Goal: Information Seeking & Learning: Learn about a topic

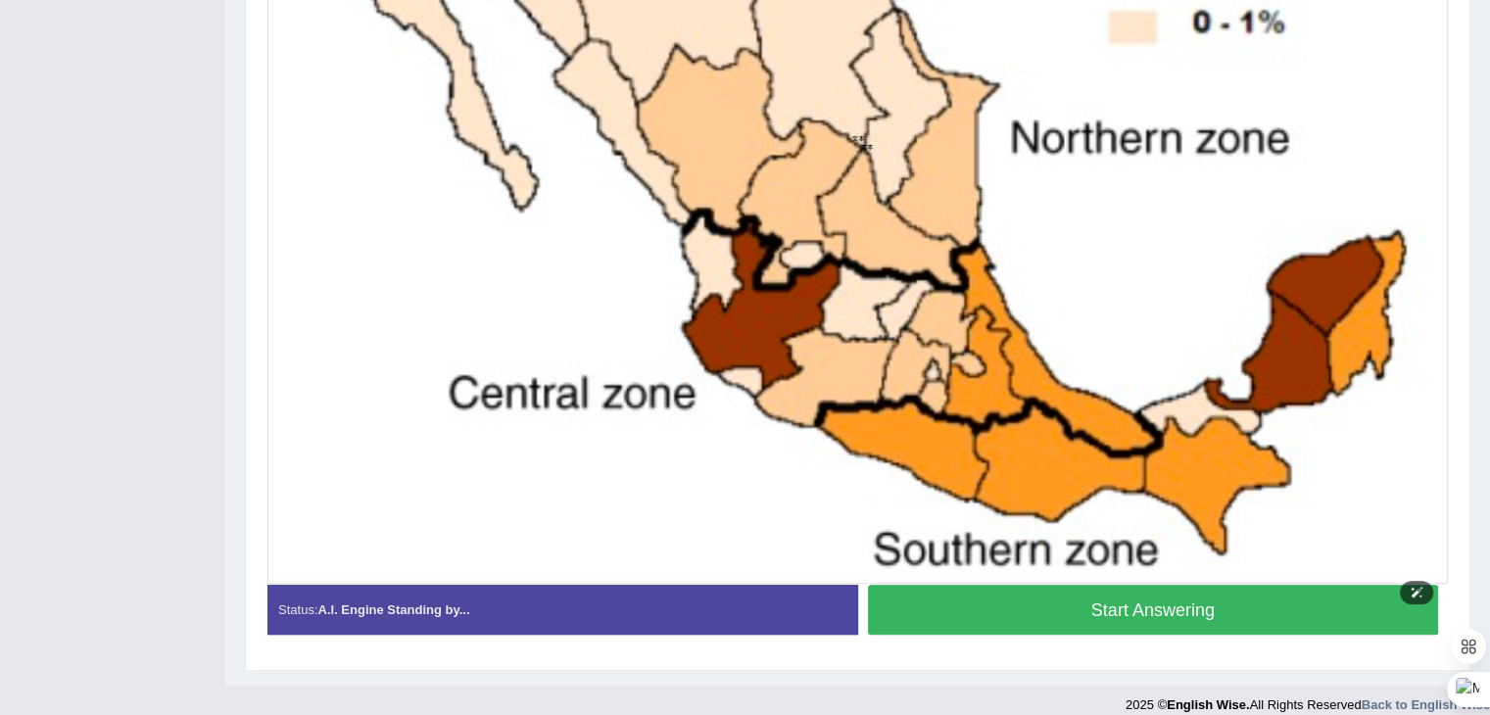
scroll to position [758, 0]
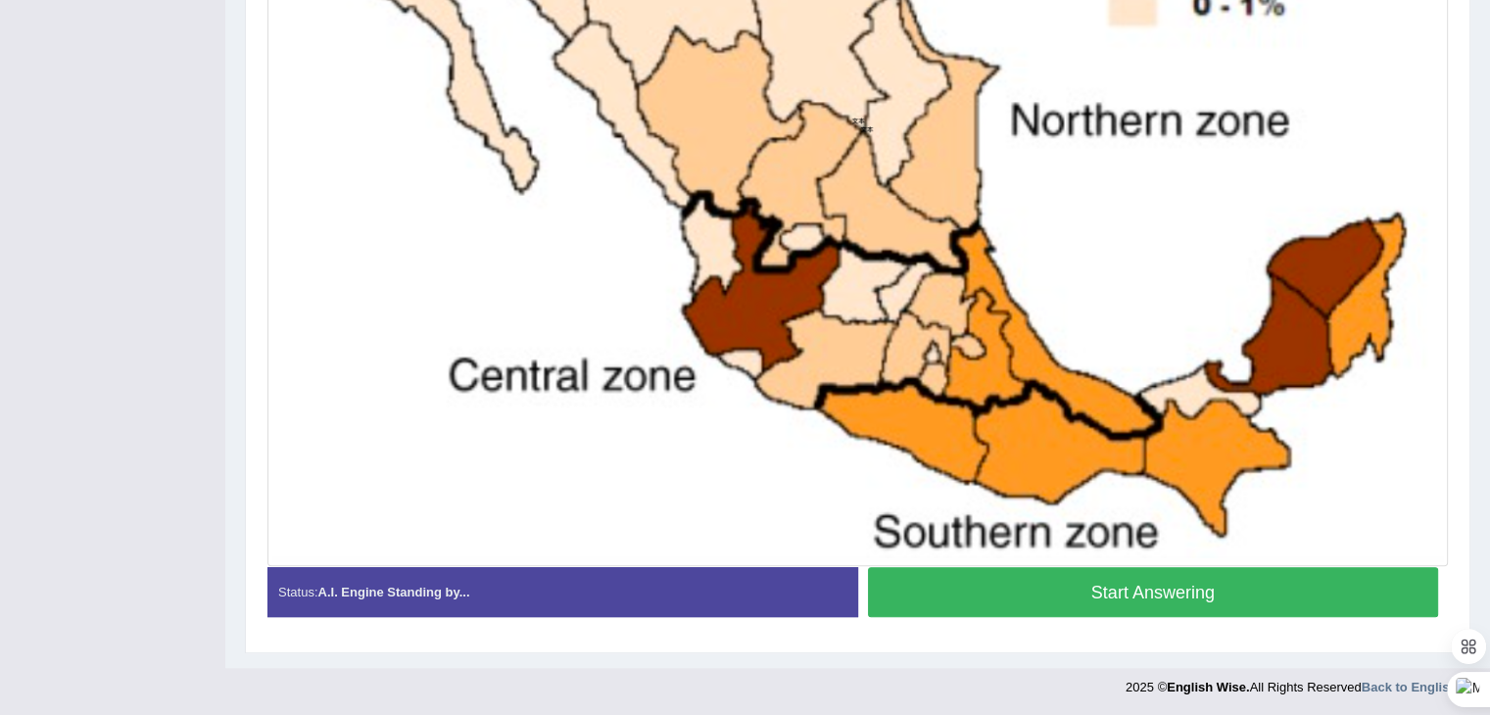
click at [1145, 592] on button "Start Answering" at bounding box center [1153, 592] width 571 height 50
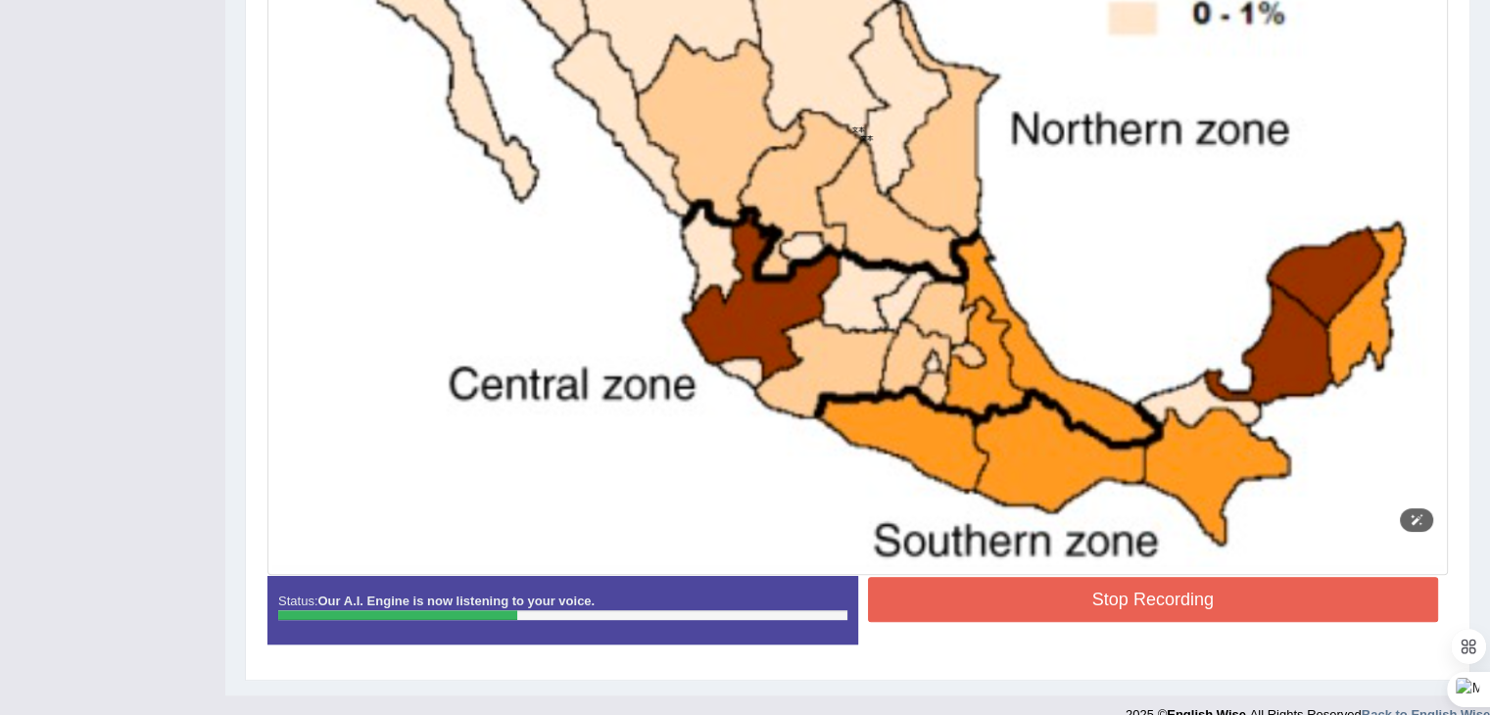
scroll to position [777, 0]
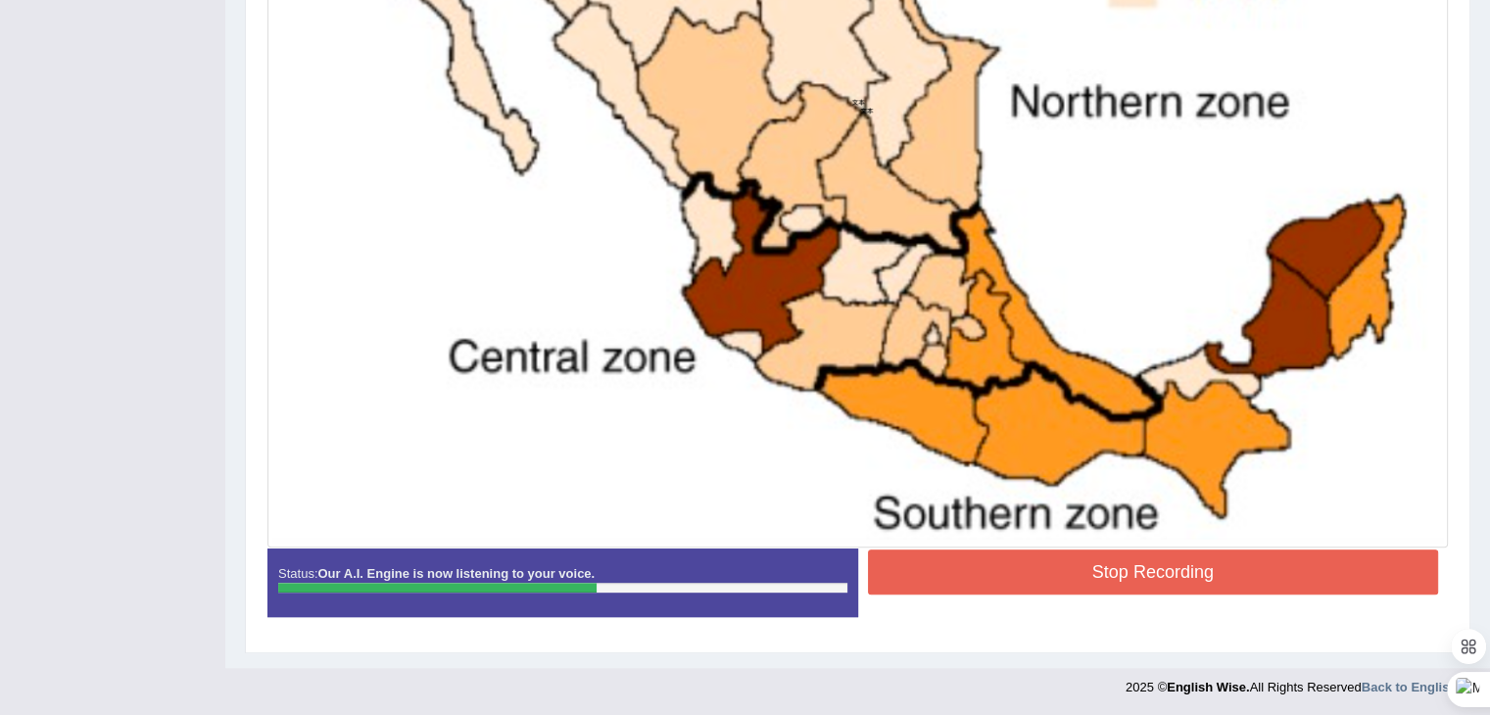
click at [1114, 562] on button "Stop Recording" at bounding box center [1153, 571] width 571 height 45
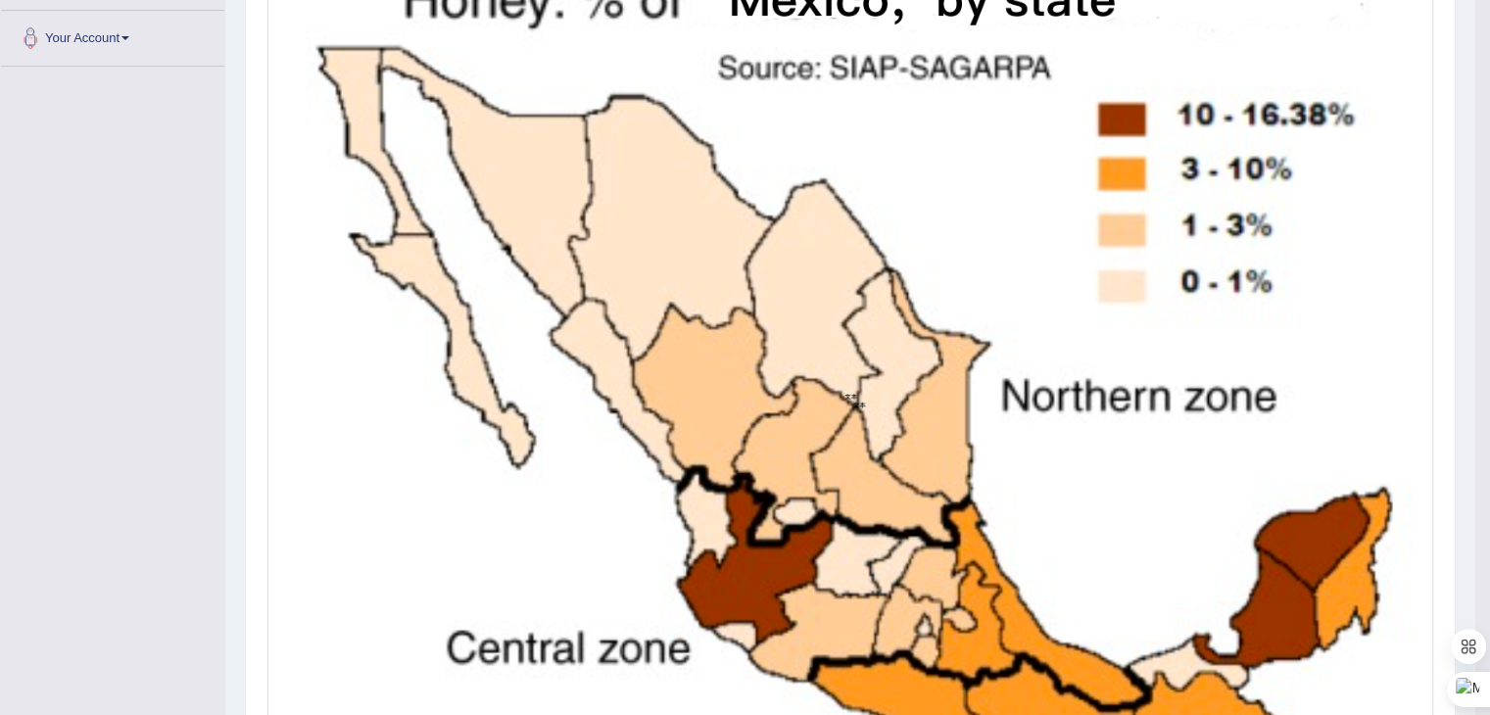
scroll to position [0, 0]
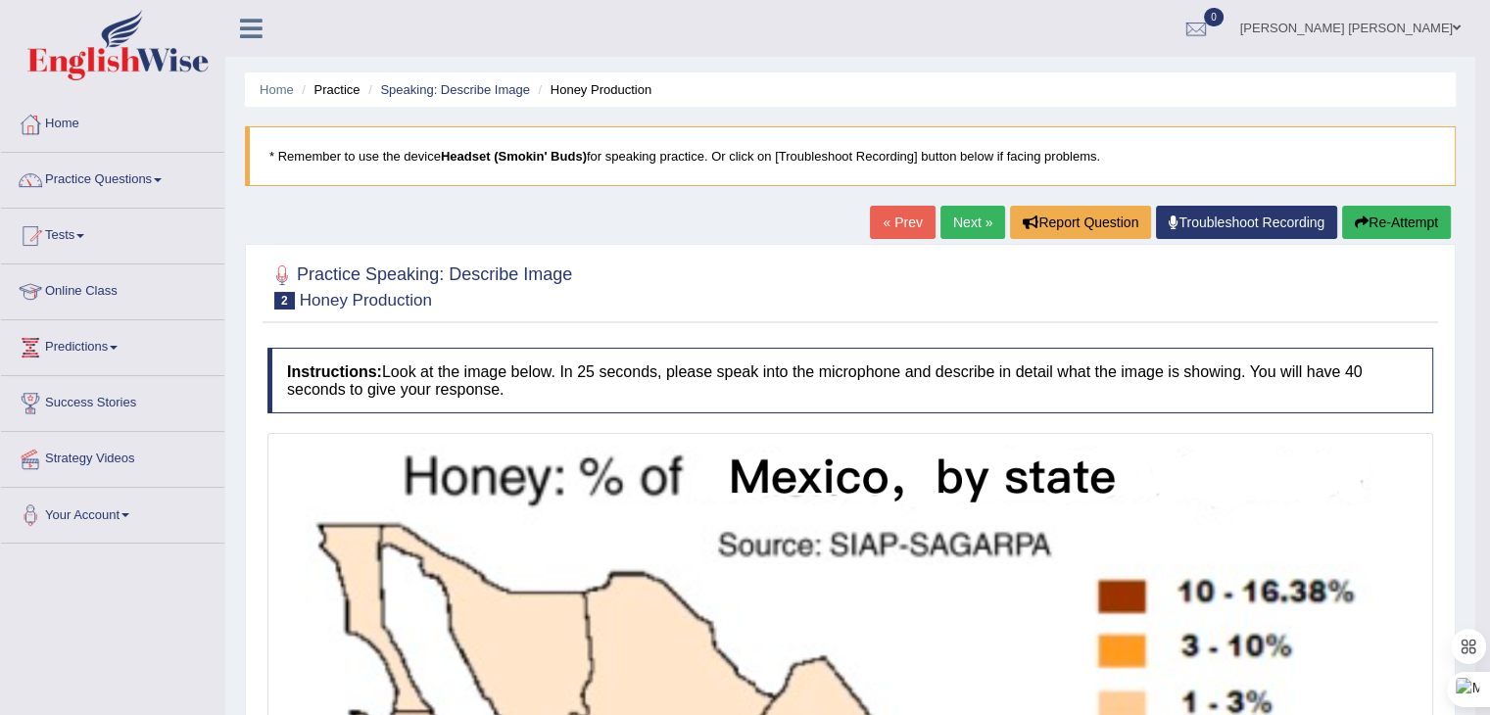
click at [956, 220] on link "Next »" at bounding box center [972, 222] width 65 height 33
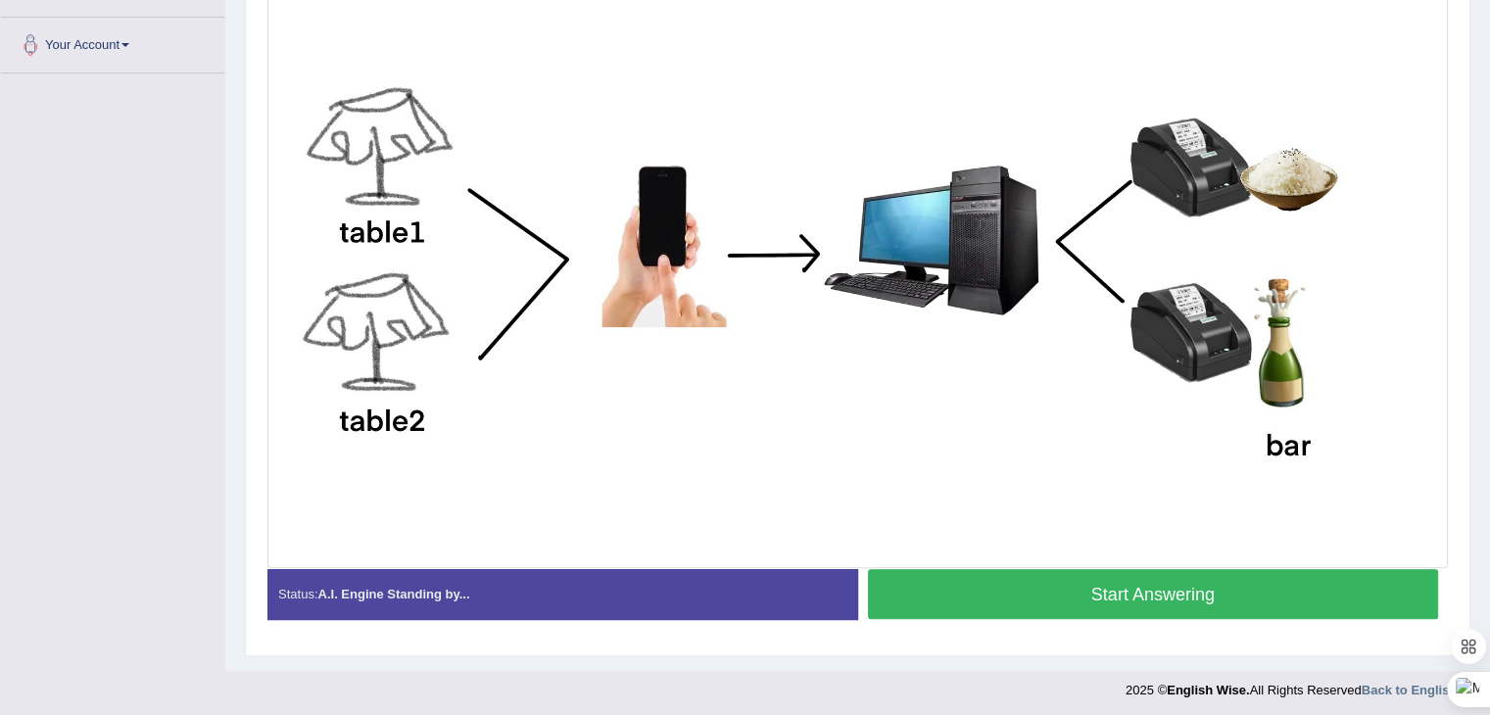
scroll to position [473, 0]
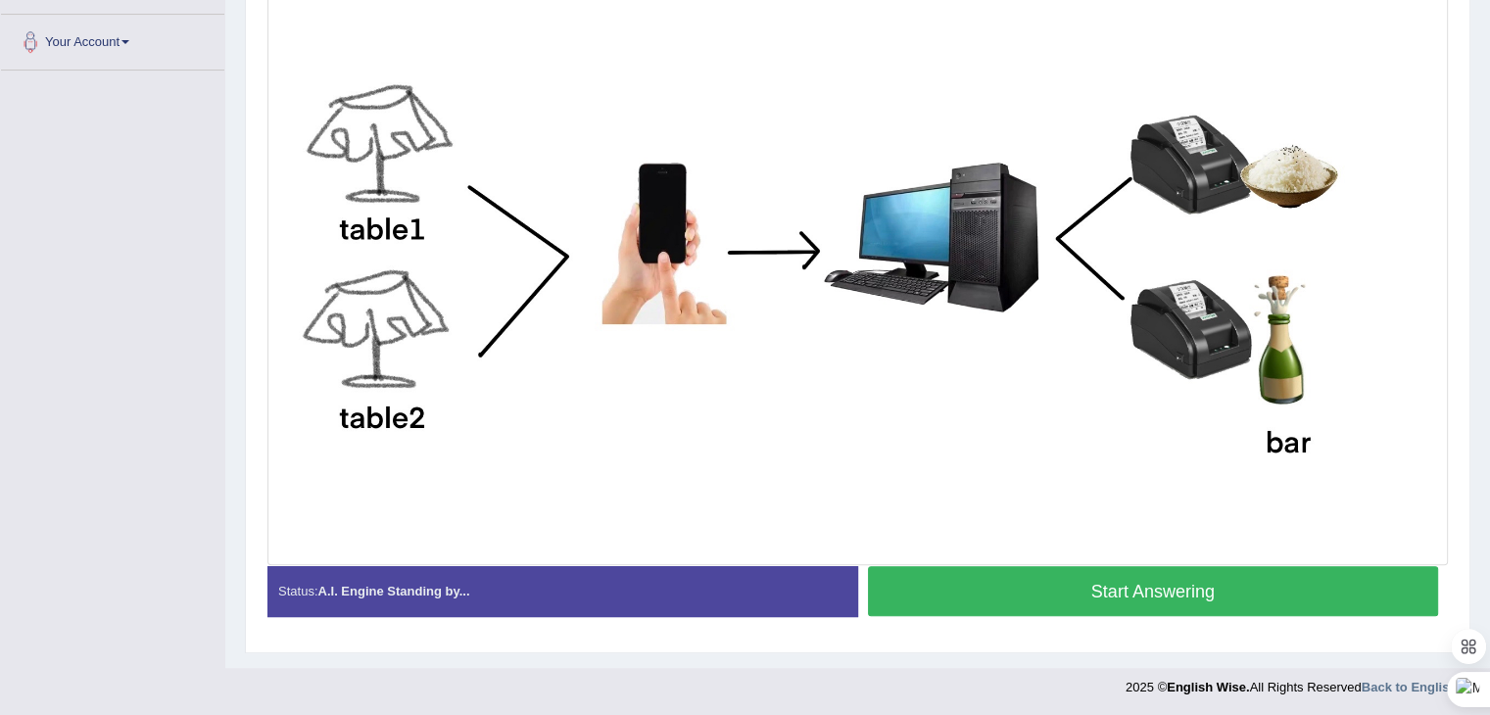
click at [1090, 580] on button "Start Answering" at bounding box center [1153, 591] width 571 height 50
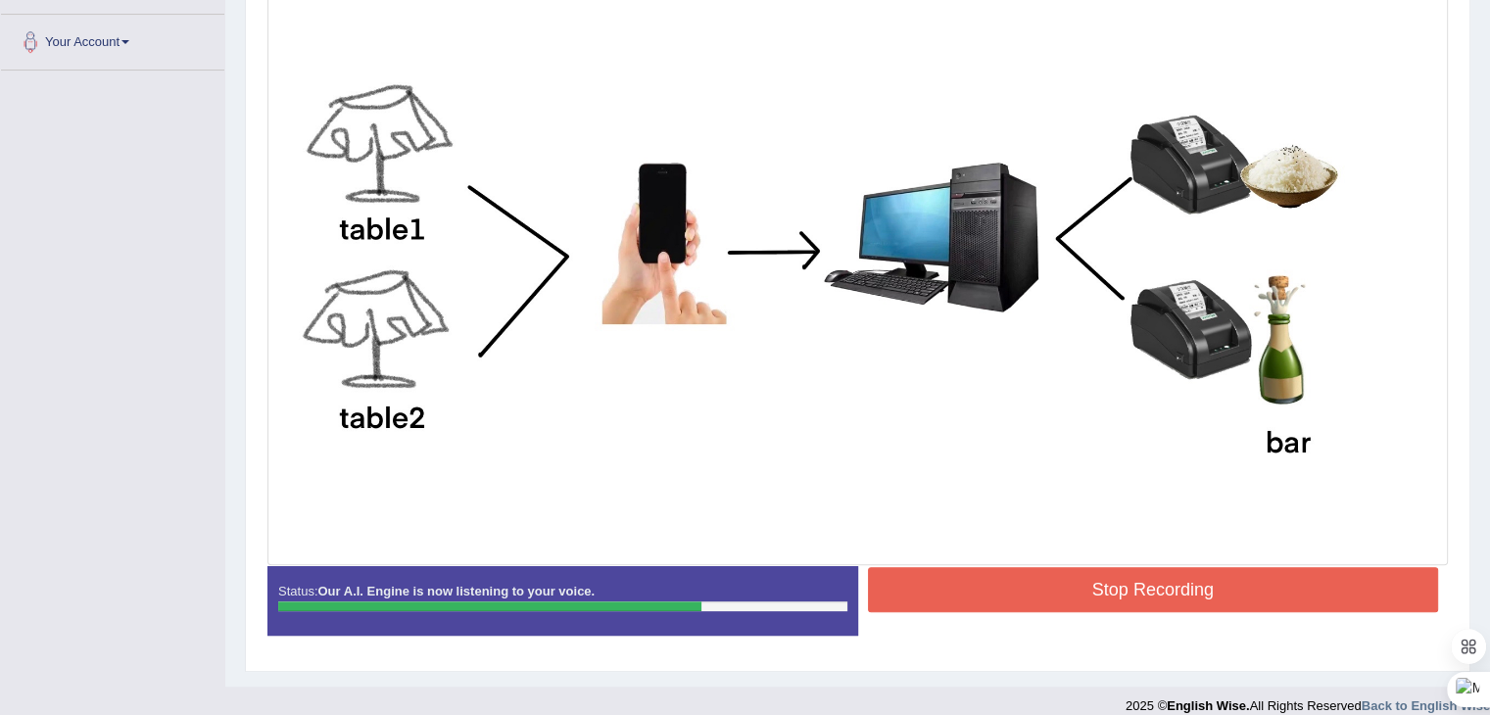
click at [1191, 588] on button "Stop Recording" at bounding box center [1153, 589] width 571 height 45
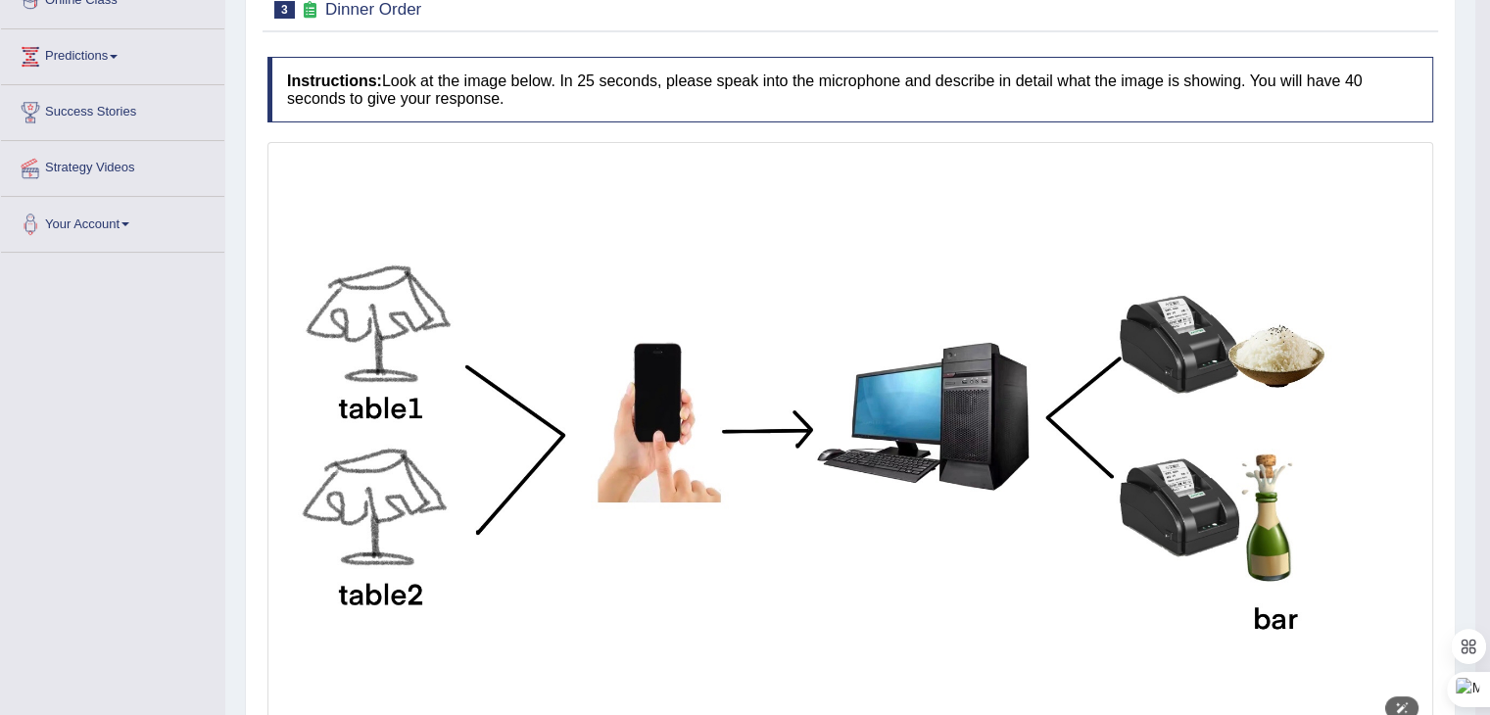
scroll to position [0, 0]
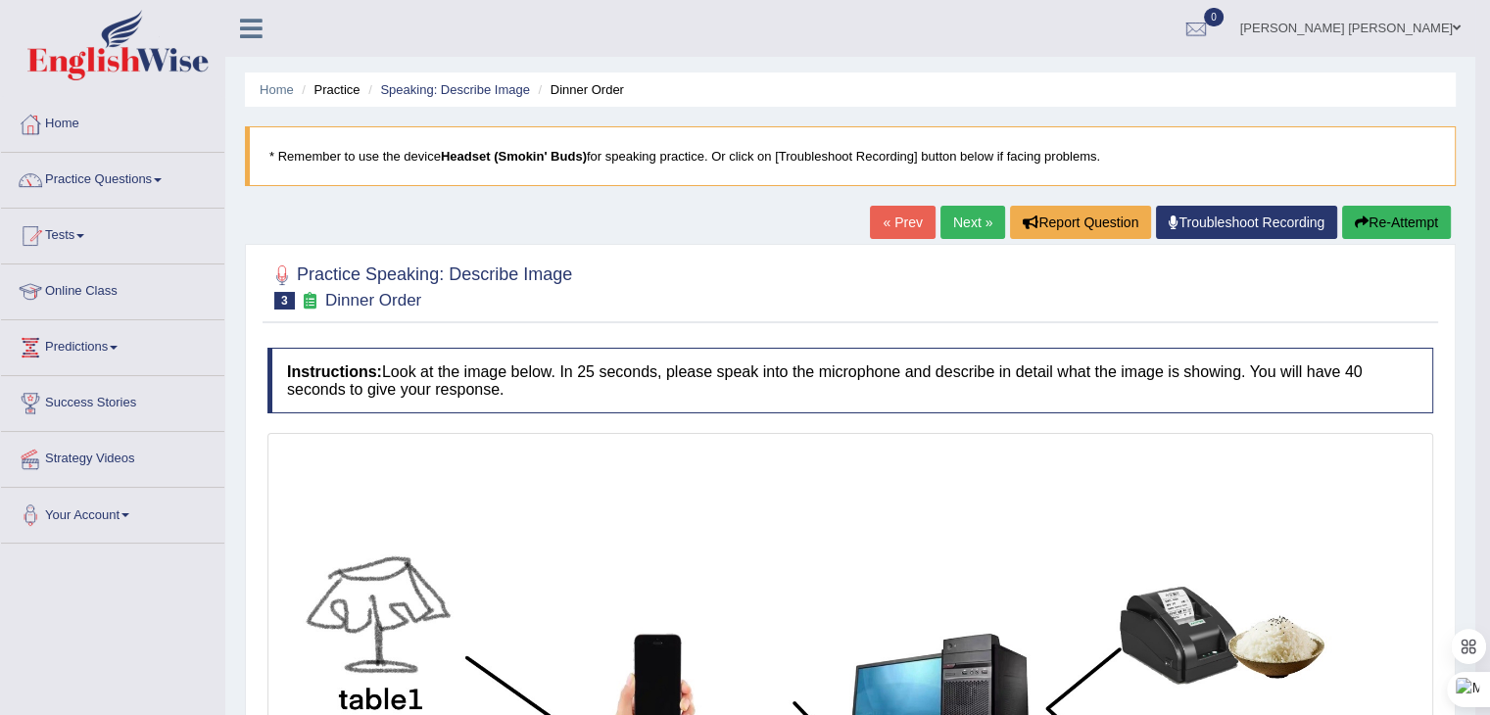
click at [962, 220] on link "Next »" at bounding box center [972, 222] width 65 height 33
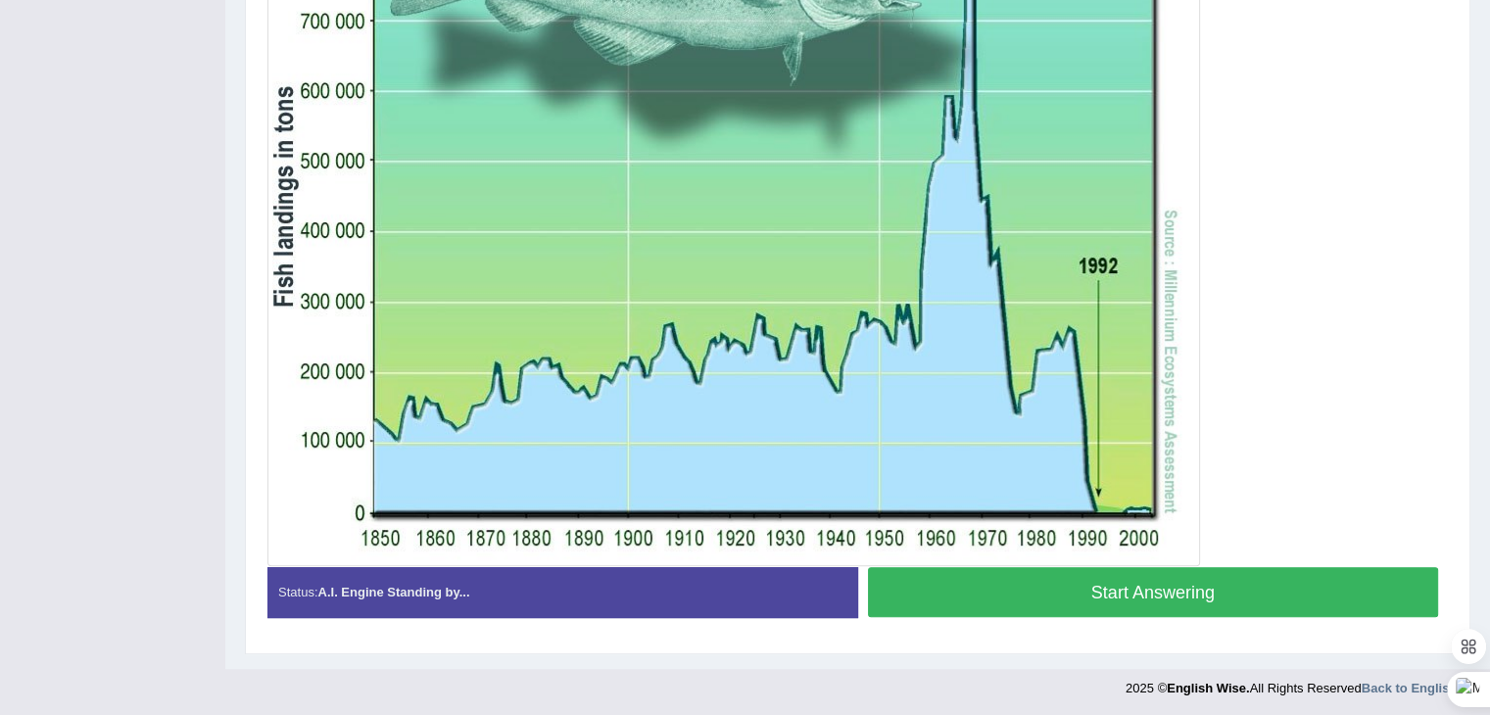
scroll to position [599, 0]
click at [1126, 596] on button "Start Answering" at bounding box center [1153, 592] width 571 height 50
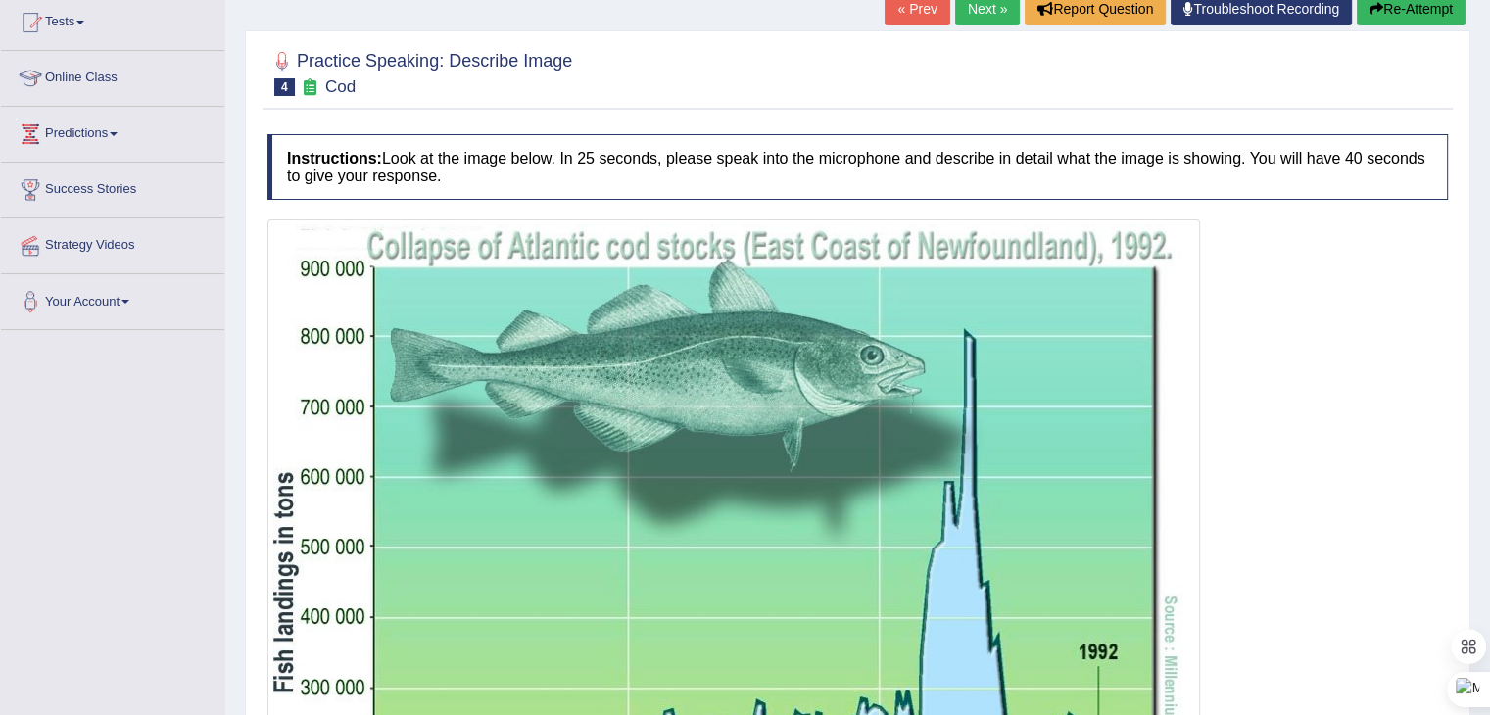
scroll to position [618, 0]
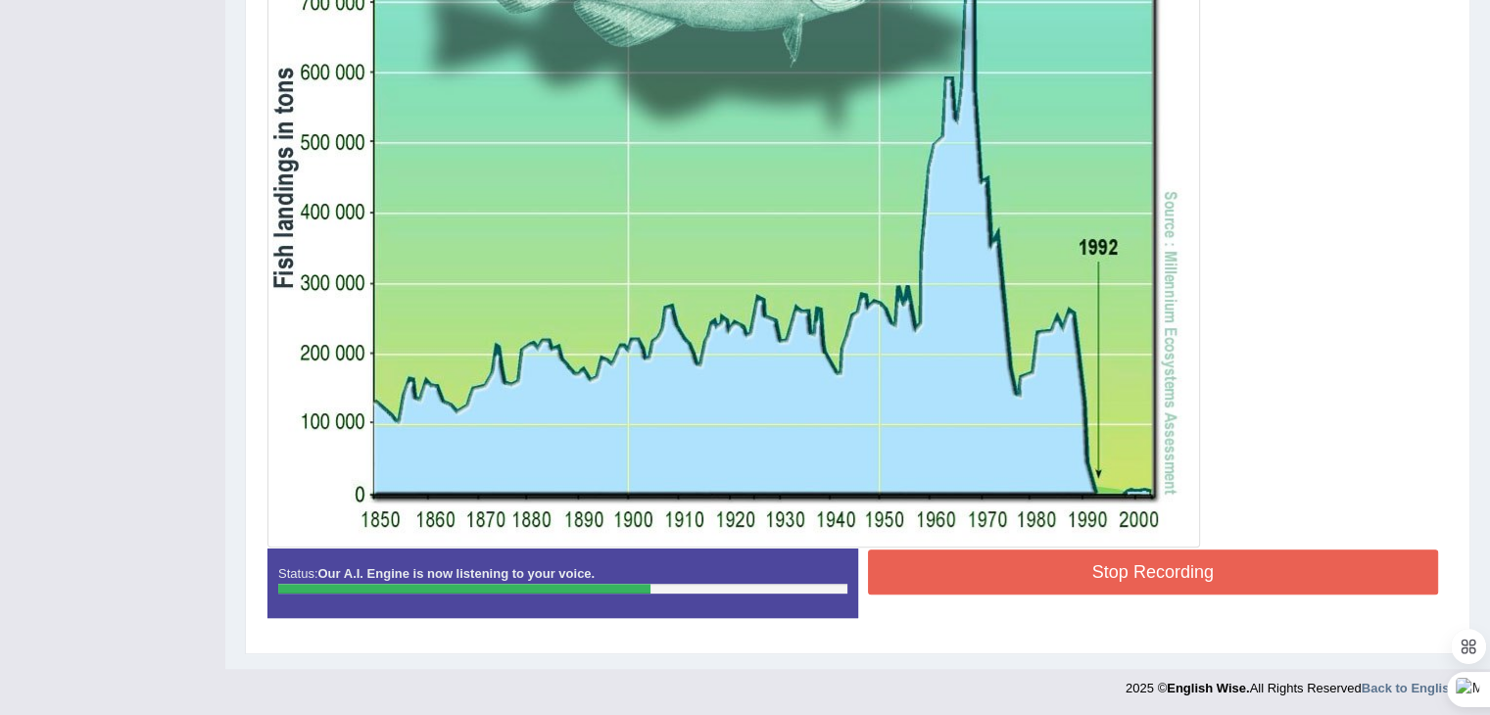
click at [1147, 569] on button "Stop Recording" at bounding box center [1153, 571] width 571 height 45
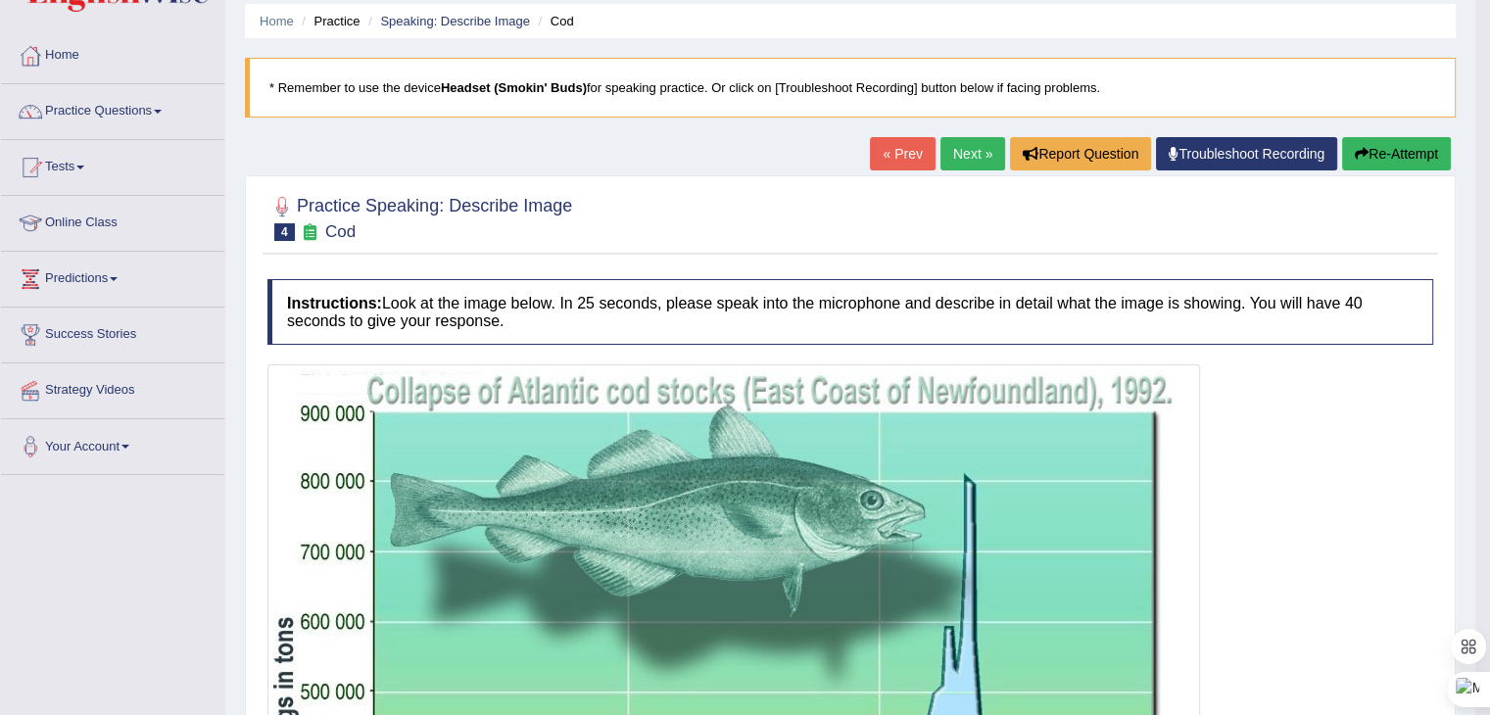
scroll to position [0, 0]
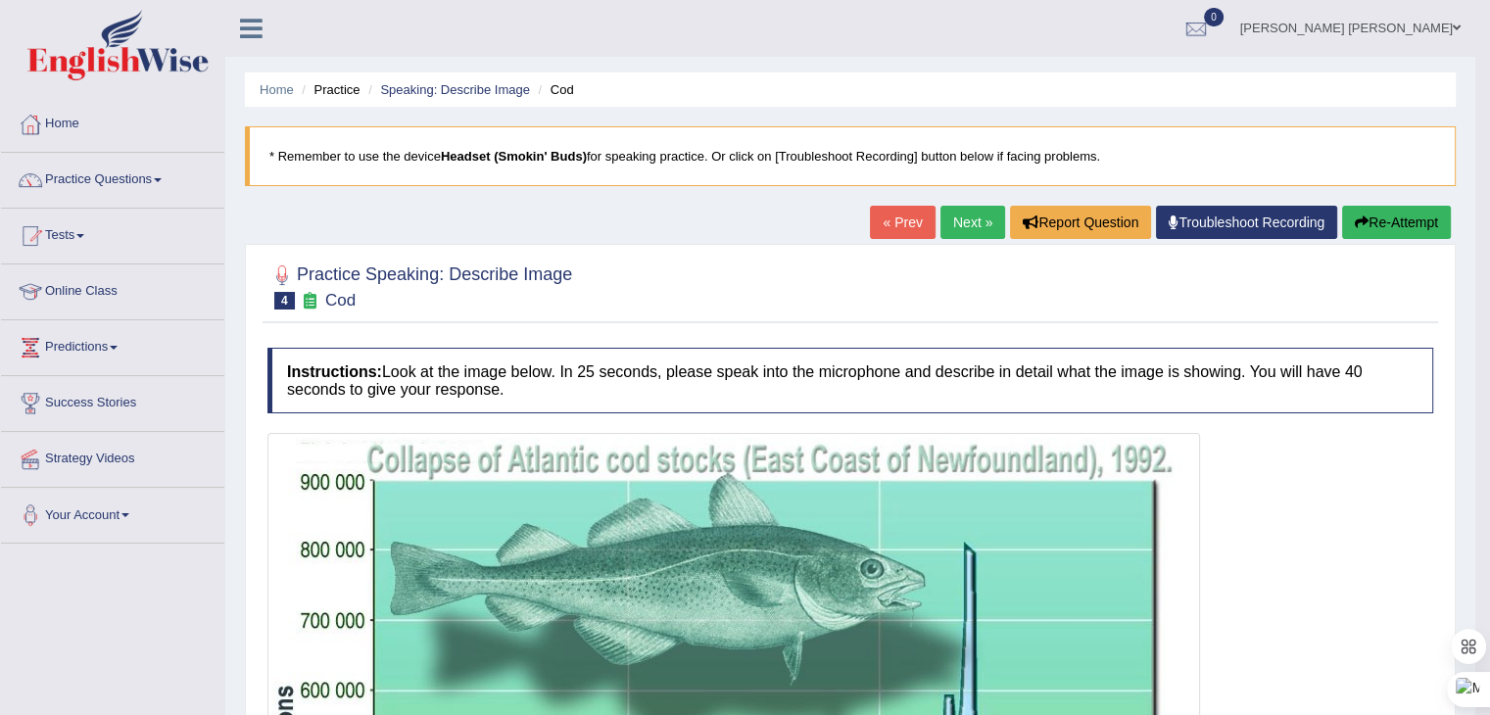
click at [1387, 216] on button "Re-Attempt" at bounding box center [1396, 222] width 109 height 33
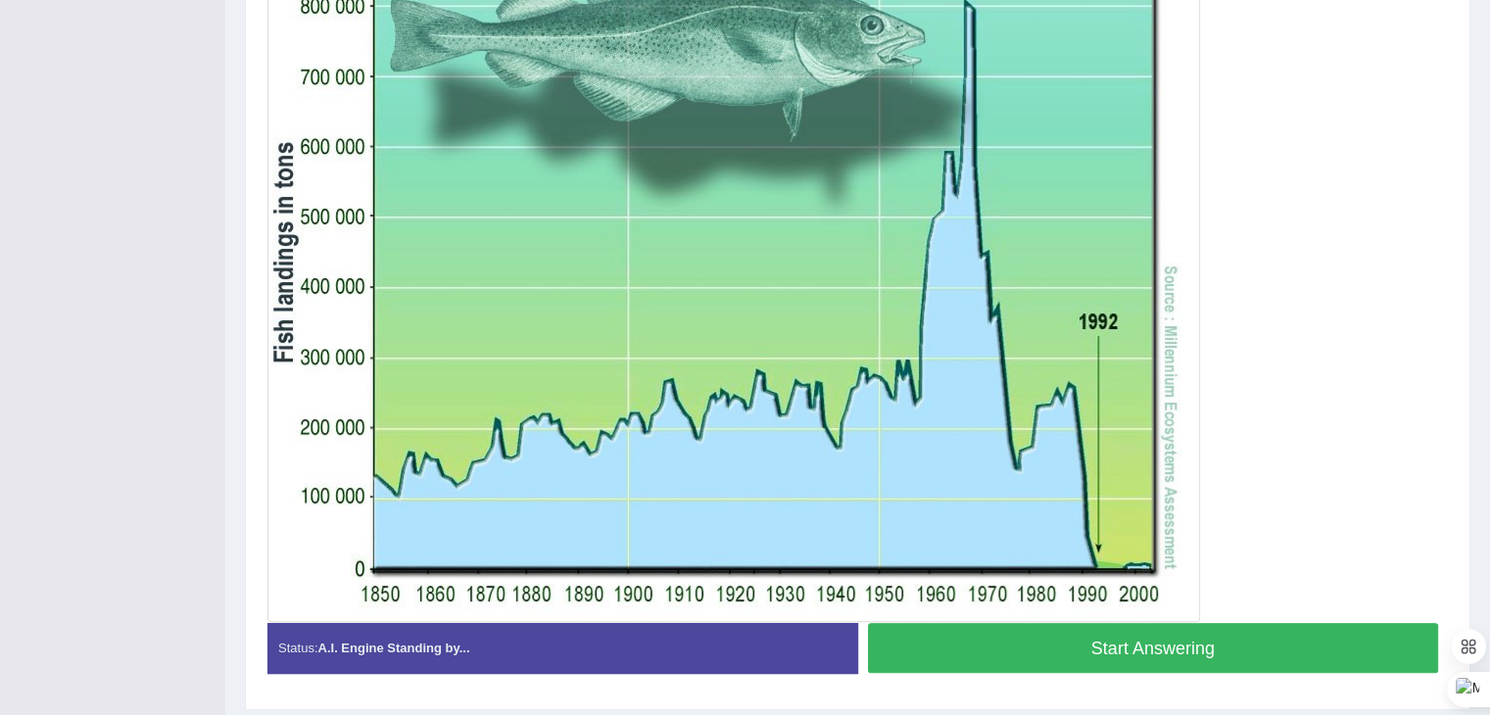
scroll to position [588, 0]
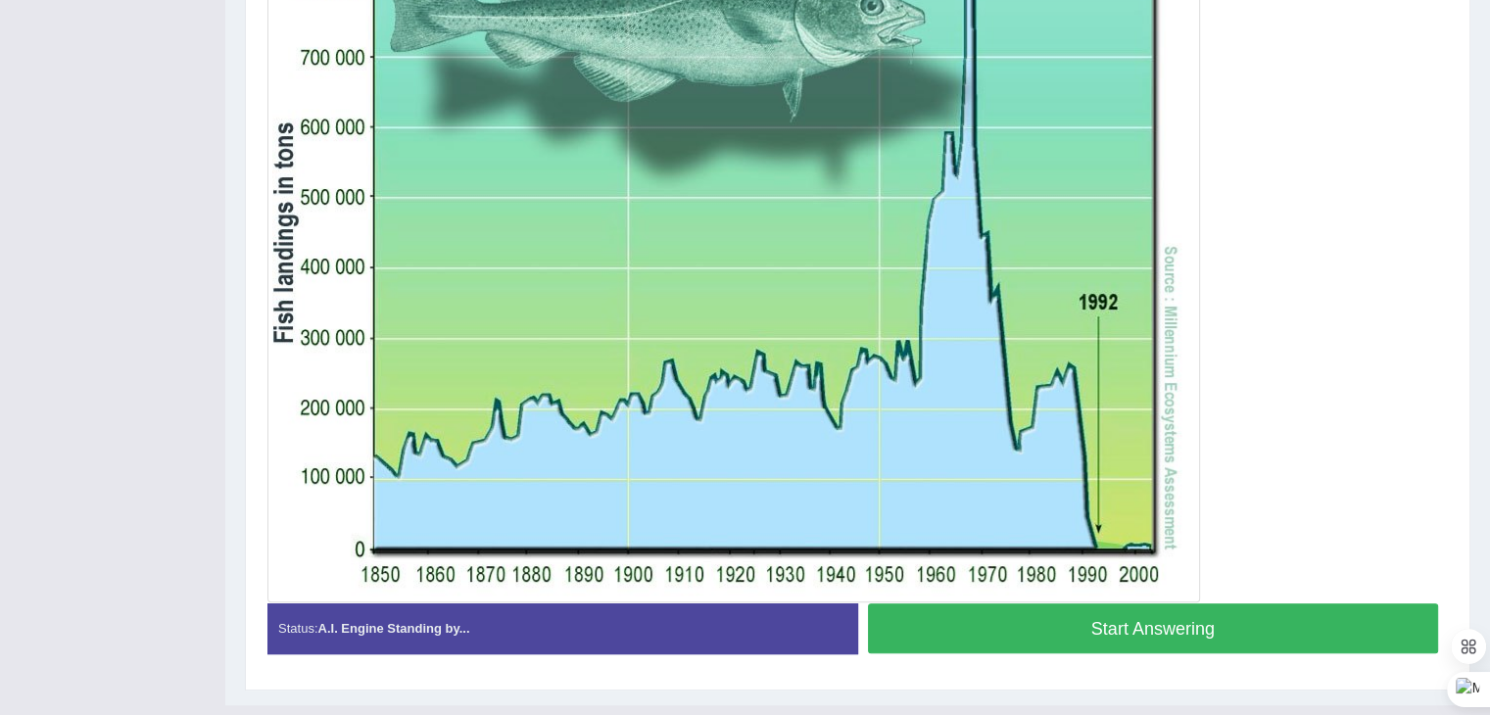
click at [1074, 632] on button "Start Answering" at bounding box center [1153, 628] width 571 height 50
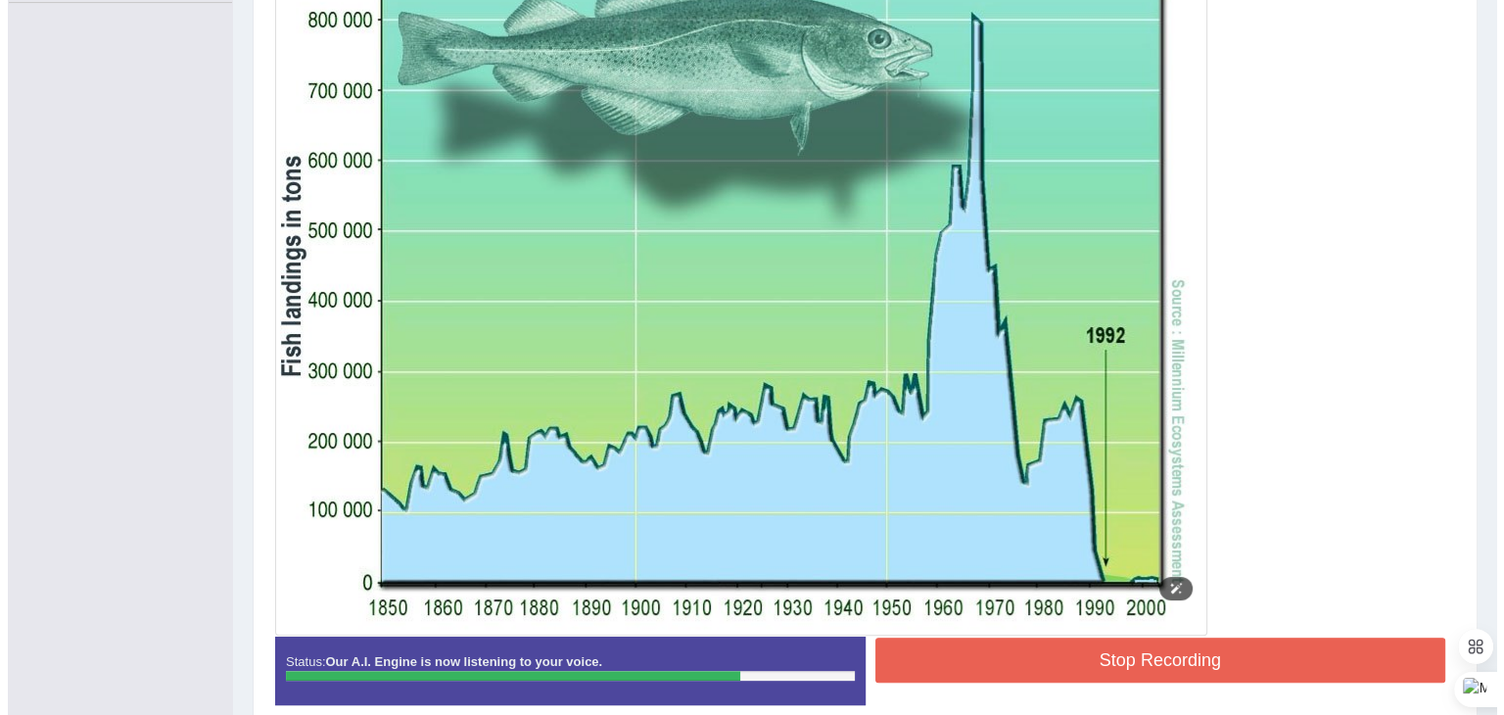
scroll to position [573, 0]
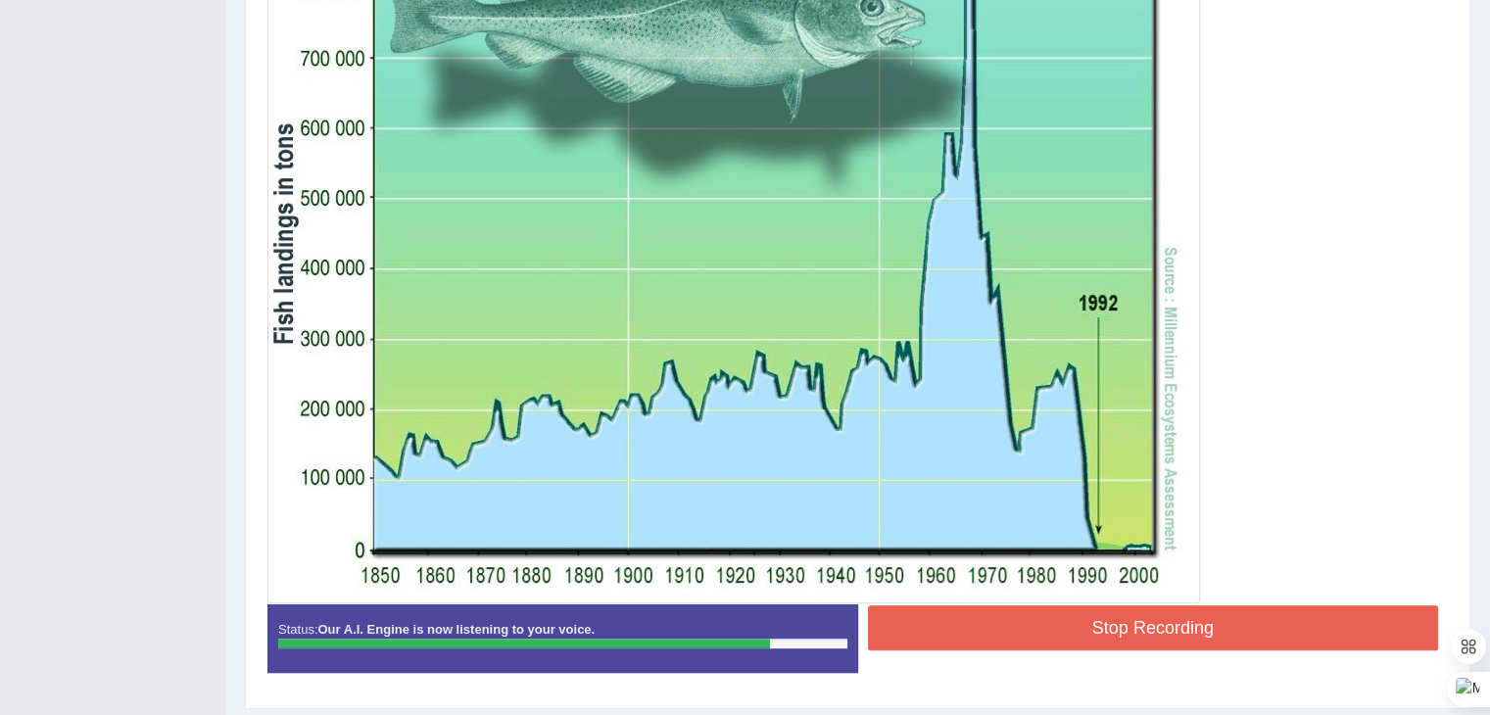
click at [1159, 625] on button "Stop Recording" at bounding box center [1153, 627] width 571 height 45
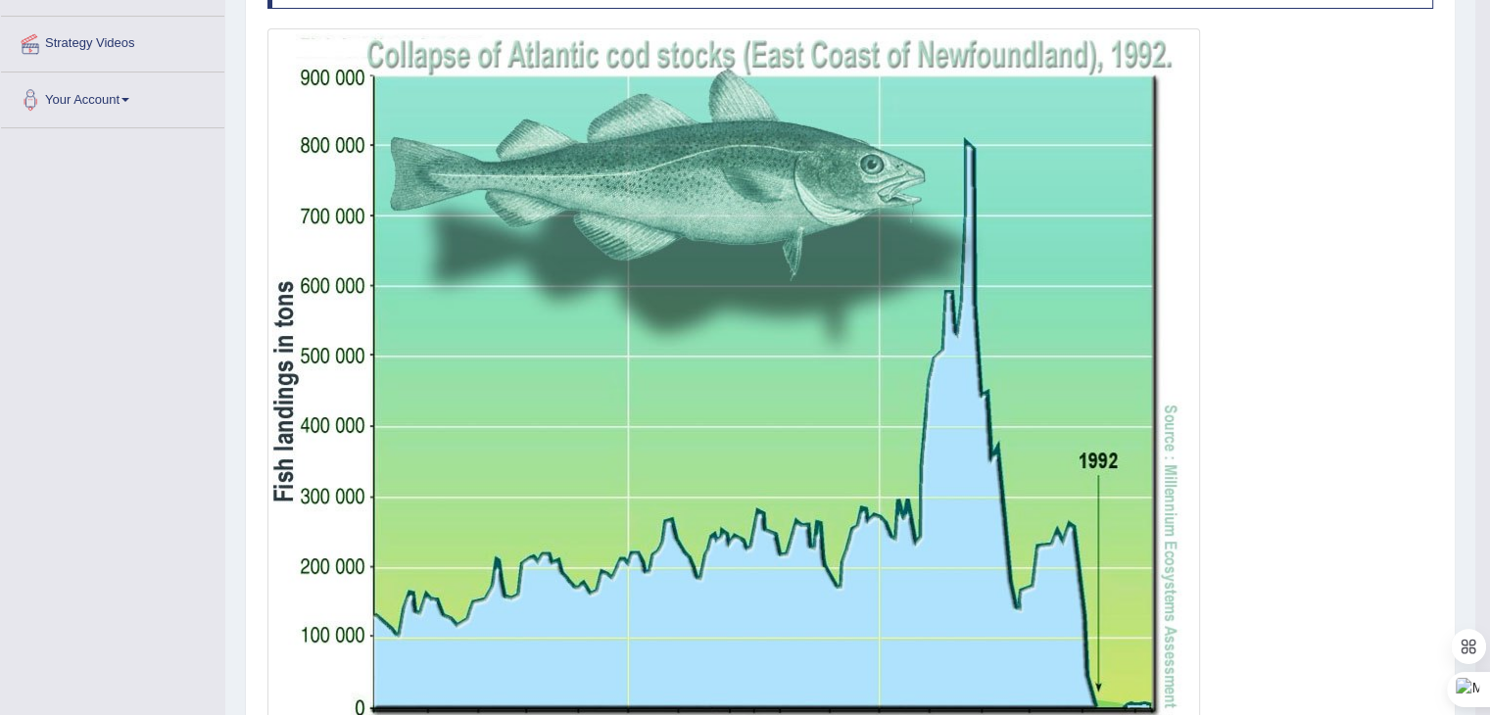
scroll to position [143, 0]
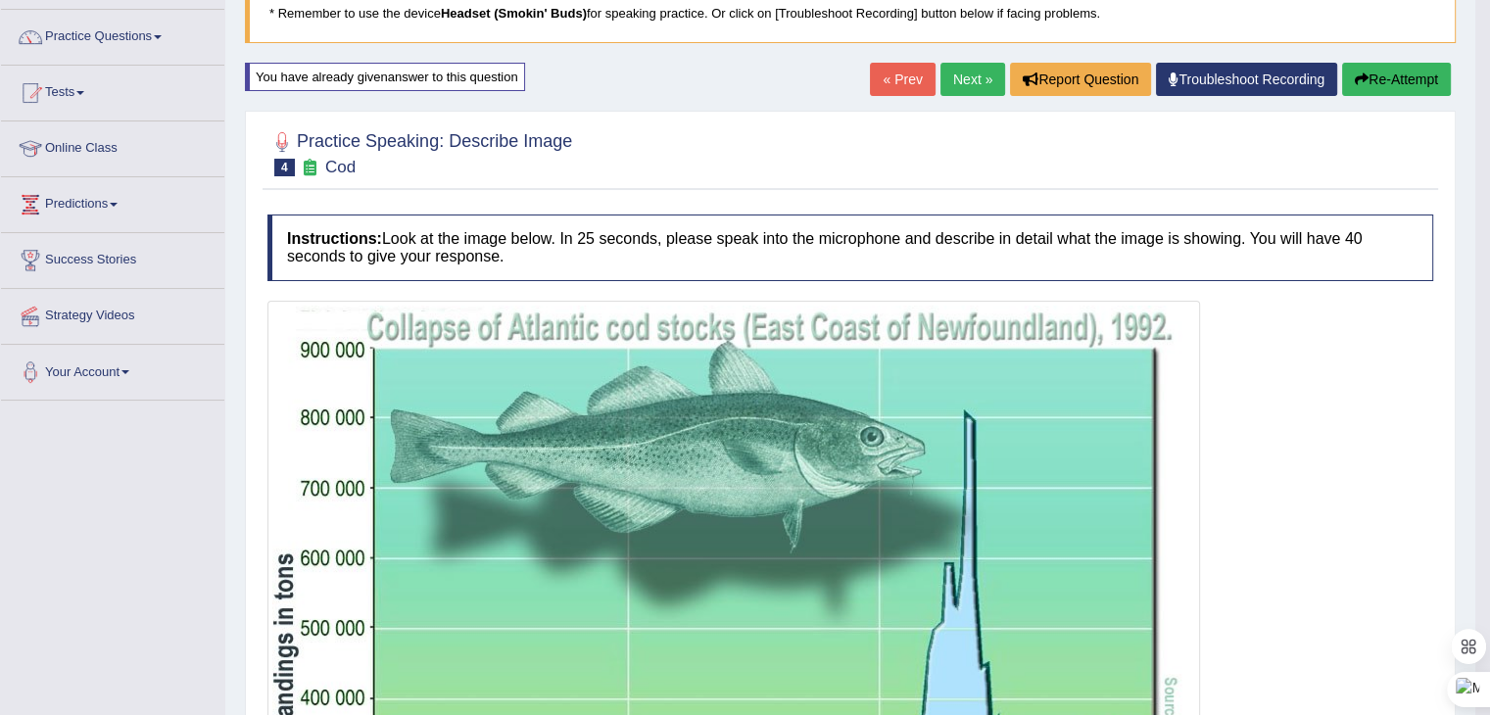
click at [968, 71] on link "Next »" at bounding box center [972, 79] width 65 height 33
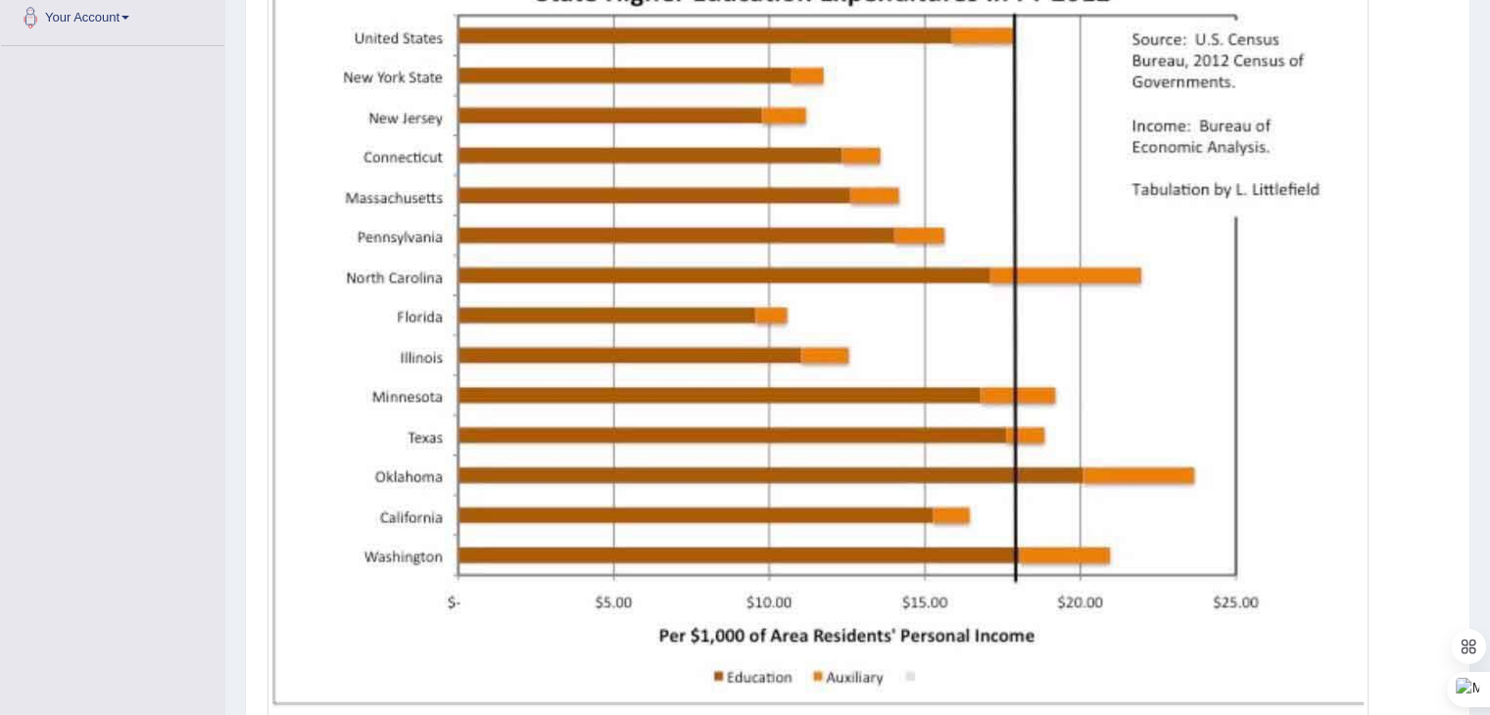
scroll to position [552, 0]
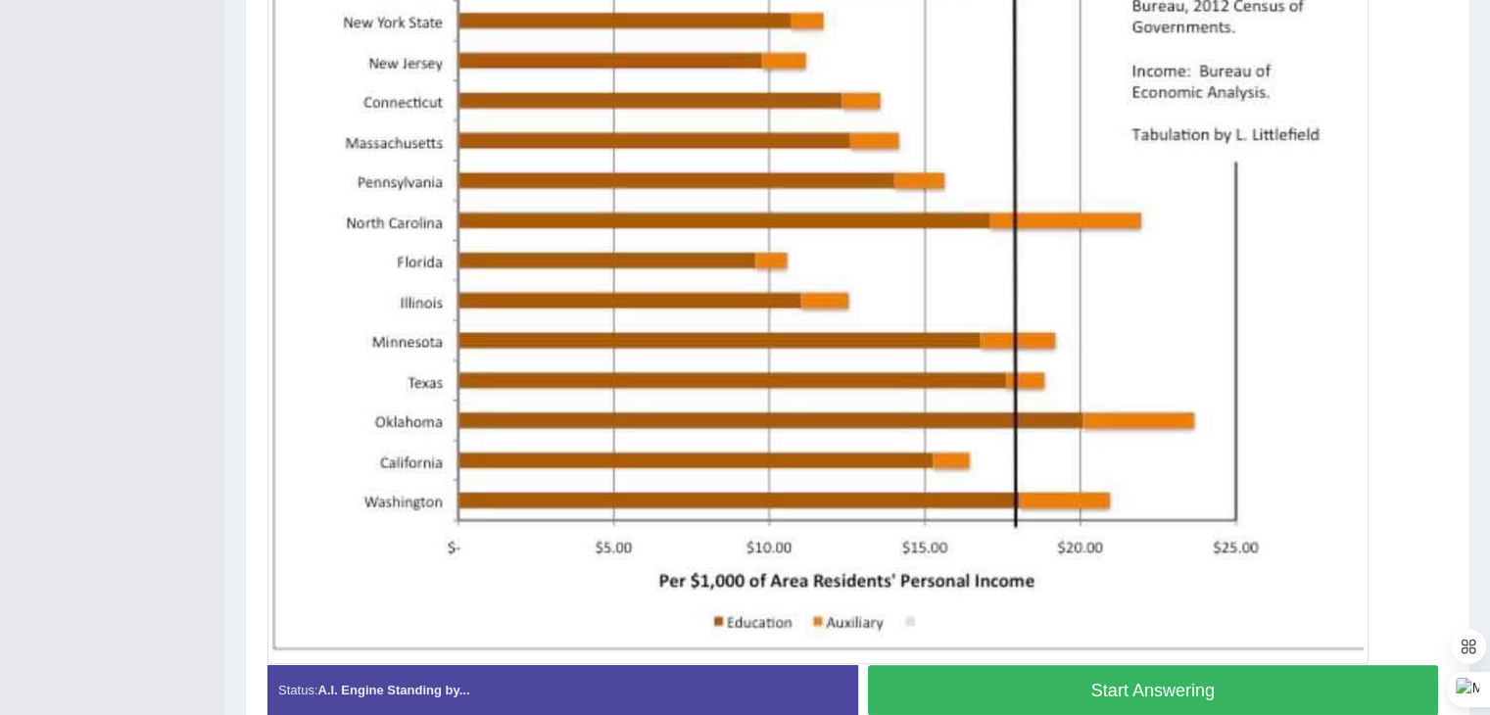
click at [1062, 694] on button "Start Answering" at bounding box center [1153, 690] width 571 height 50
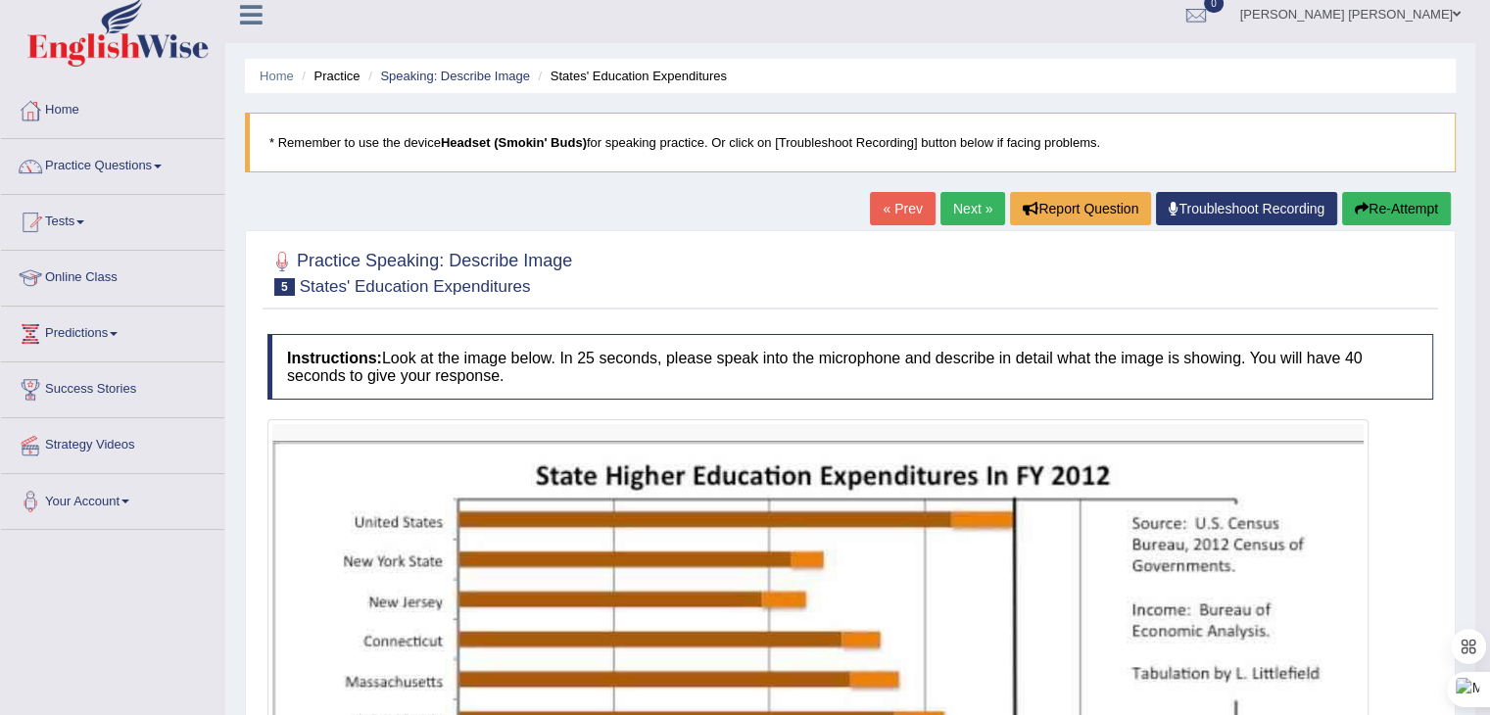
scroll to position [0, 0]
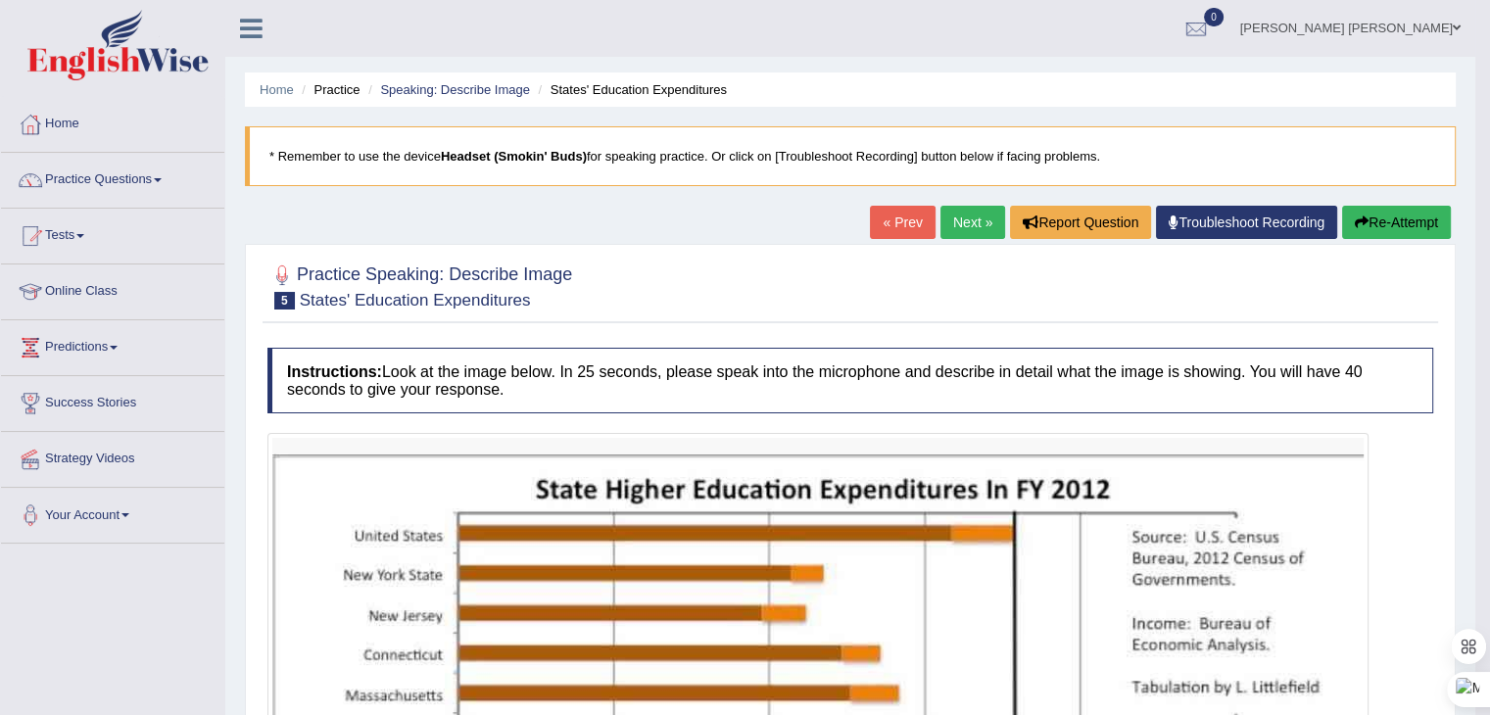
click at [975, 216] on link "Next »" at bounding box center [972, 222] width 65 height 33
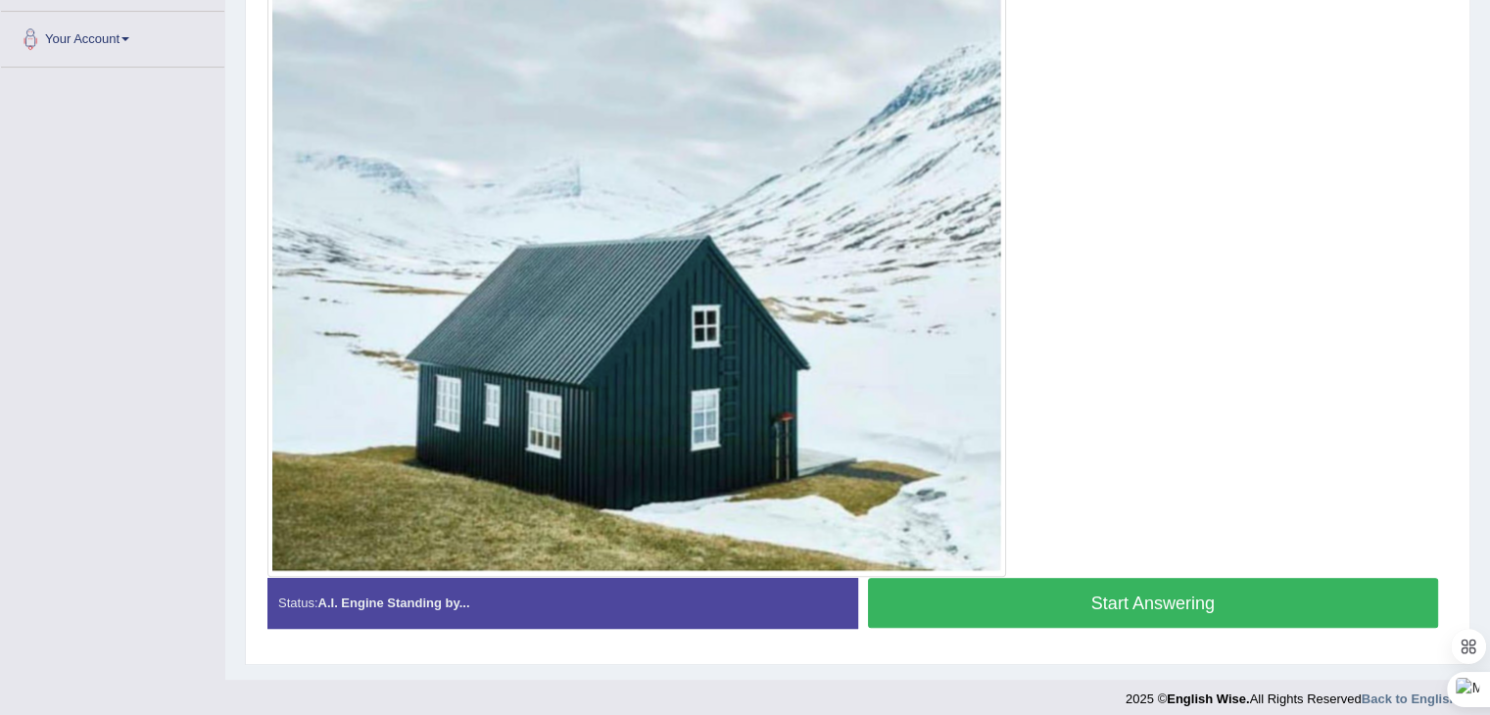
scroll to position [487, 0]
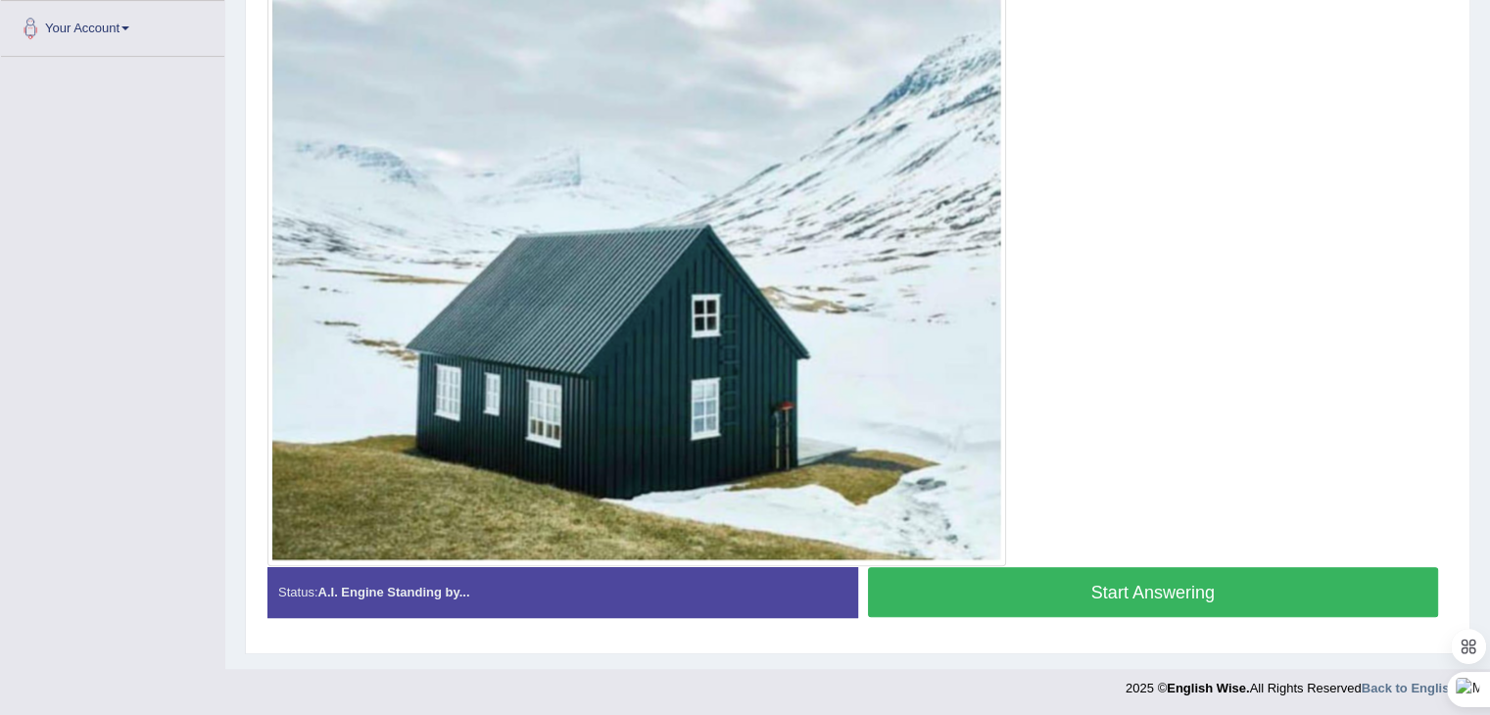
click at [1128, 580] on button "Start Answering" at bounding box center [1153, 592] width 571 height 50
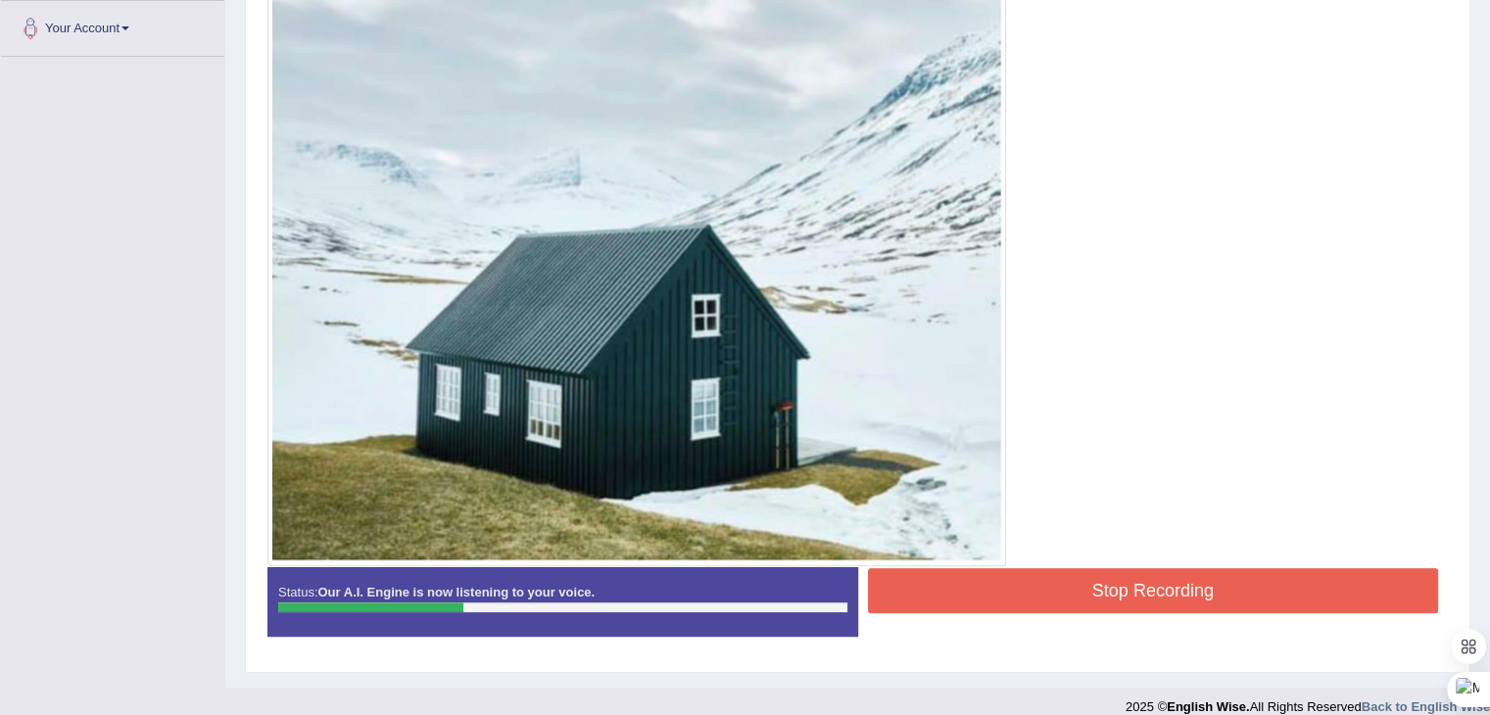
click at [1106, 597] on button "Stop Recording" at bounding box center [1153, 590] width 571 height 45
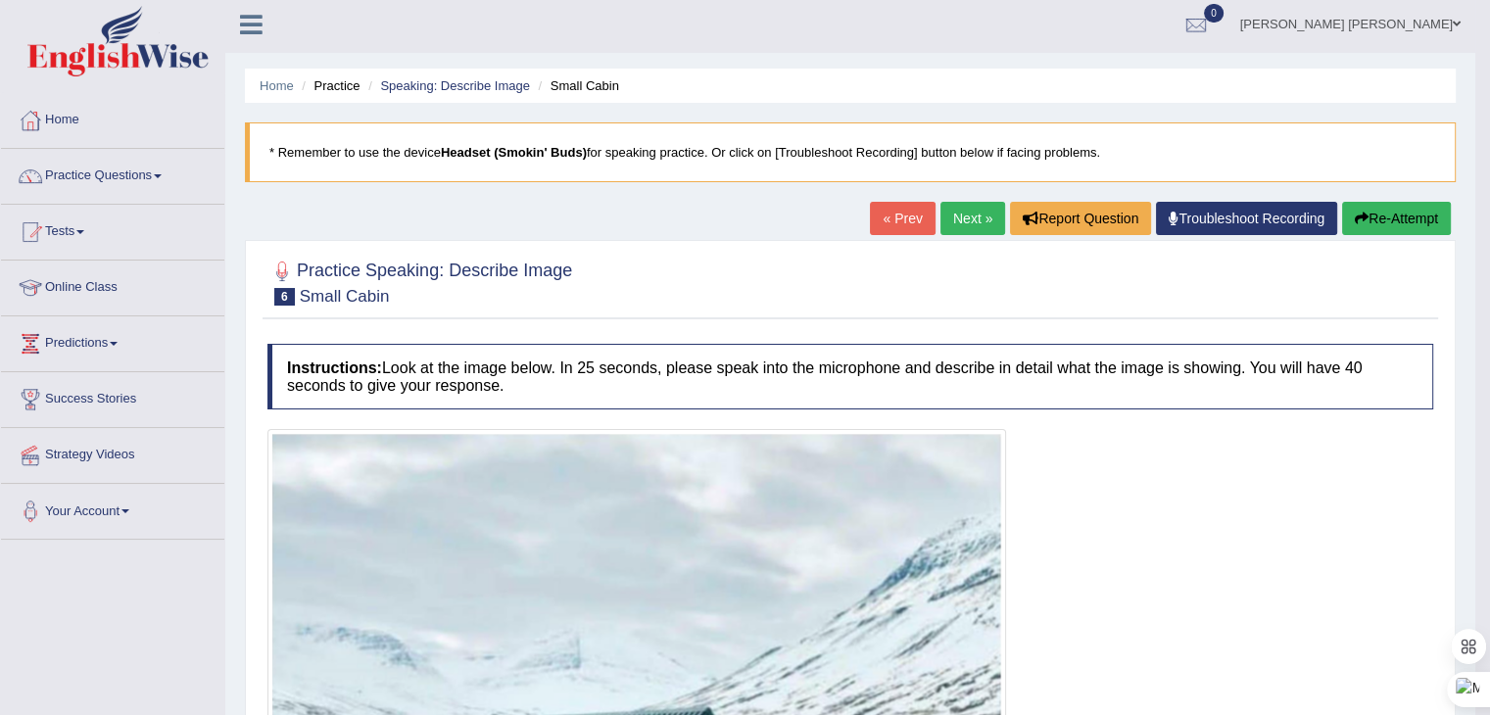
scroll to position [0, 0]
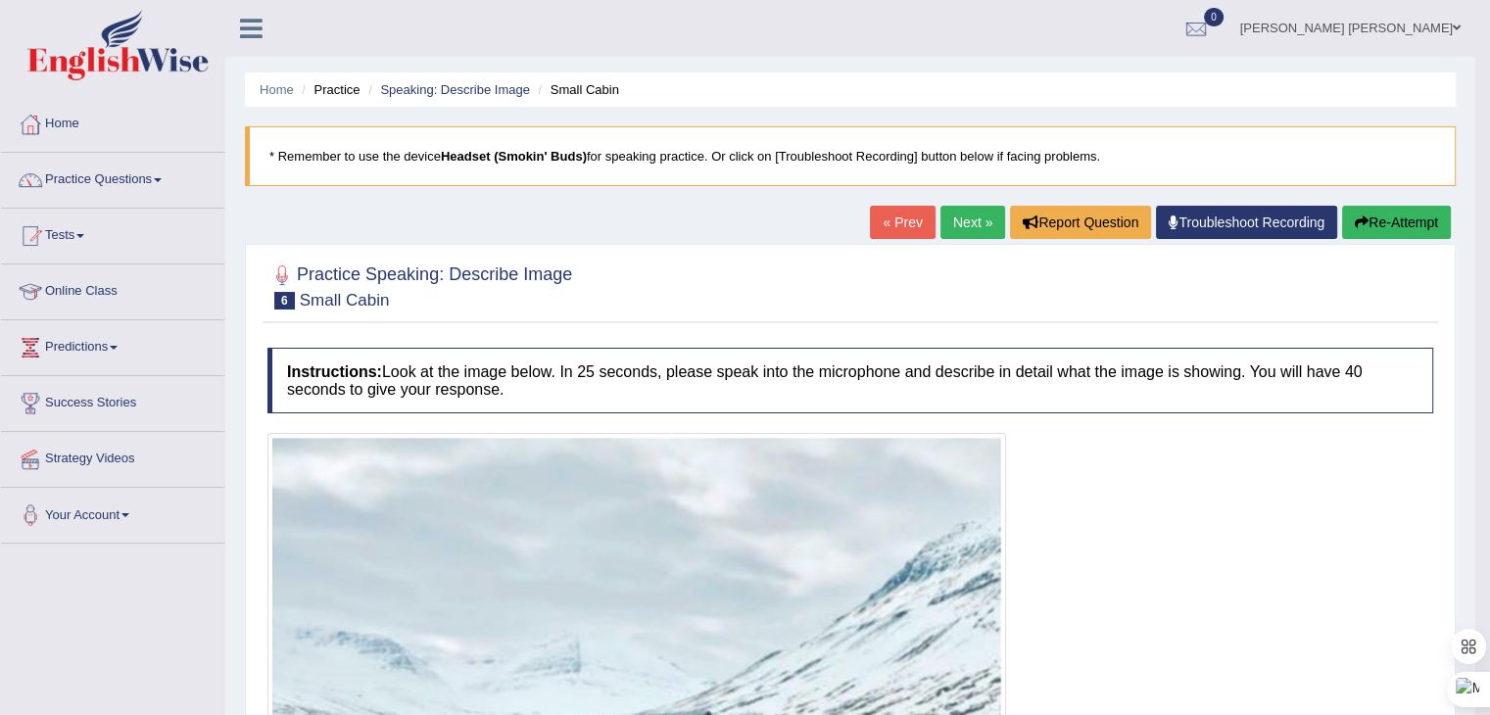
click at [966, 213] on link "Next »" at bounding box center [972, 222] width 65 height 33
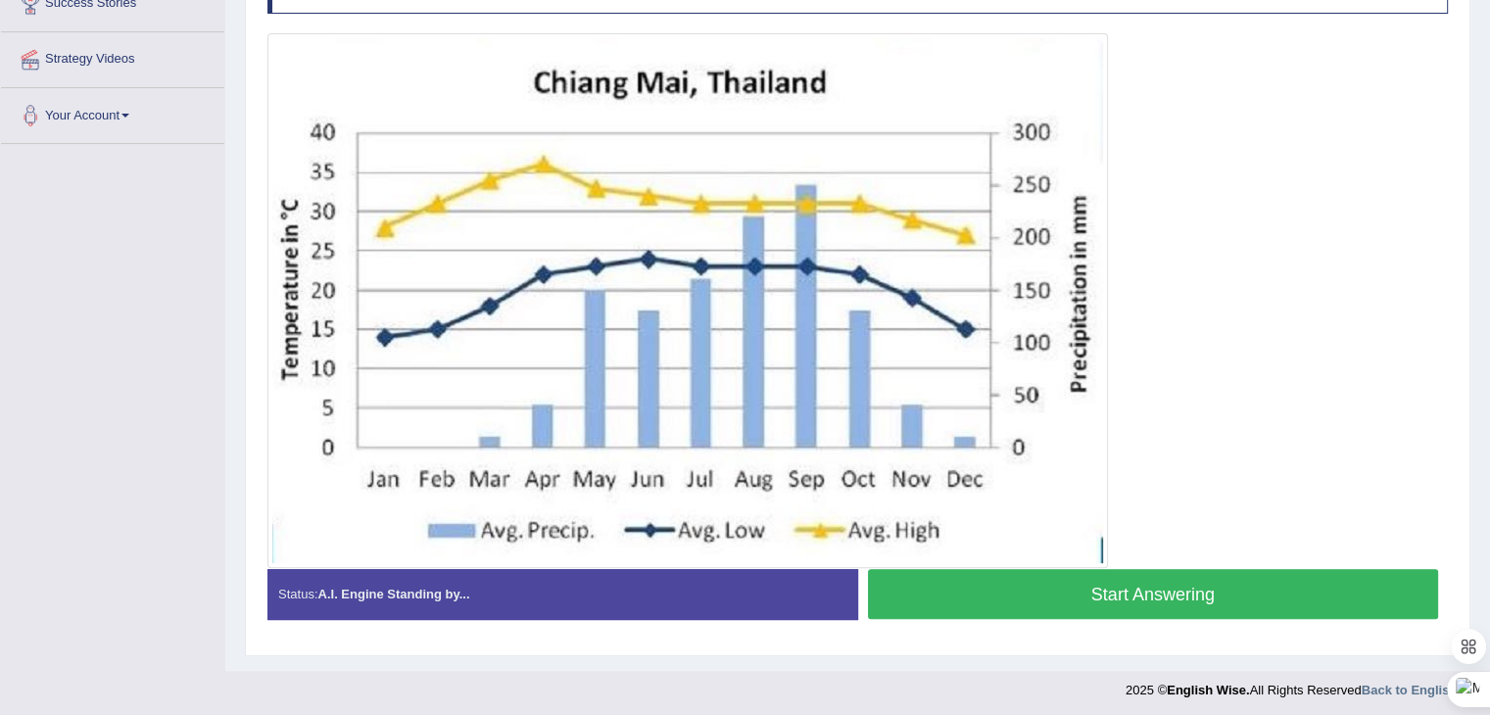
scroll to position [402, 0]
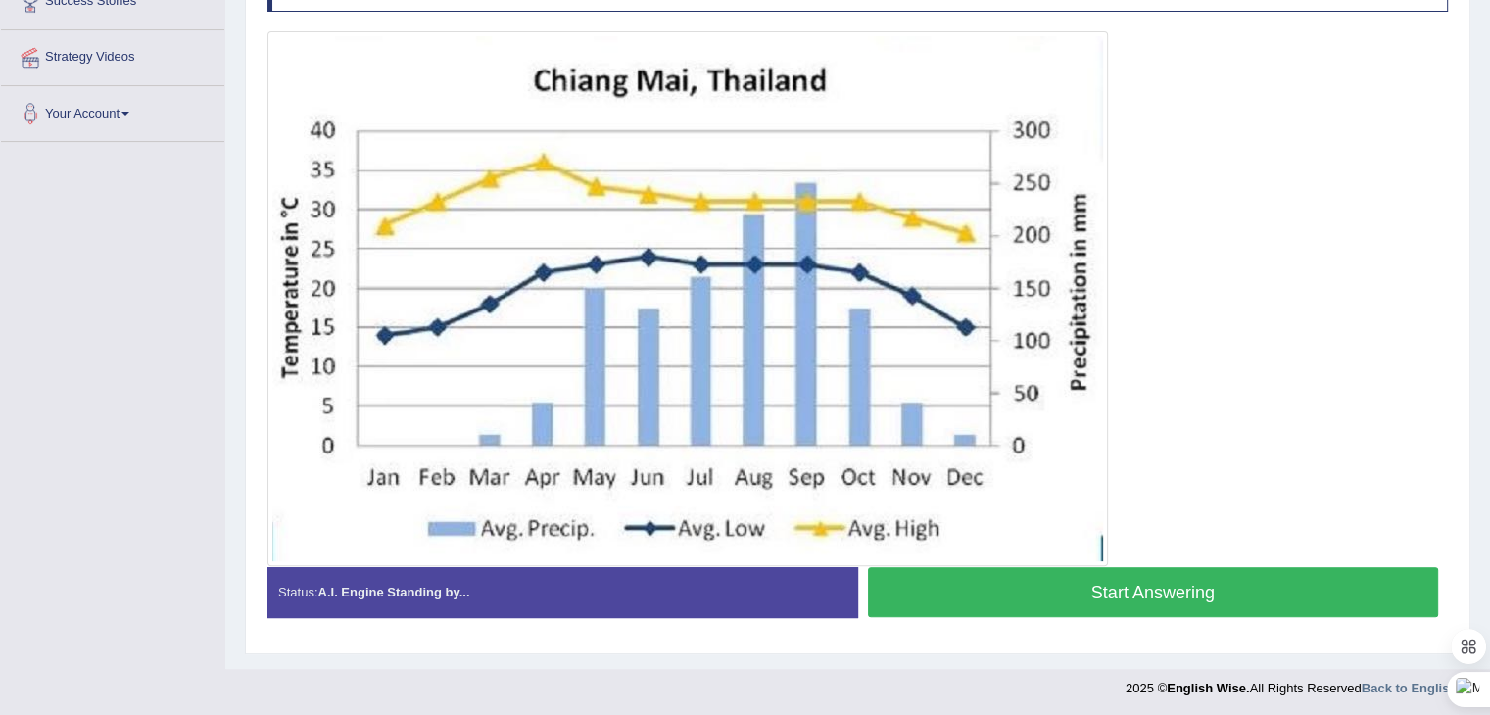
click at [1101, 596] on button "Start Answering" at bounding box center [1153, 592] width 571 height 50
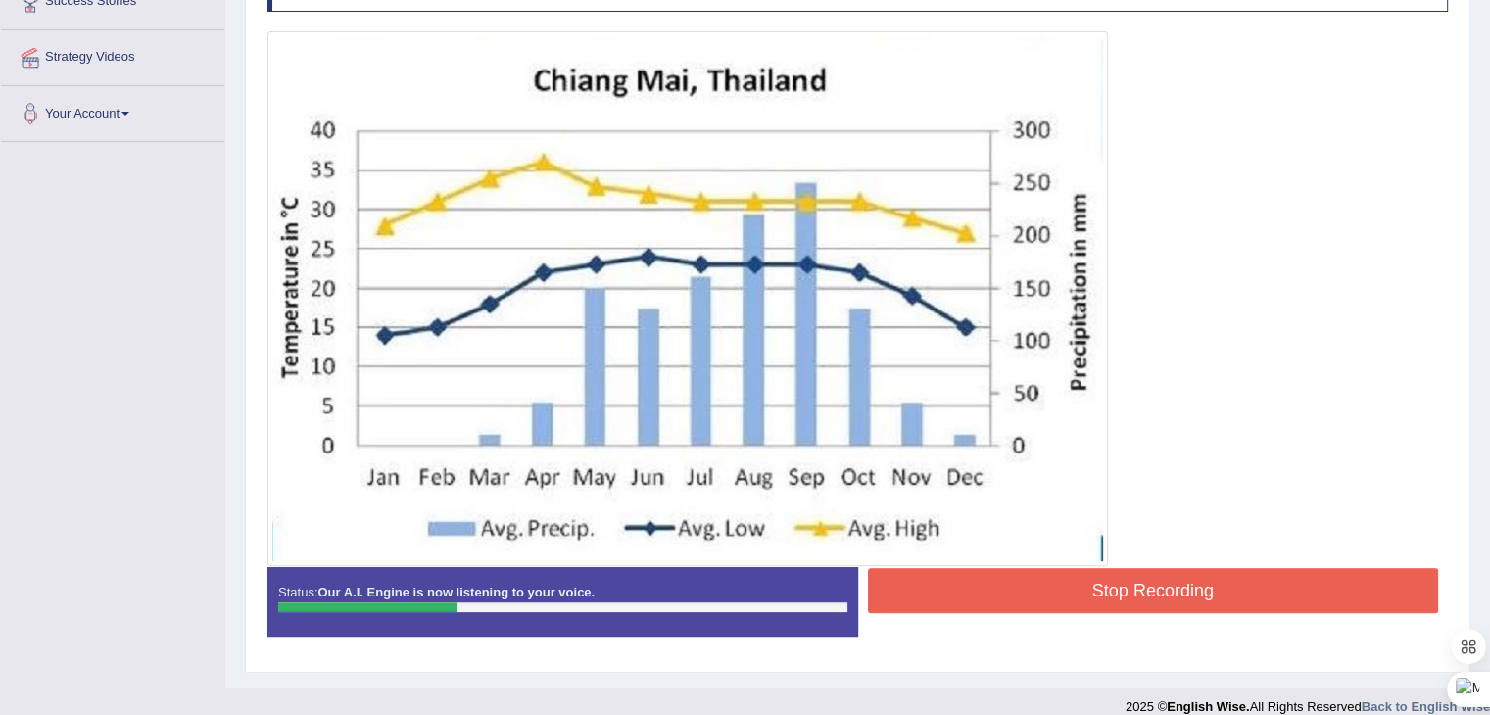
click at [1109, 586] on button "Stop Recording" at bounding box center [1153, 590] width 571 height 45
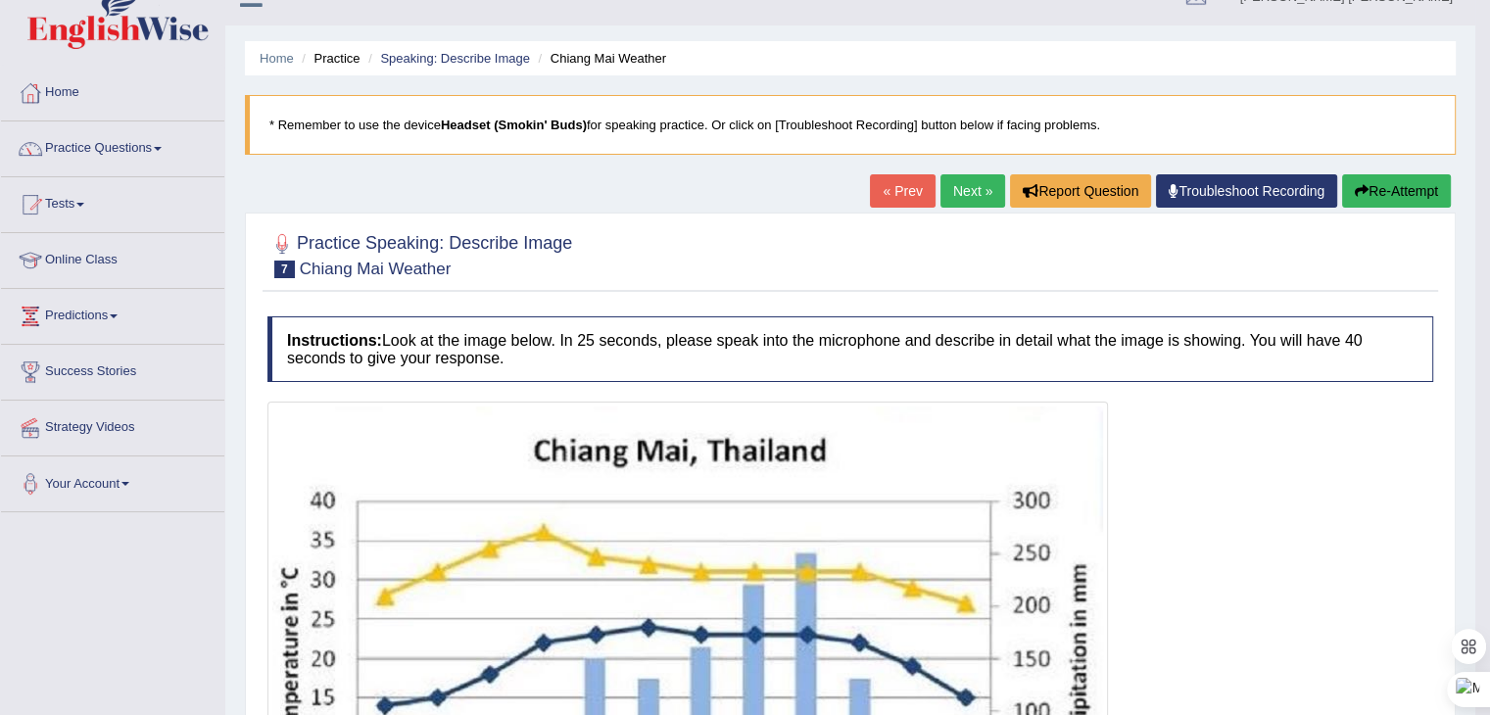
scroll to position [0, 0]
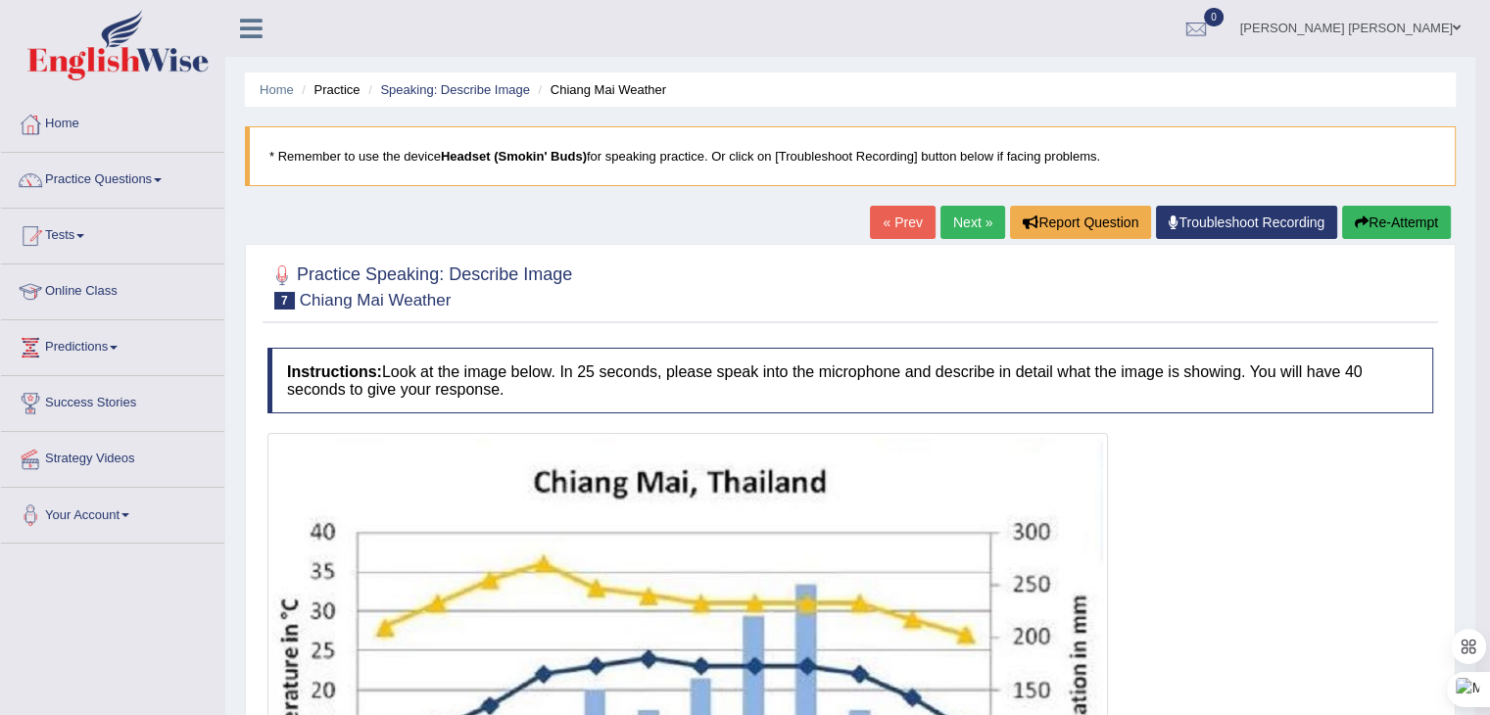
click at [1391, 227] on button "Re-Attempt" at bounding box center [1396, 222] width 109 height 33
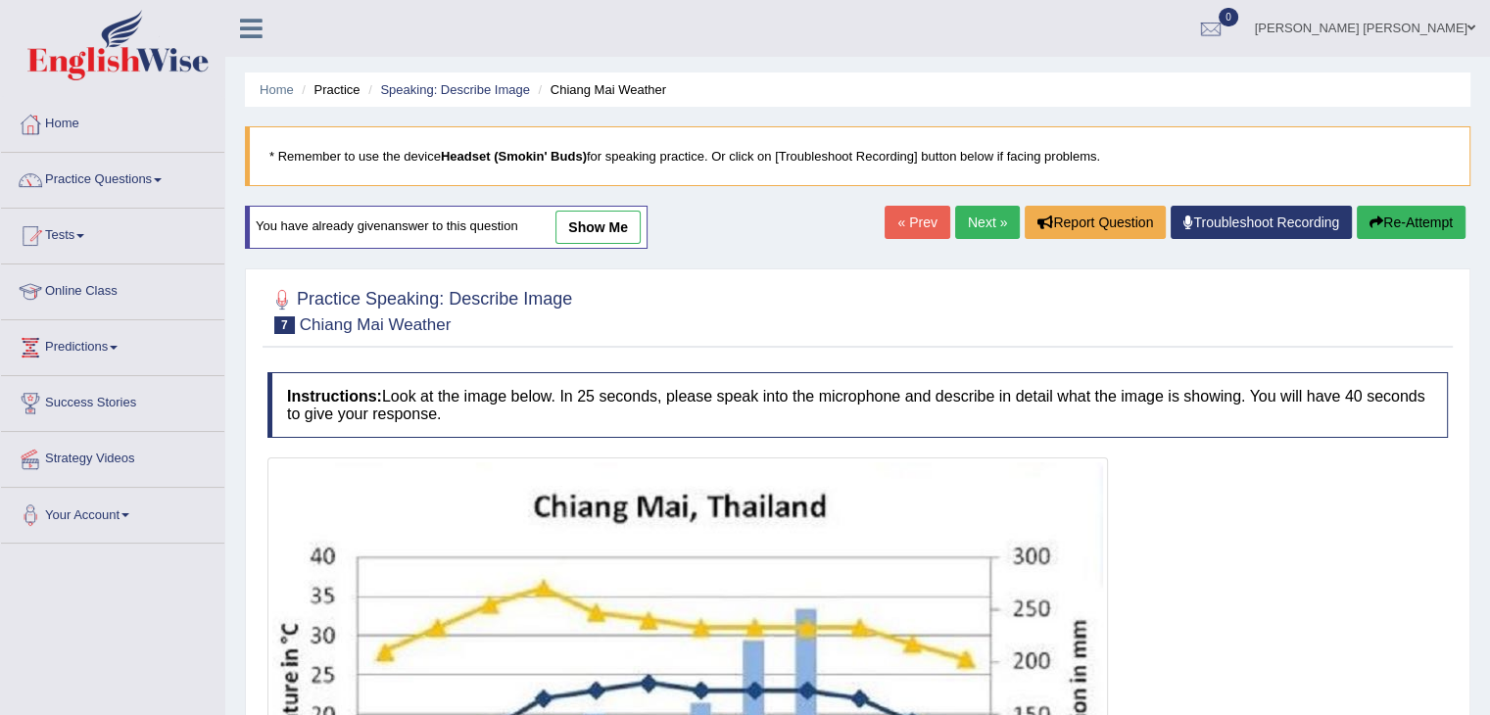
scroll to position [392, 0]
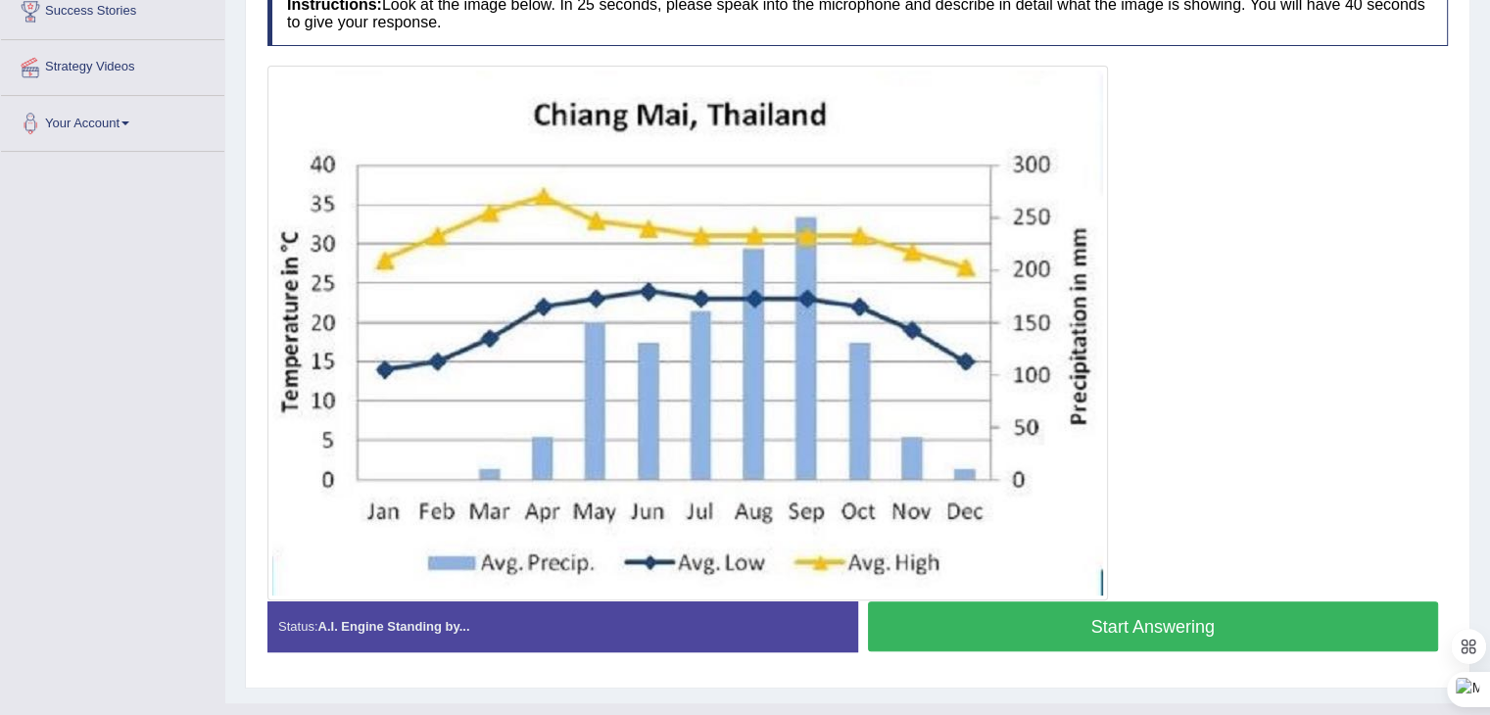
click at [1026, 616] on button "Start Answering" at bounding box center [1153, 626] width 571 height 50
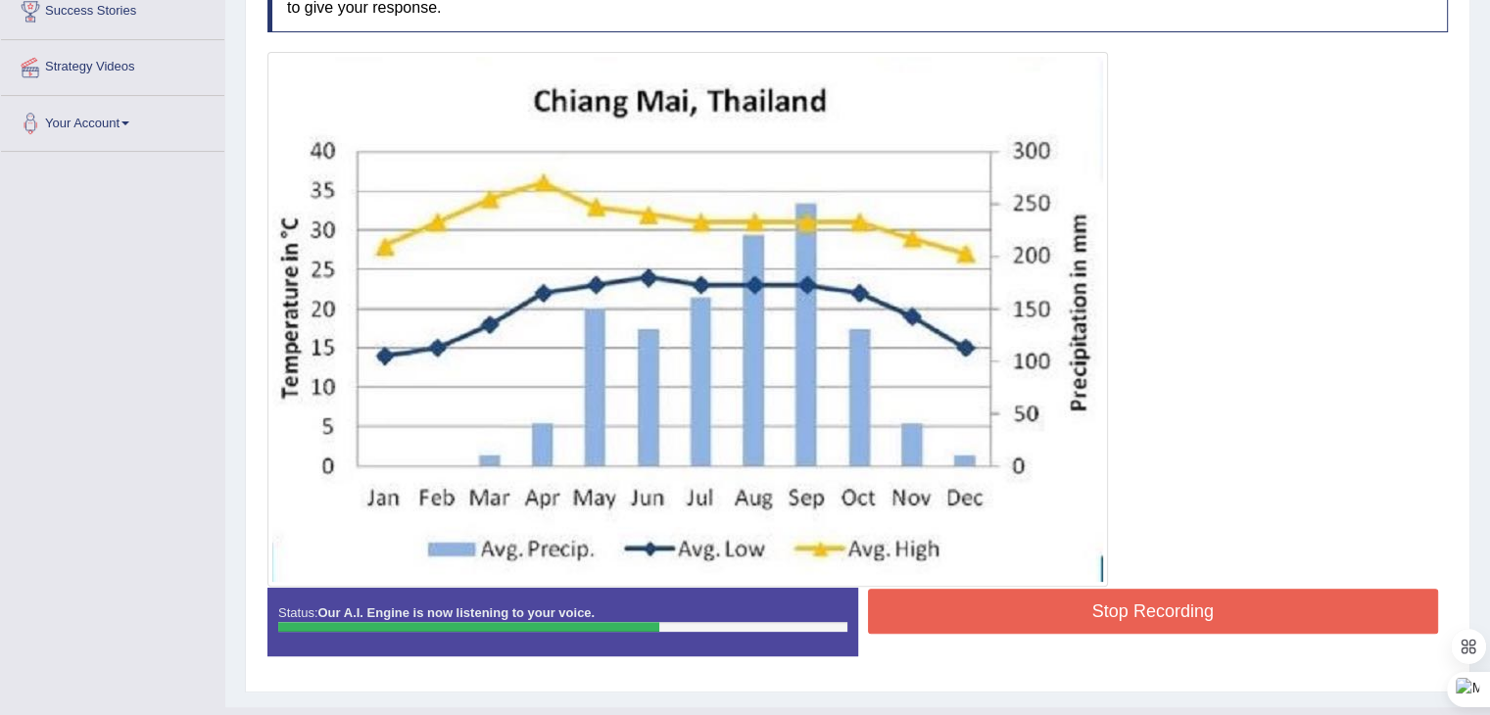
click at [1013, 602] on button "Stop Recording" at bounding box center [1153, 611] width 571 height 45
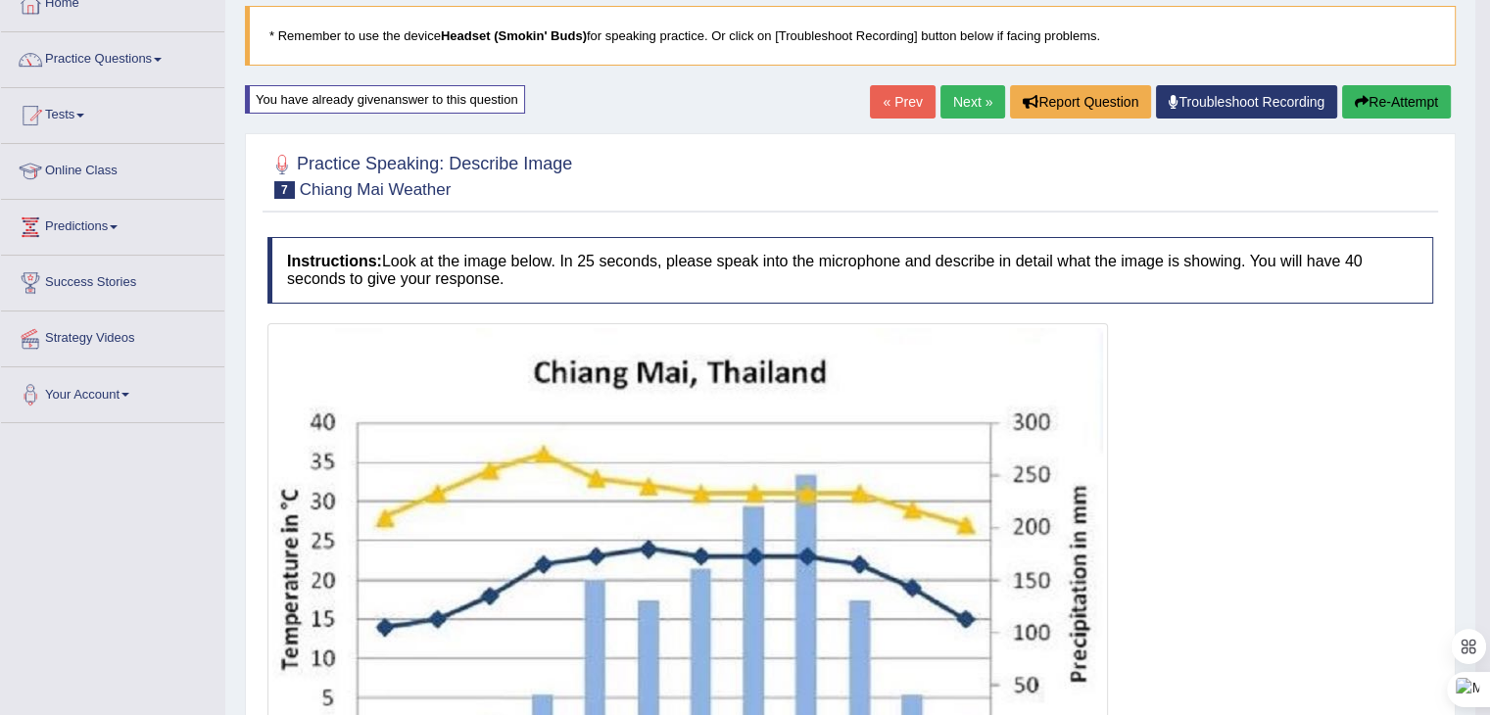
scroll to position [0, 0]
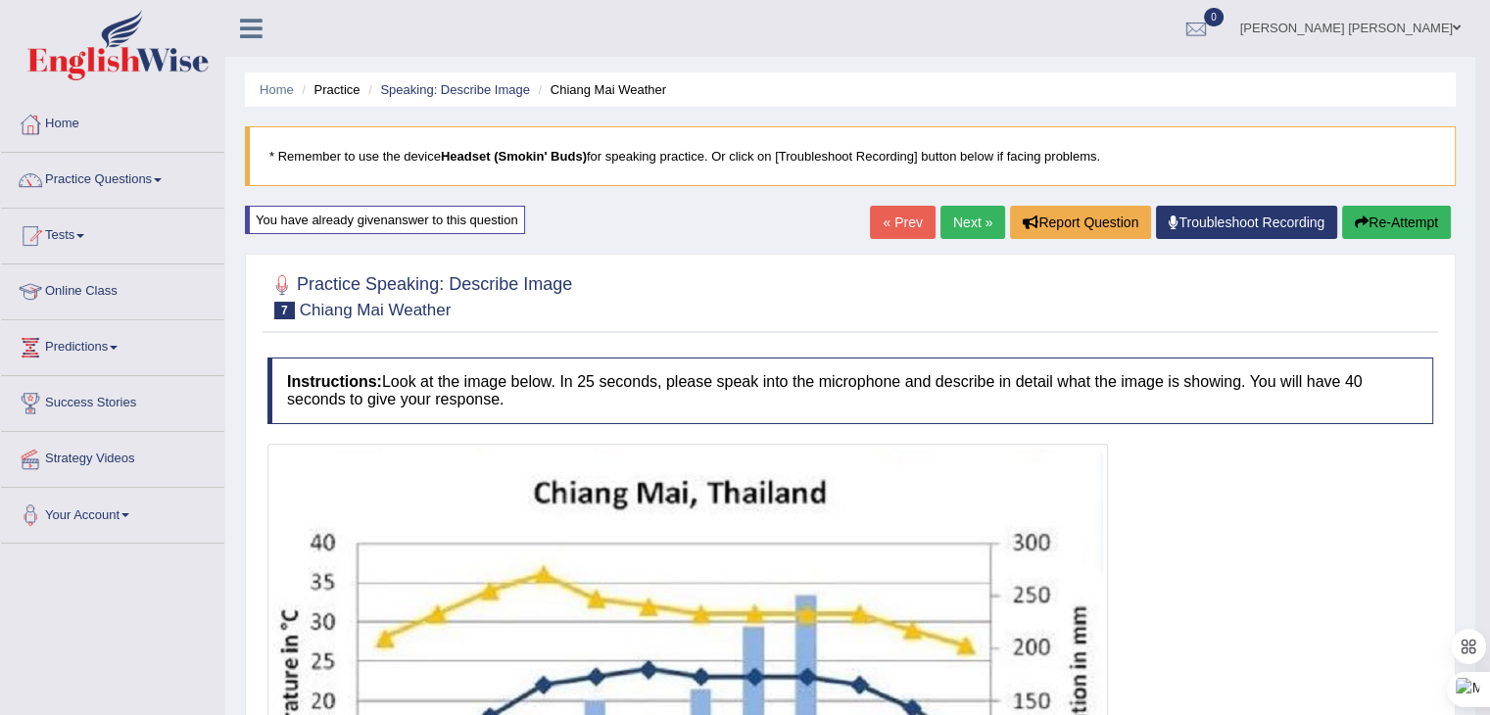
click at [964, 225] on link "Next »" at bounding box center [972, 222] width 65 height 33
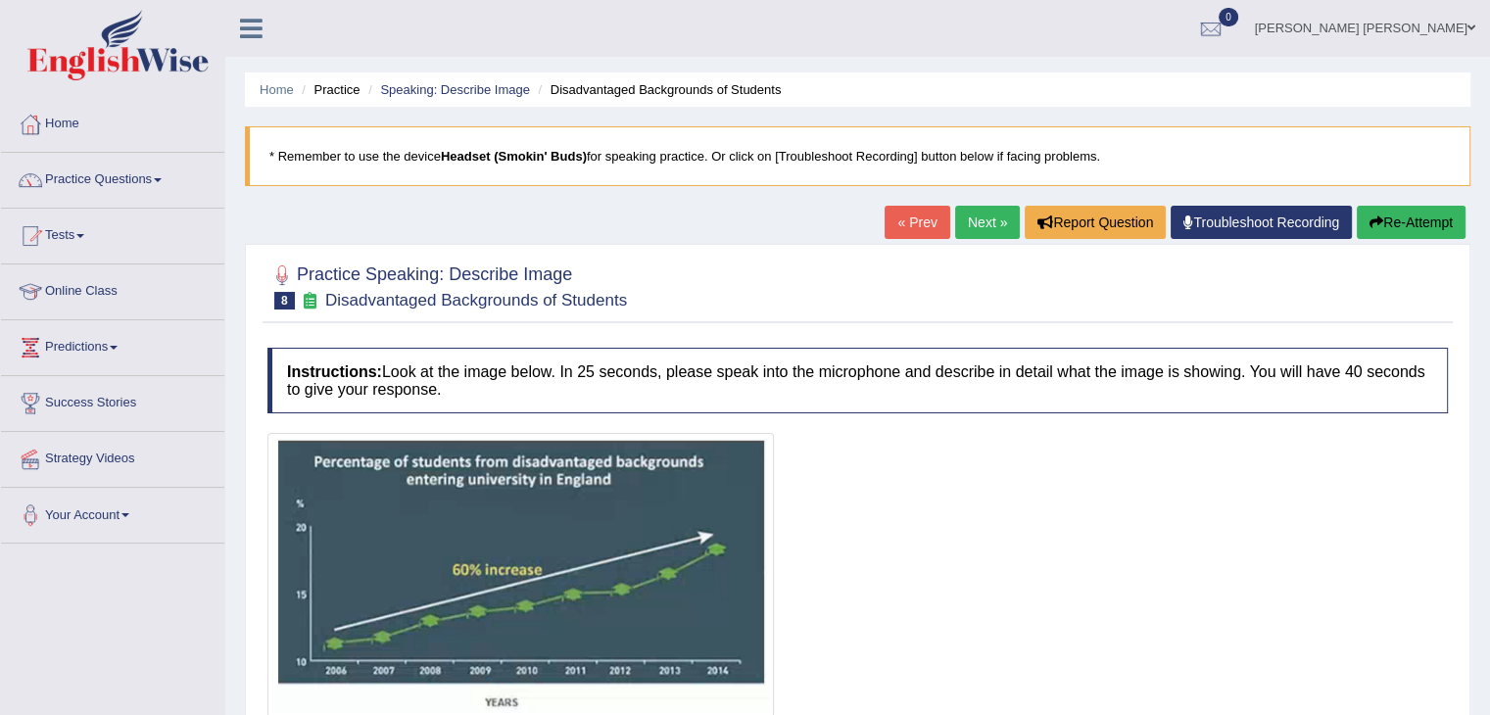
scroll to position [313, 0]
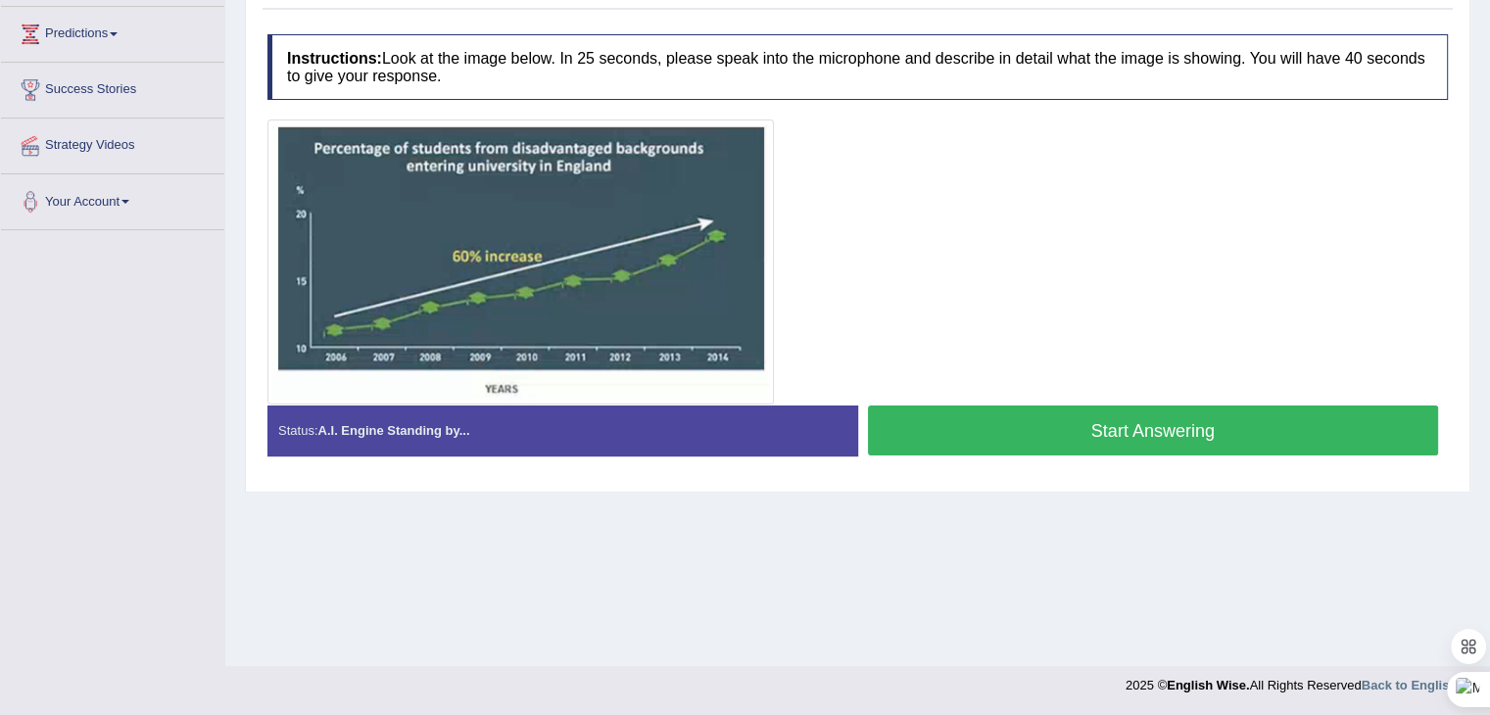
click at [1156, 427] on button "Start Answering" at bounding box center [1153, 430] width 571 height 50
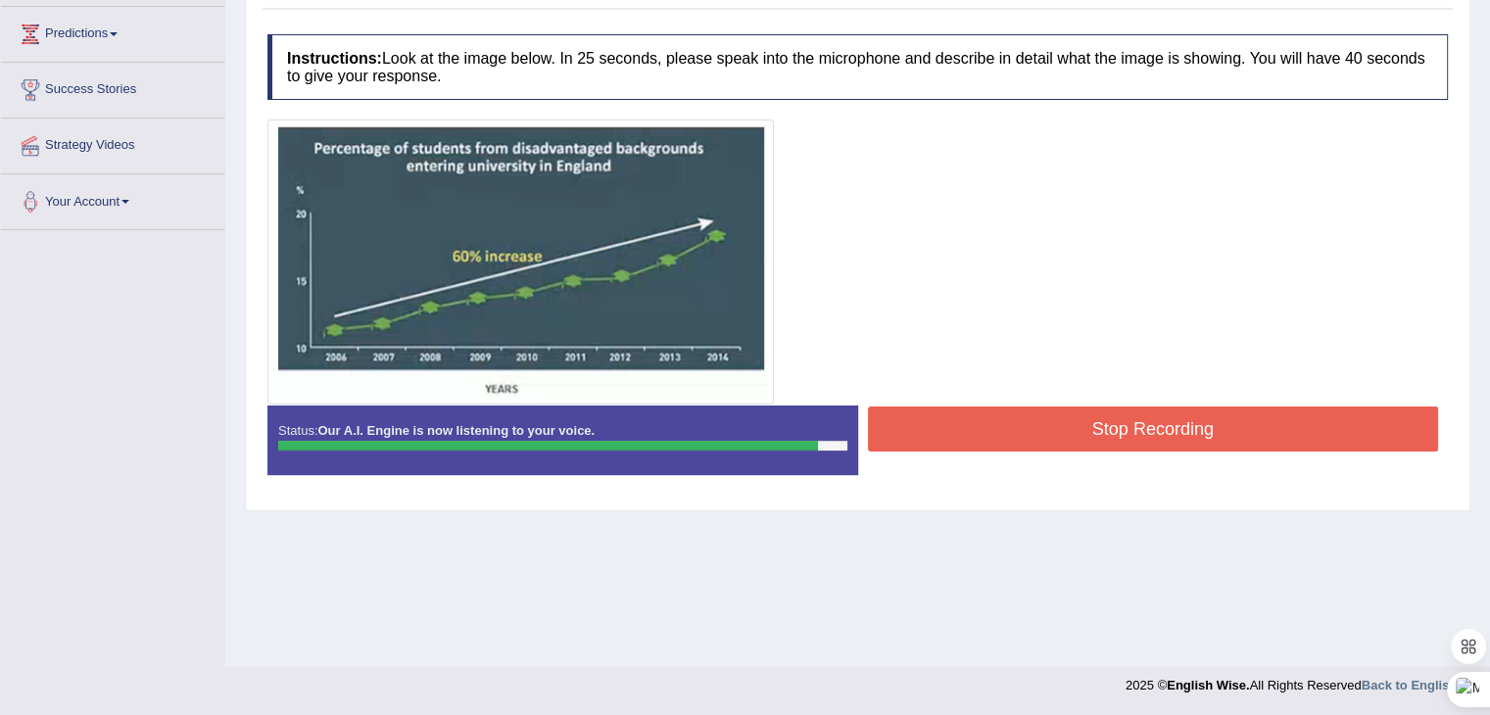
click at [1059, 421] on button "Stop Recording" at bounding box center [1153, 428] width 571 height 45
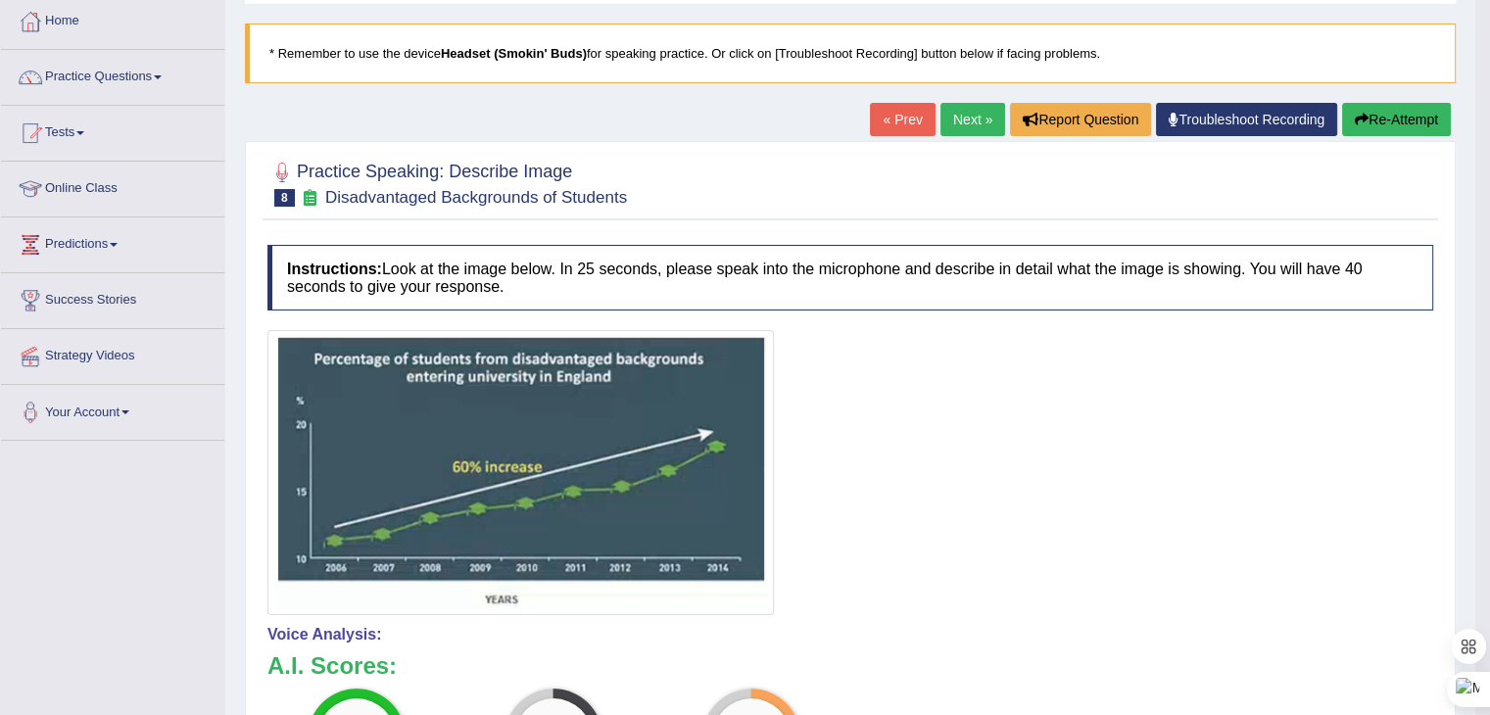
scroll to position [98, 0]
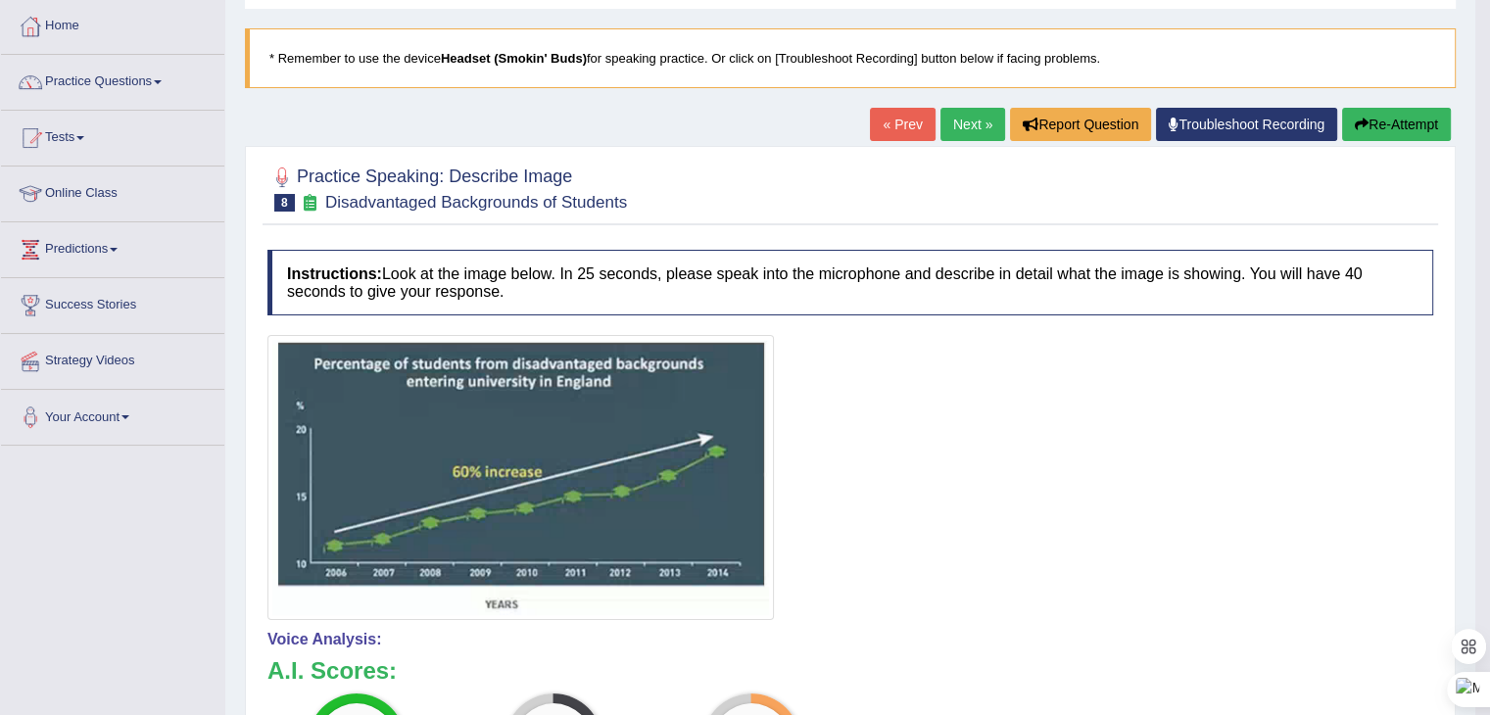
click at [966, 126] on link "Next »" at bounding box center [972, 124] width 65 height 33
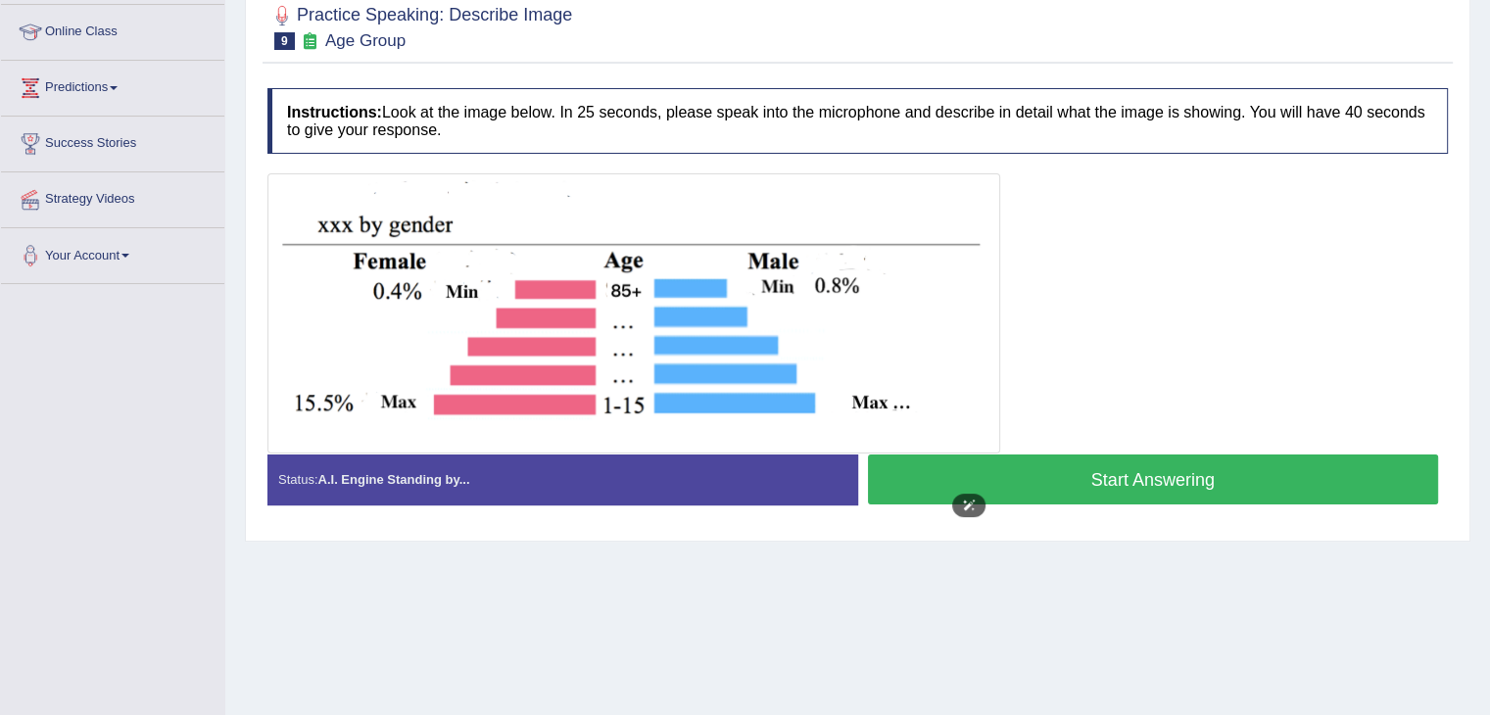
scroll to position [294, 0]
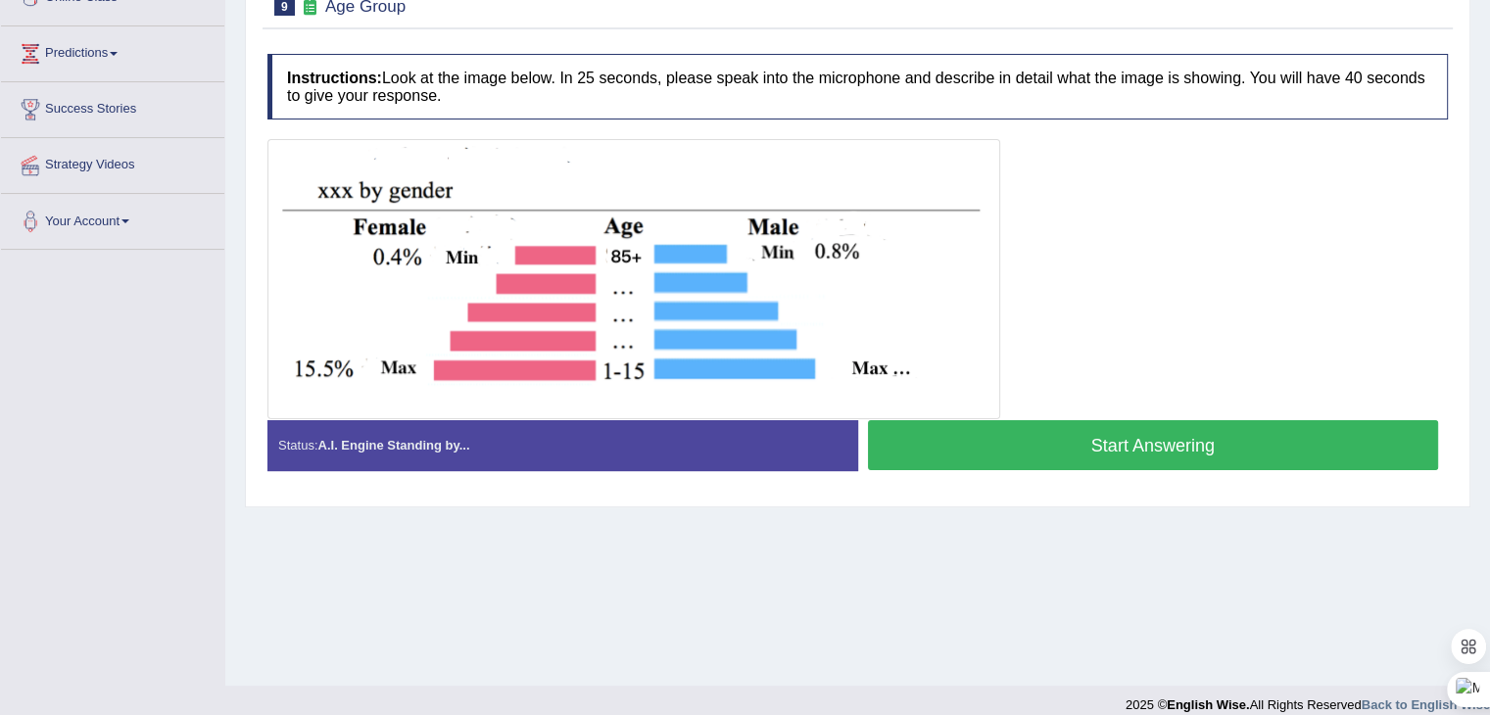
click at [1064, 456] on button "Start Answering" at bounding box center [1153, 445] width 571 height 50
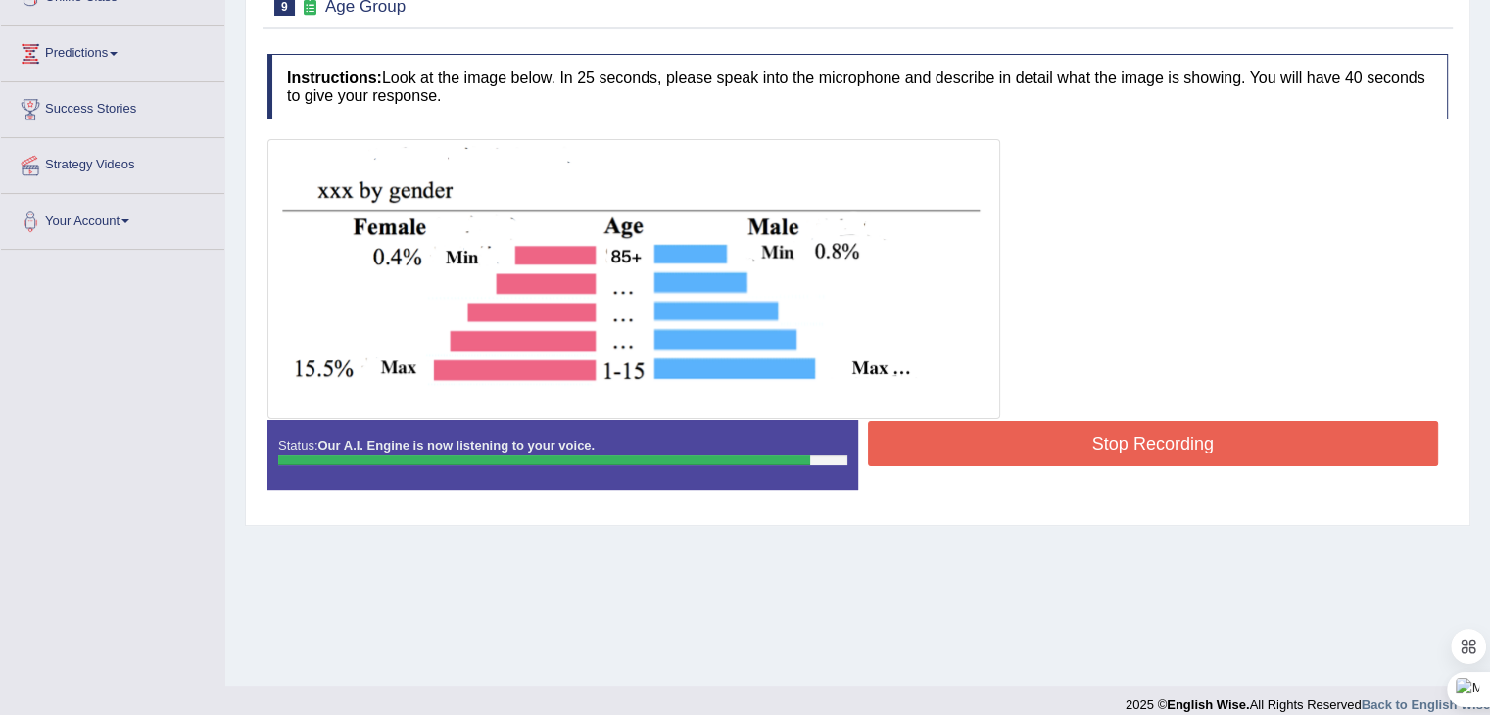
click at [1076, 446] on button "Stop Recording" at bounding box center [1153, 443] width 571 height 45
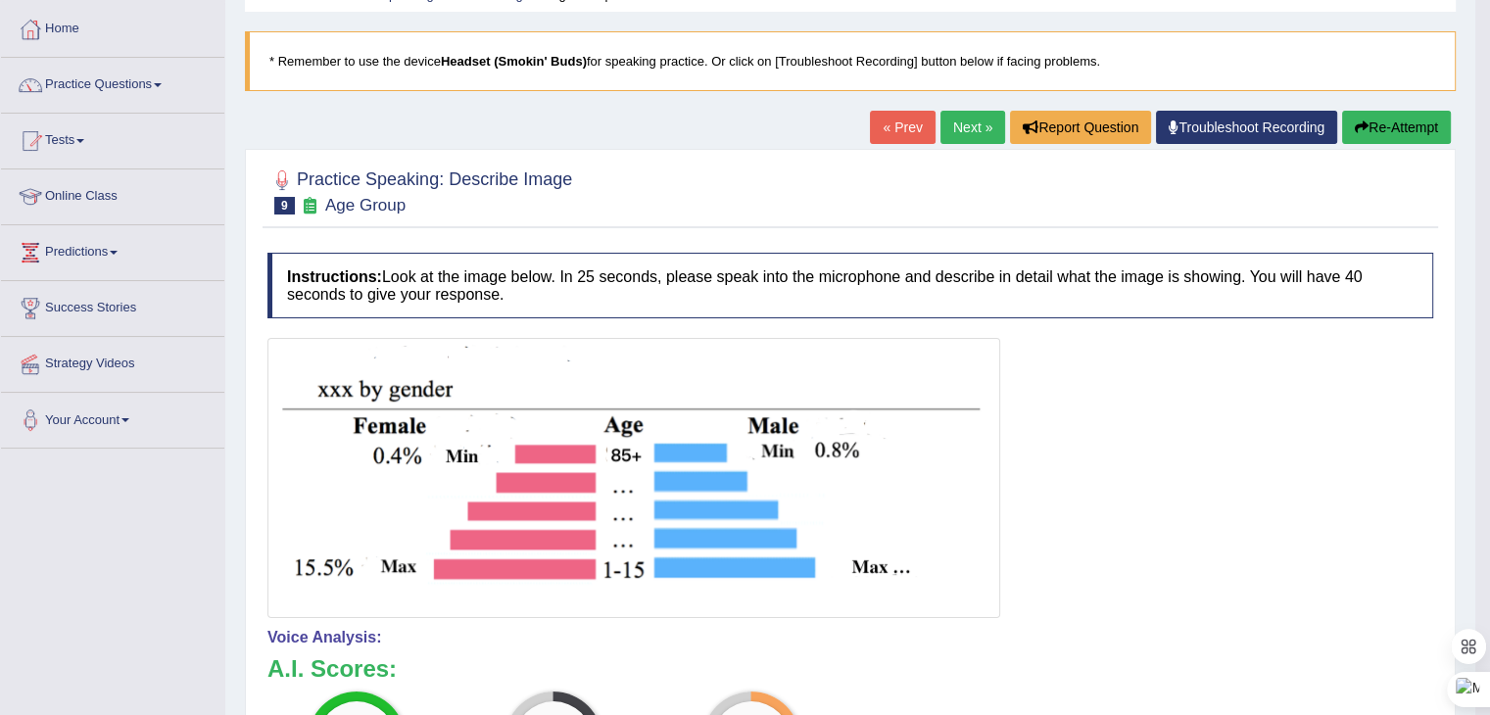
scroll to position [98, 0]
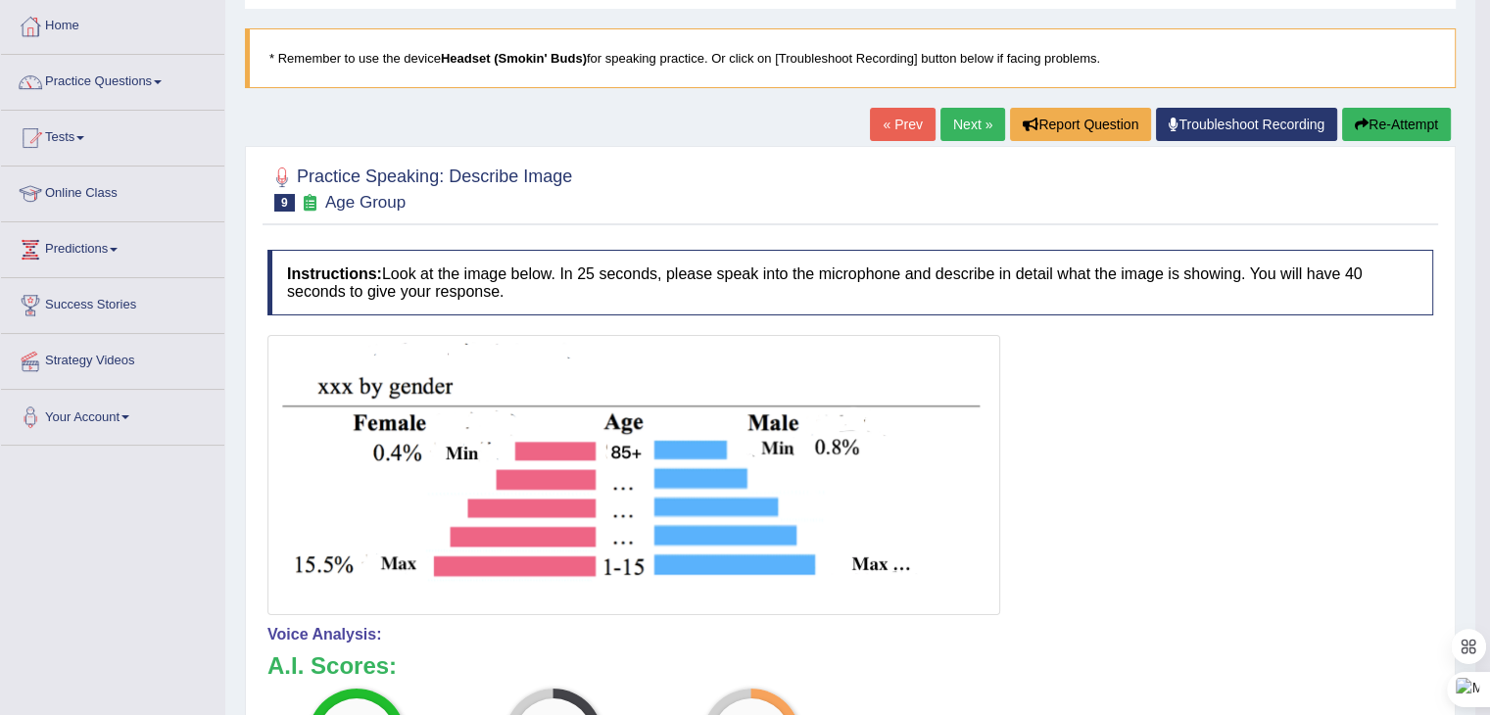
click at [1399, 130] on button "Re-Attempt" at bounding box center [1396, 124] width 109 height 33
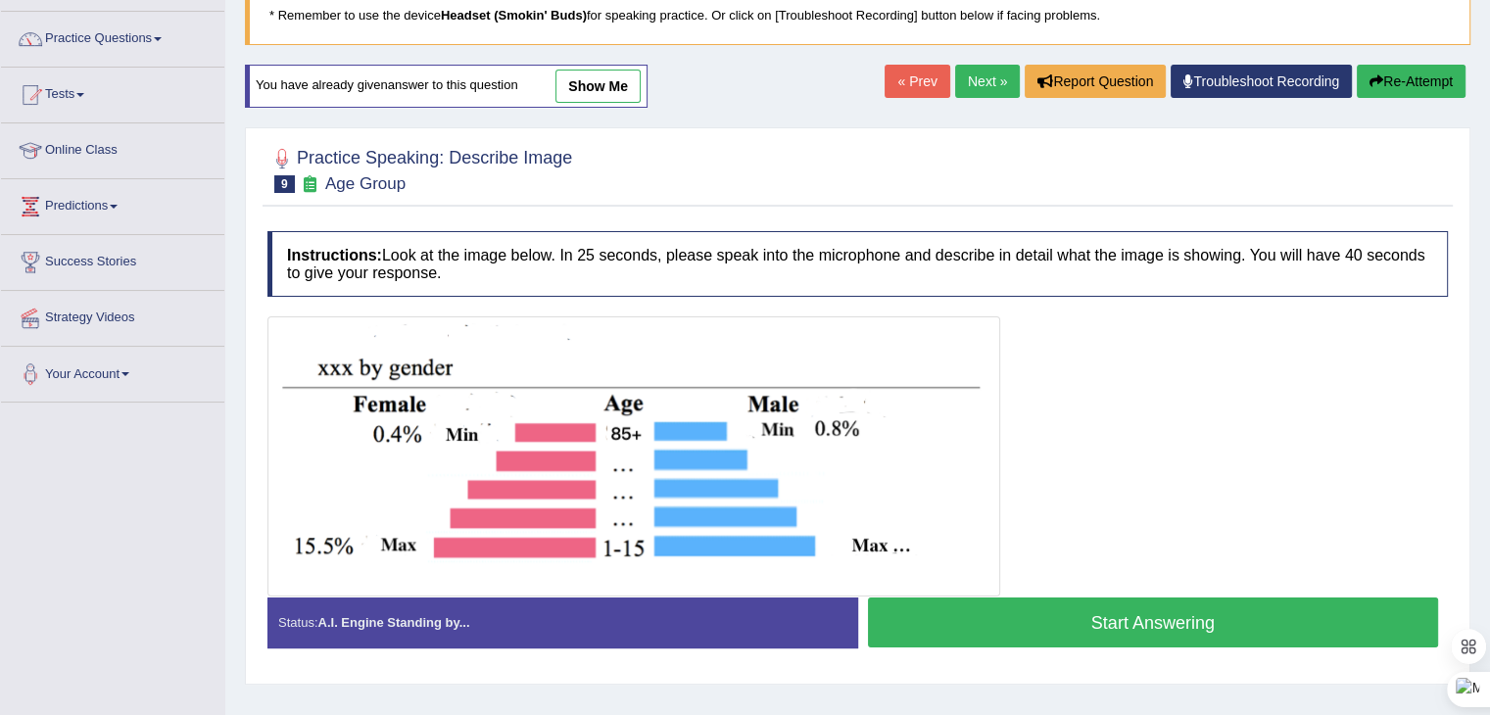
scroll to position [196, 0]
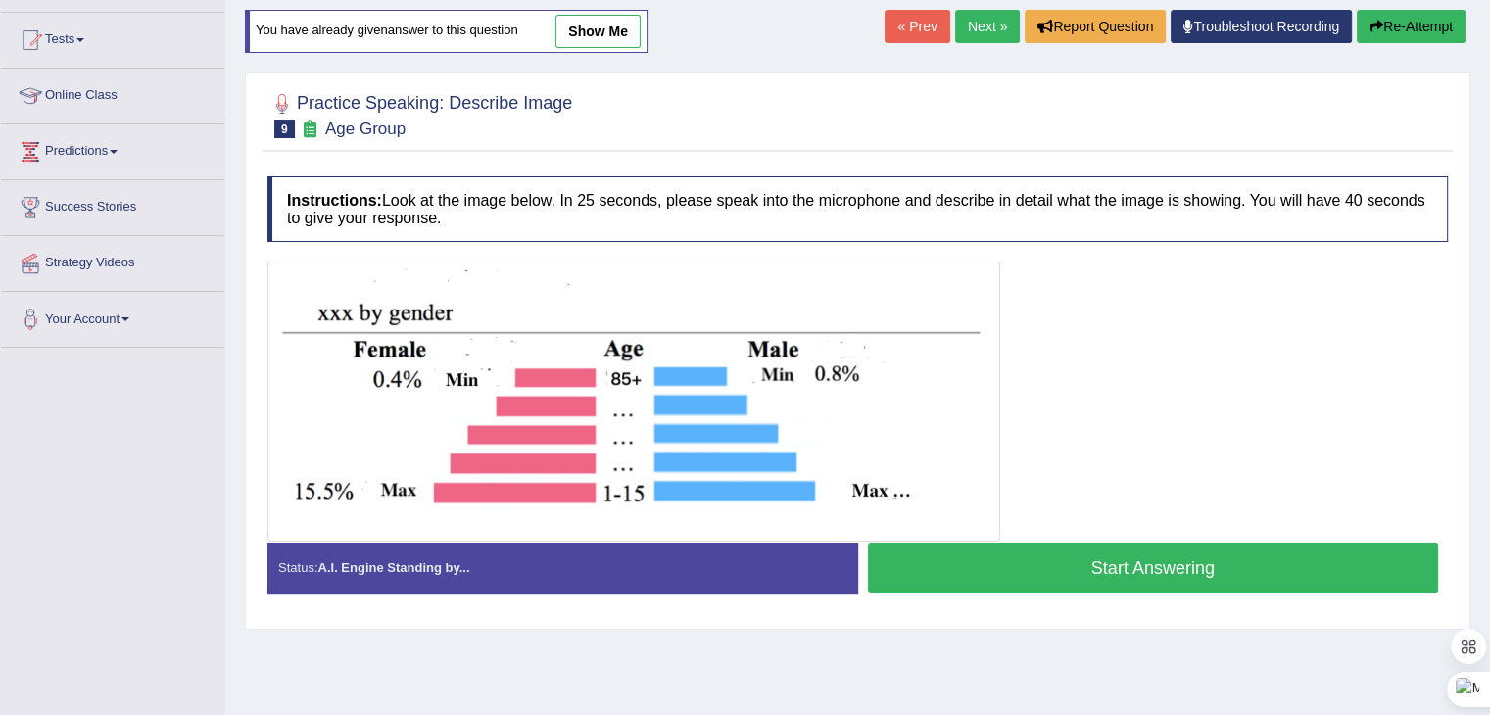
click at [1132, 569] on button "Start Answering" at bounding box center [1153, 568] width 571 height 50
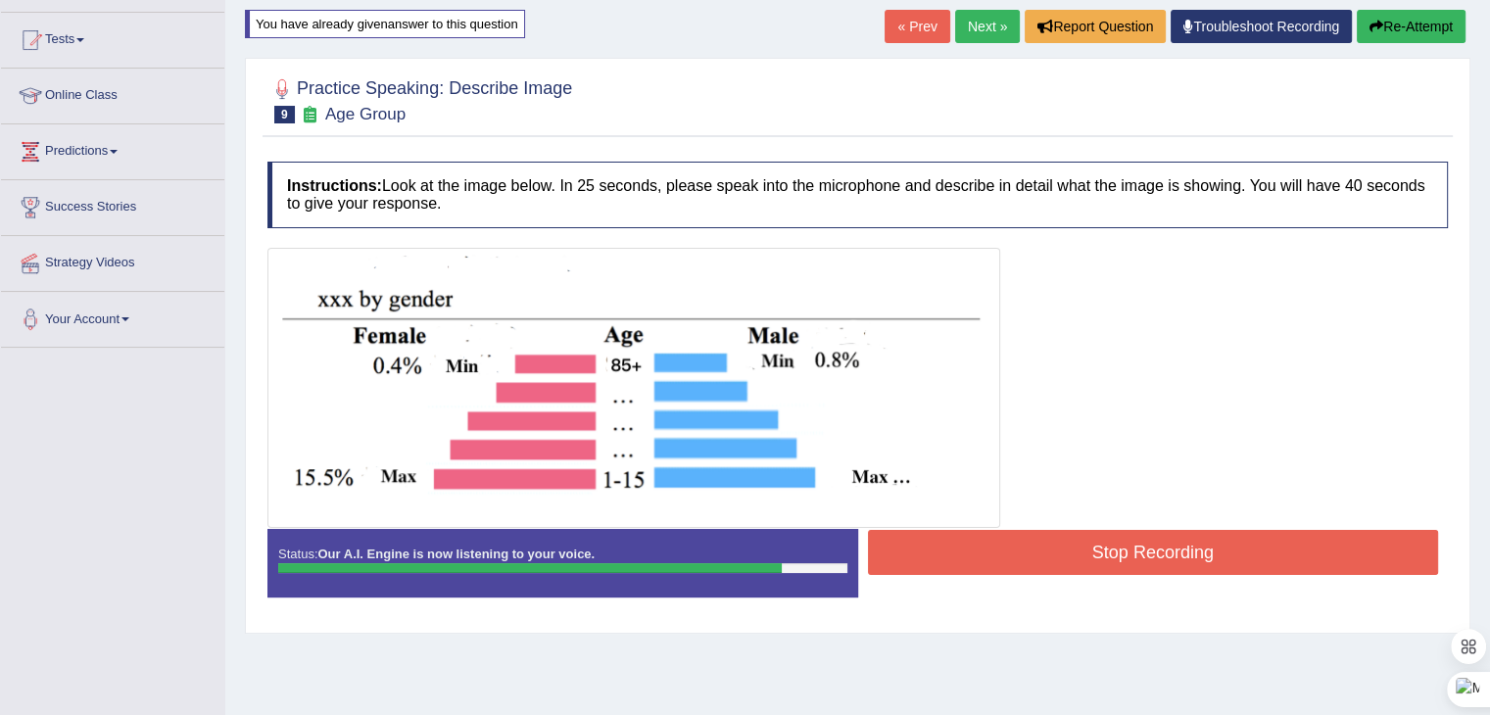
click at [1246, 544] on button "Stop Recording" at bounding box center [1153, 552] width 571 height 45
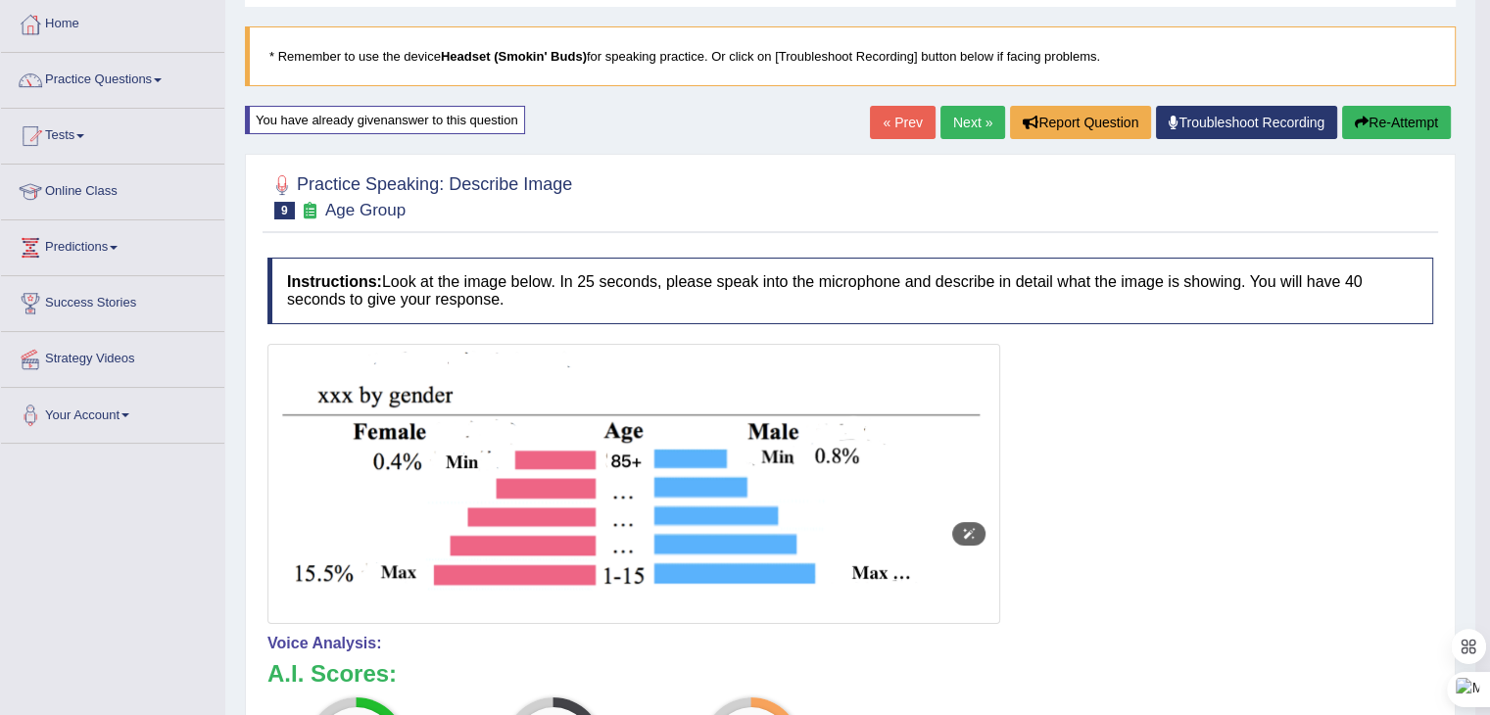
scroll to position [98, 0]
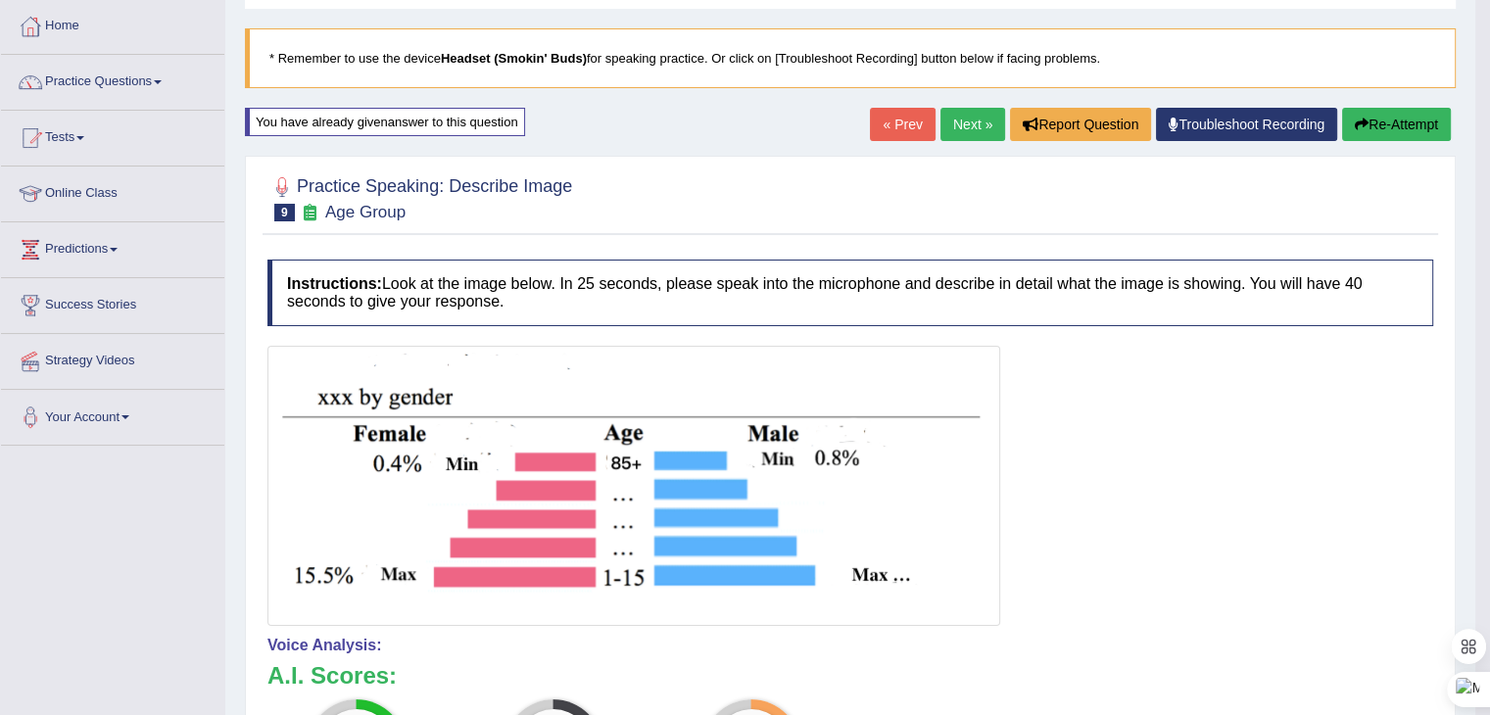
click at [956, 122] on link "Next »" at bounding box center [972, 124] width 65 height 33
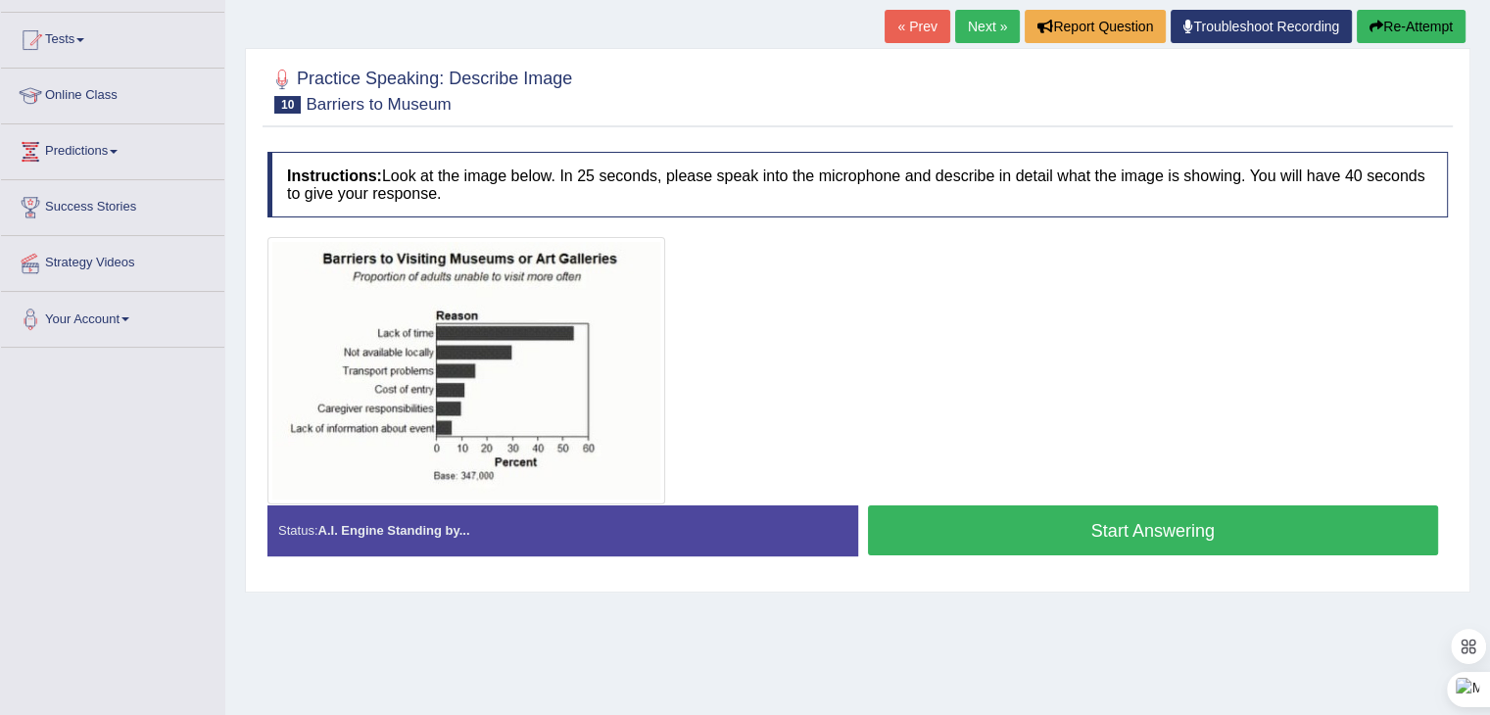
click at [1085, 526] on button "Start Answering" at bounding box center [1153, 530] width 571 height 50
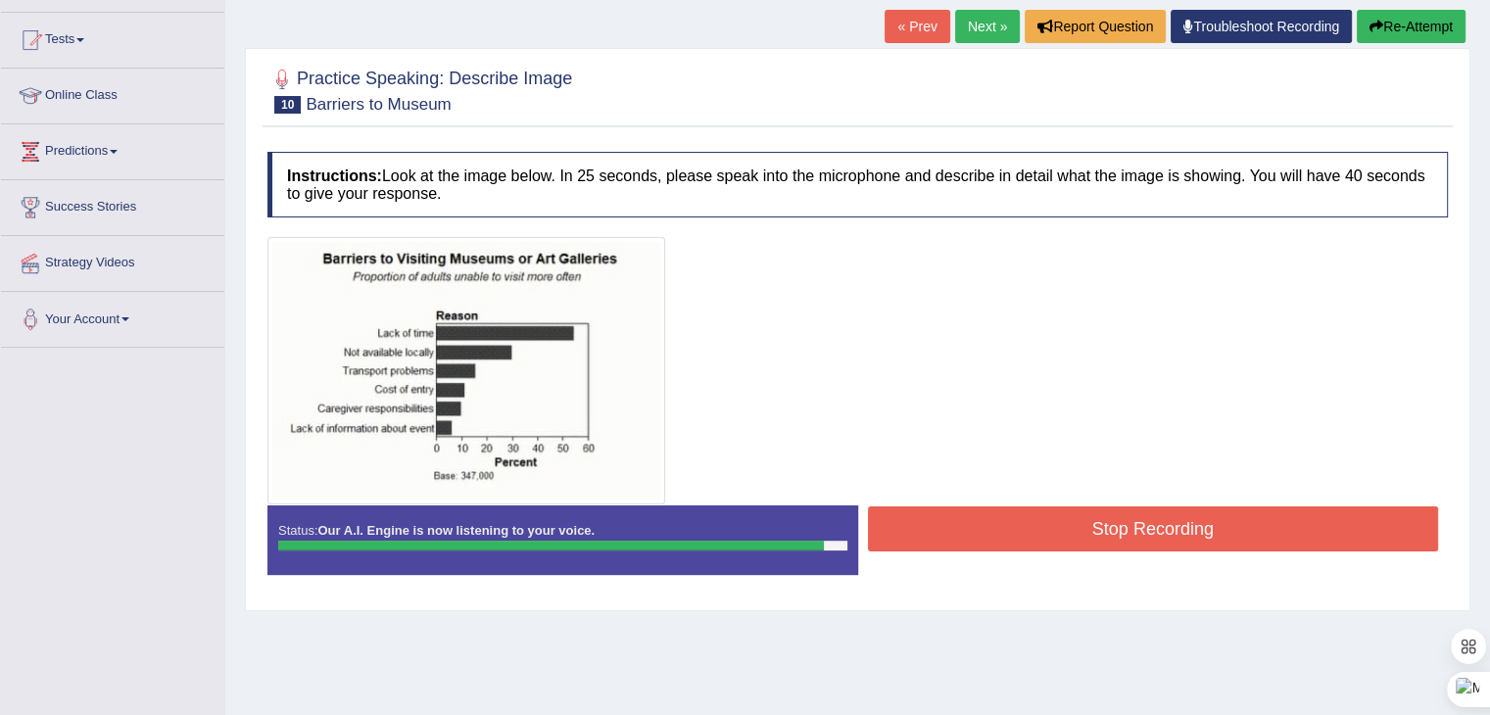
click at [1052, 532] on button "Stop Recording" at bounding box center [1153, 528] width 571 height 45
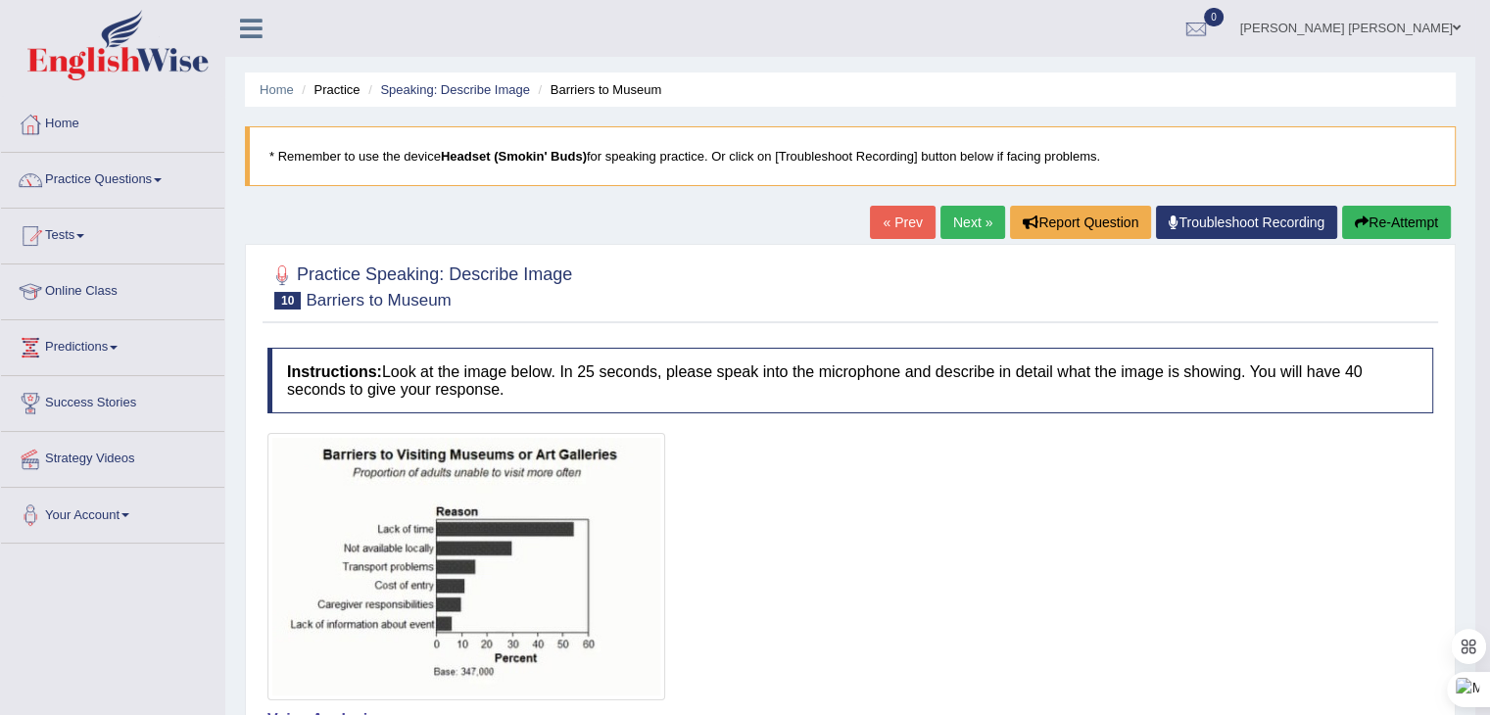
click at [964, 226] on link "Next »" at bounding box center [972, 222] width 65 height 33
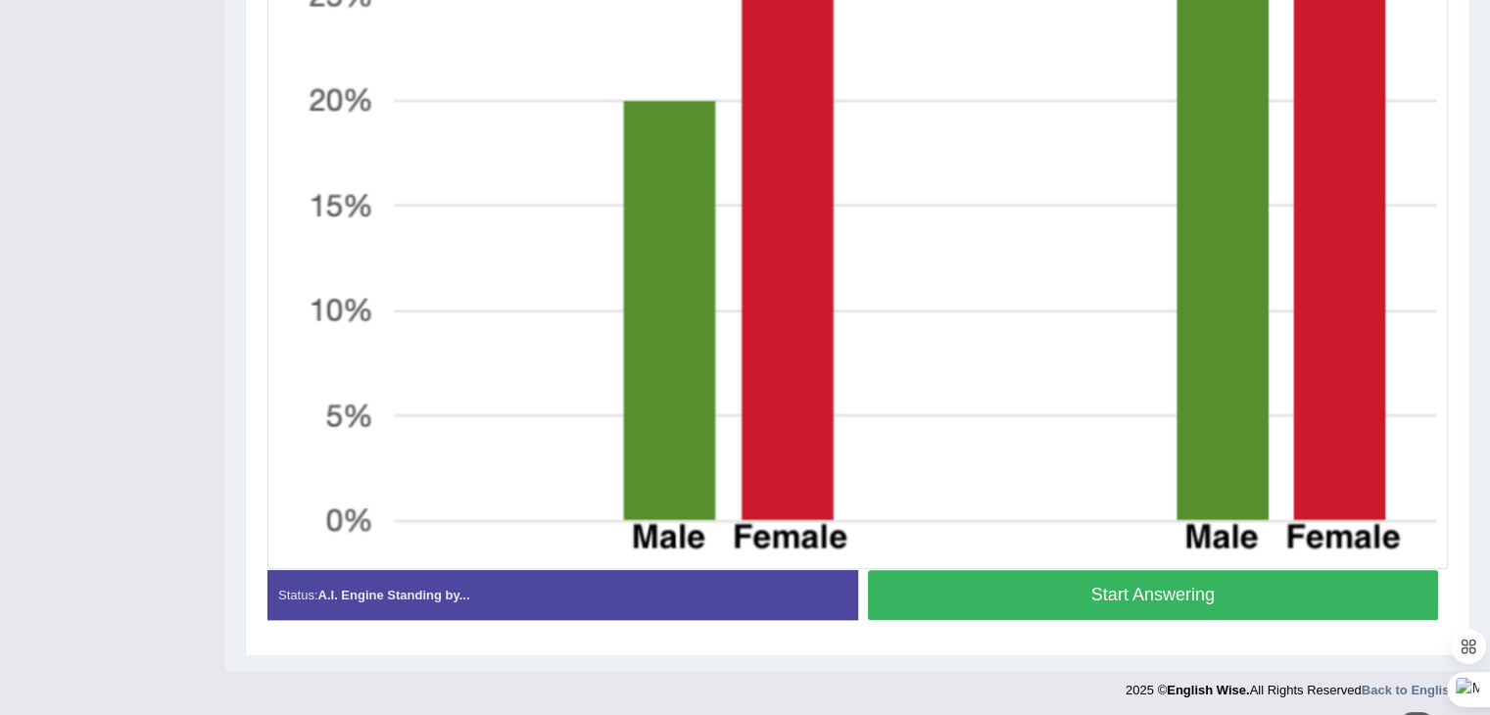
scroll to position [959, 0]
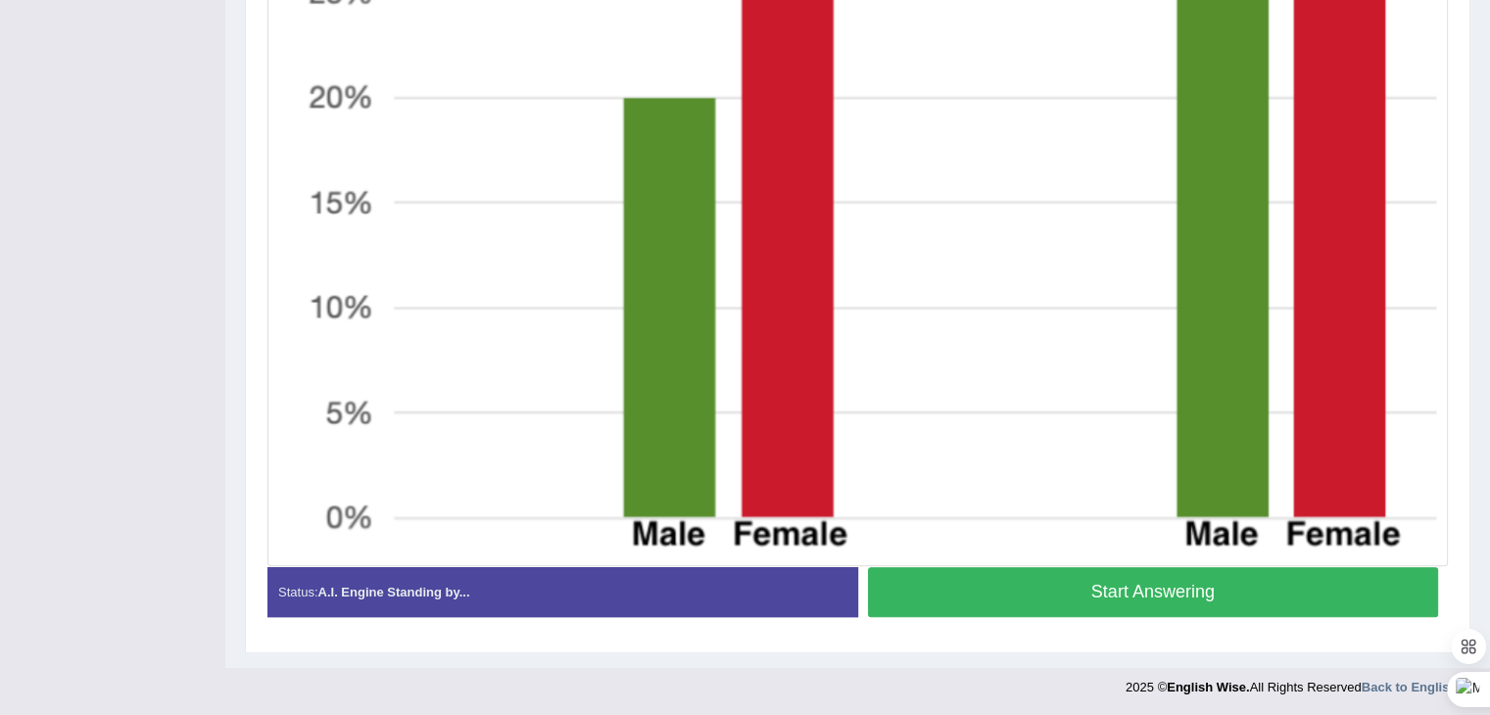
click at [1089, 596] on button "Start Answering" at bounding box center [1153, 592] width 571 height 50
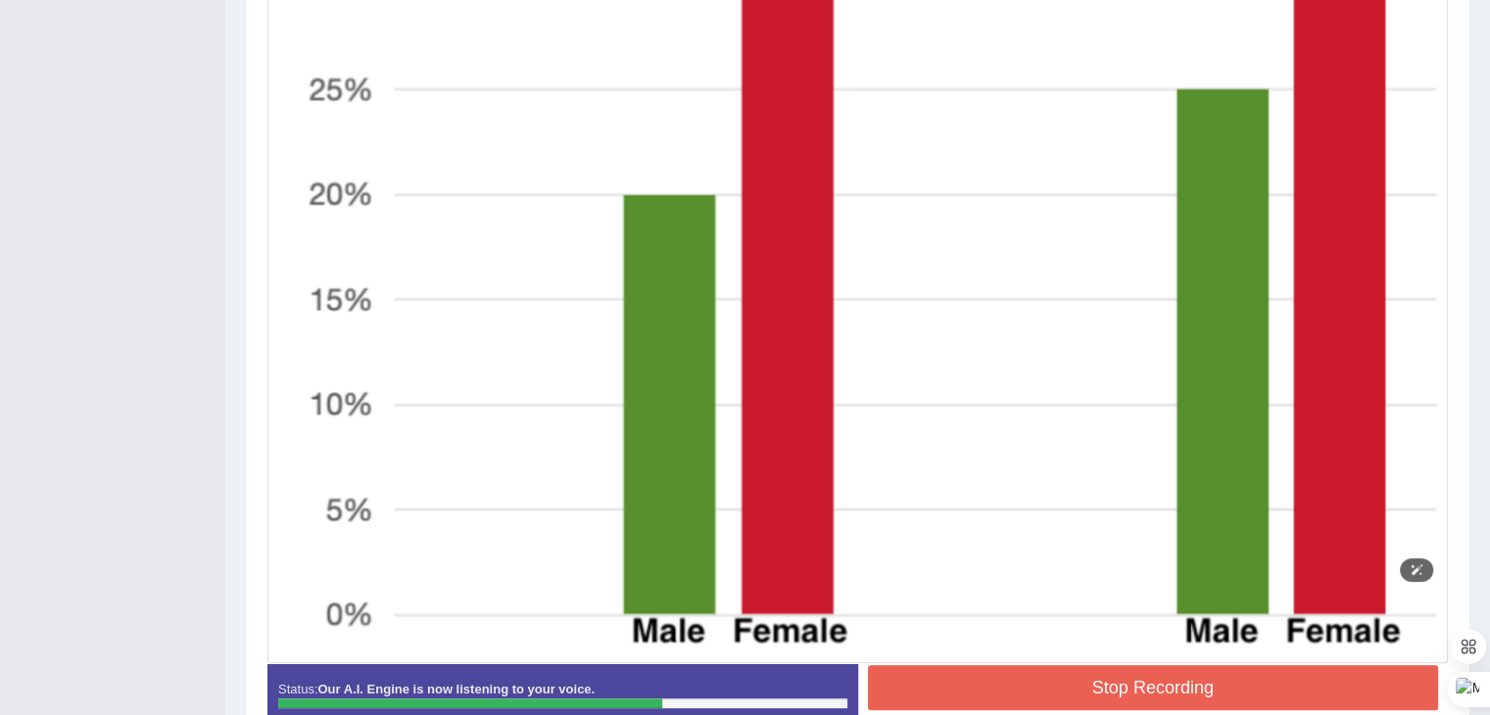
scroll to position [977, 0]
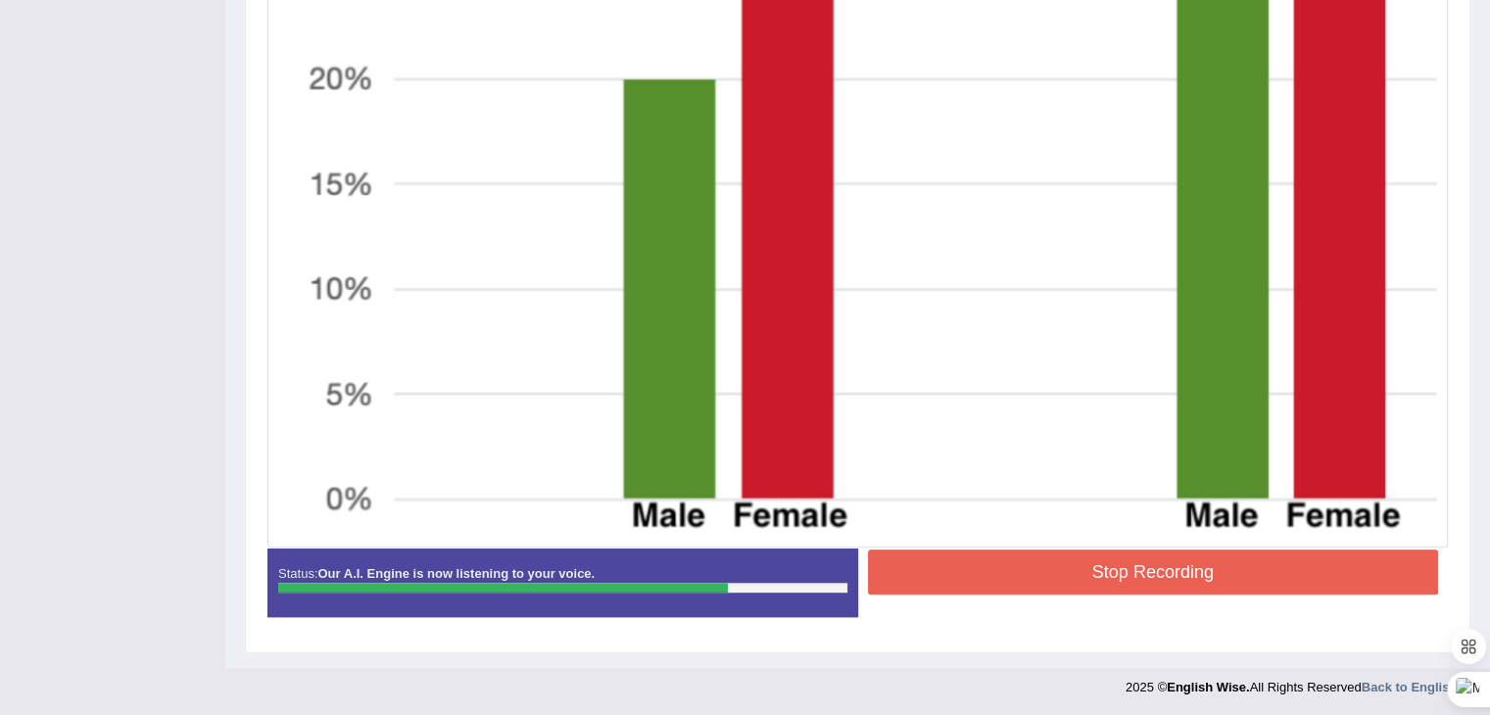
click at [1121, 576] on button "Stop Recording" at bounding box center [1153, 571] width 571 height 45
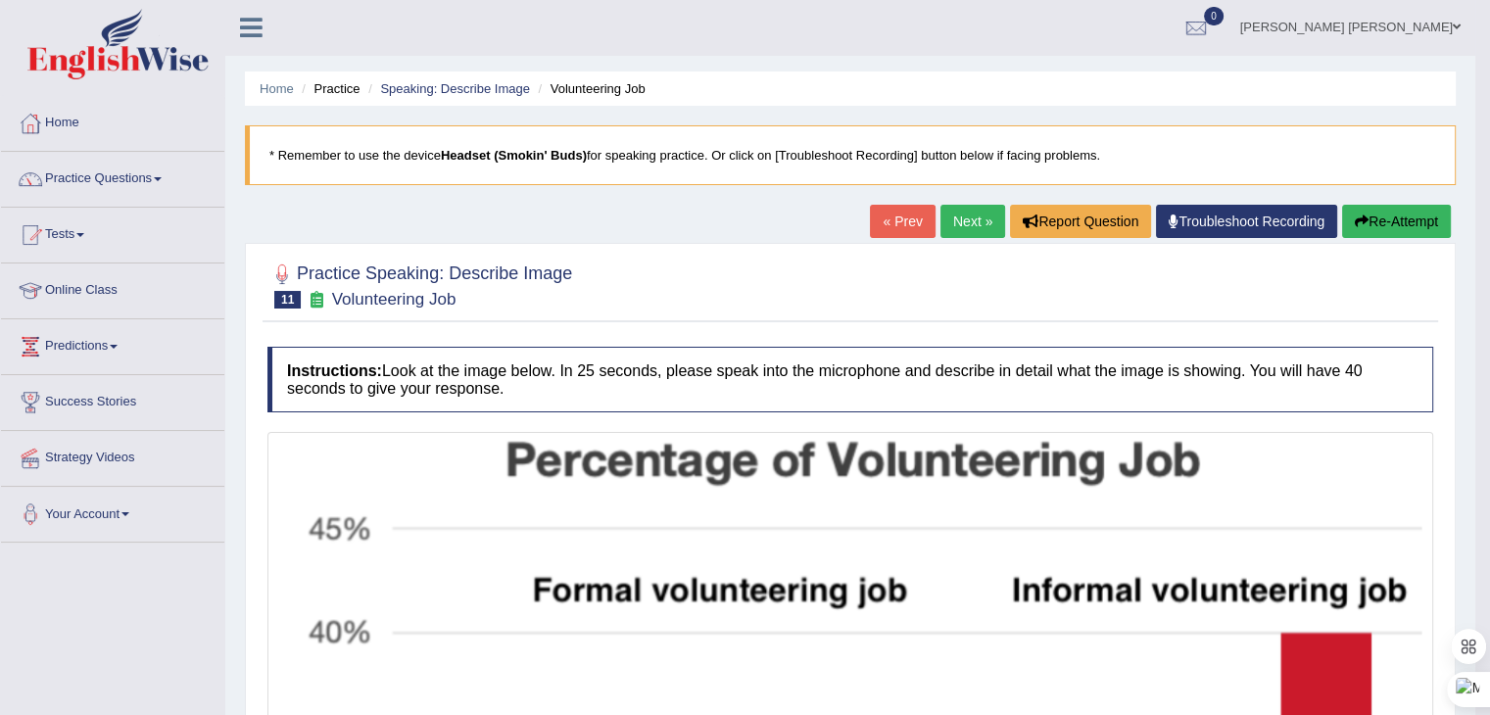
scroll to position [0, 0]
click at [955, 218] on link "Next »" at bounding box center [972, 222] width 65 height 33
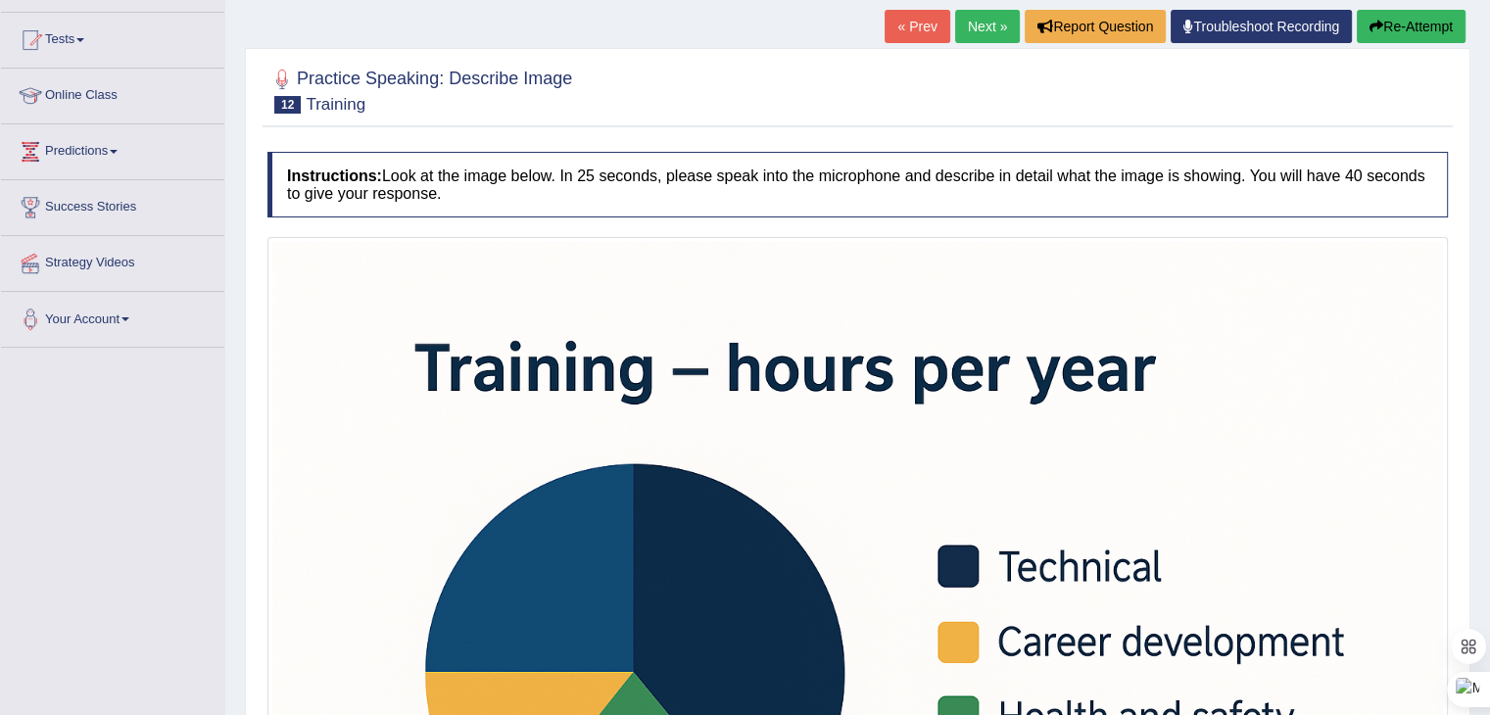
scroll to position [657, 0]
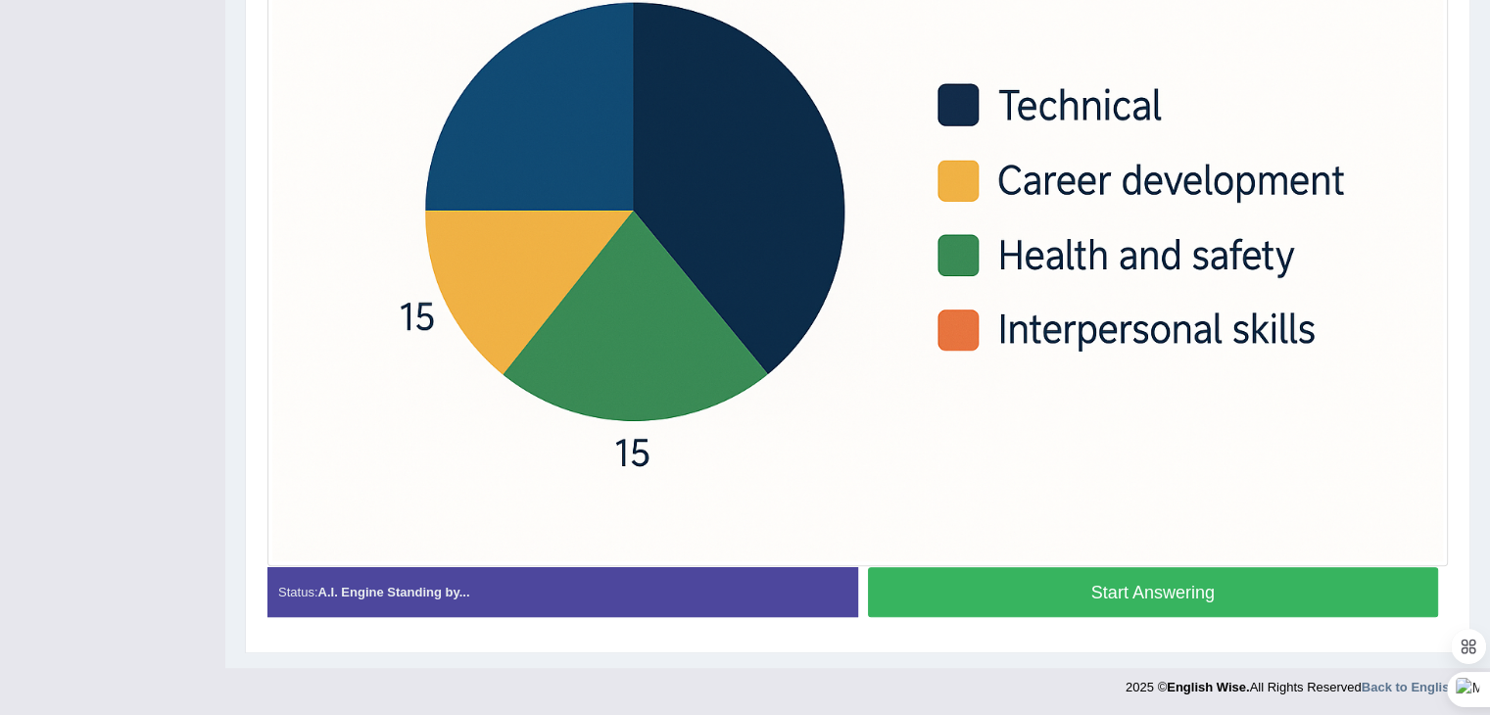
click at [1191, 584] on button "Start Answering" at bounding box center [1153, 592] width 571 height 50
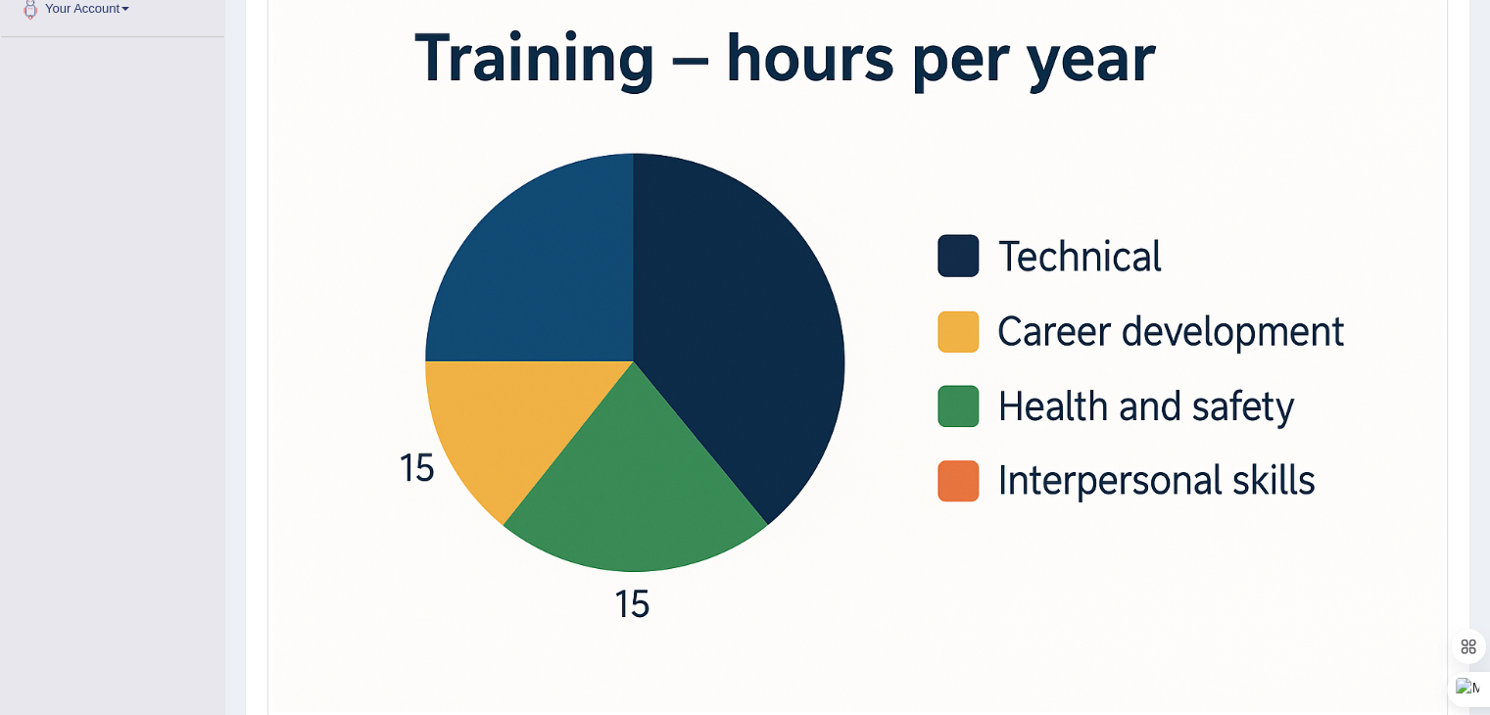
scroll to position [676, 0]
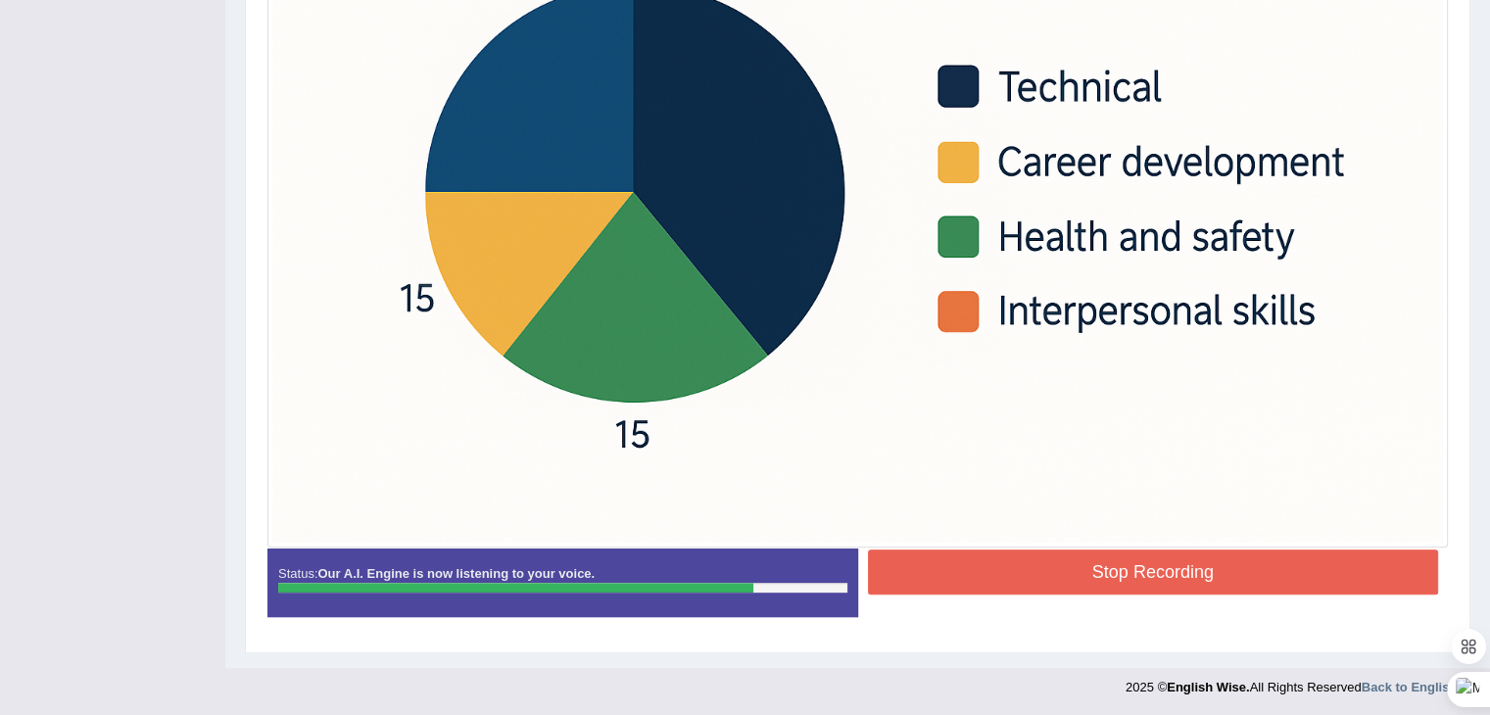
click at [1115, 568] on button "Stop Recording" at bounding box center [1153, 571] width 571 height 45
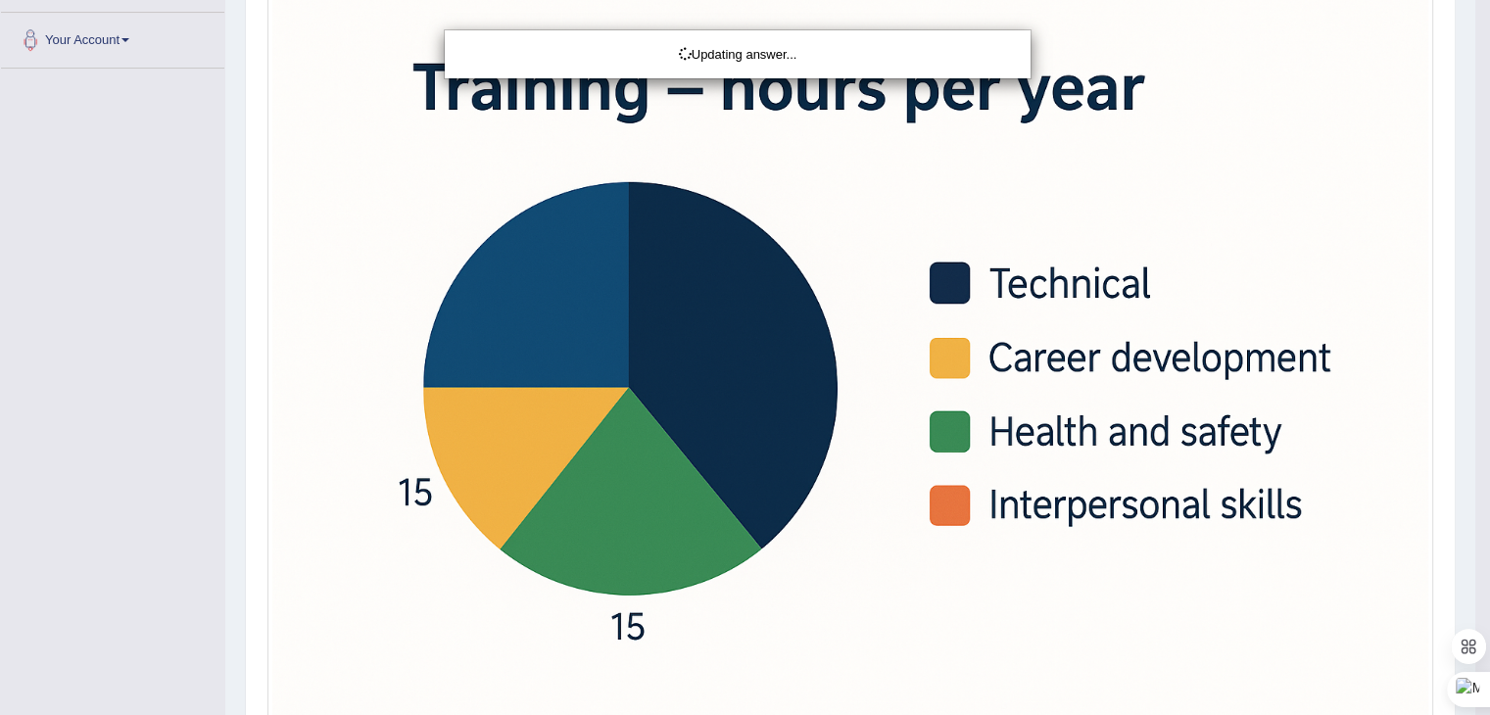
scroll to position [0, 0]
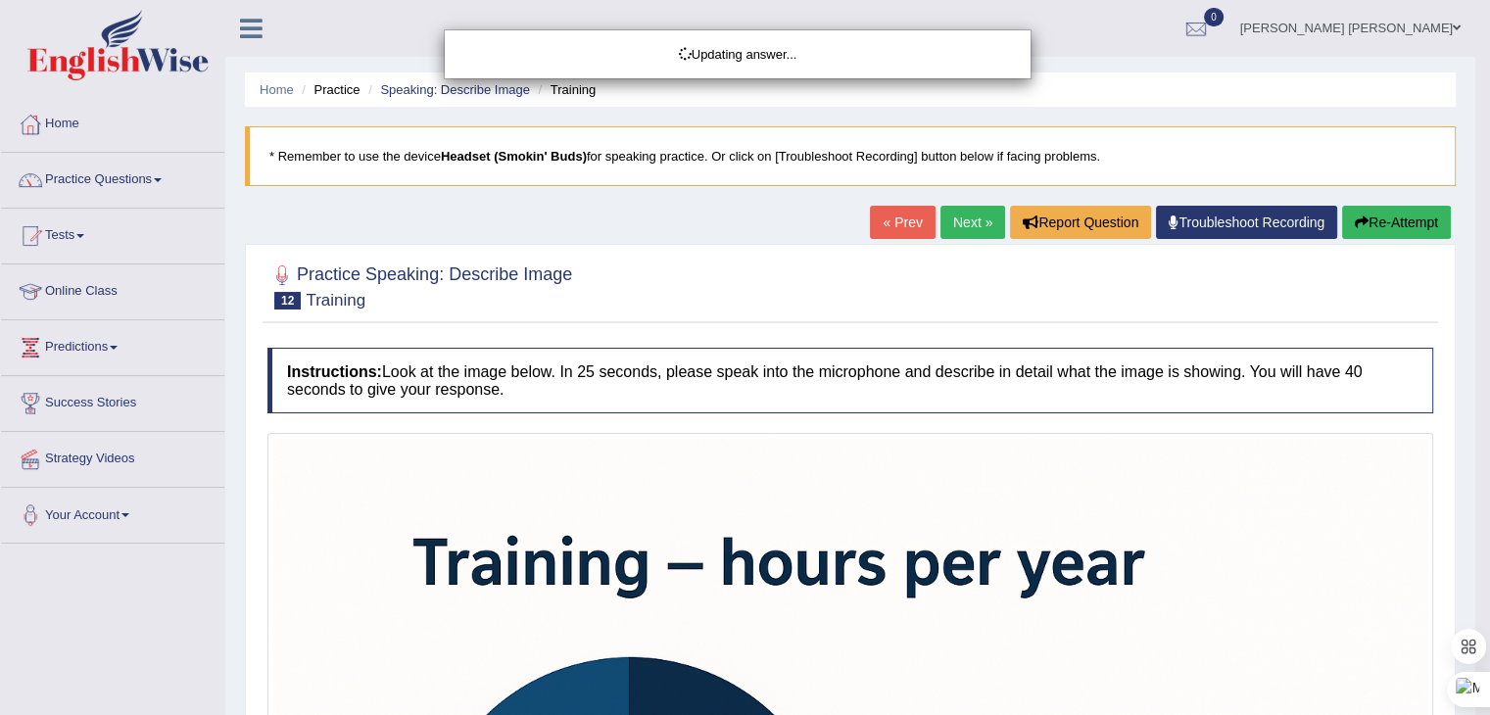
click at [962, 228] on div "Updating answer..." at bounding box center [745, 357] width 1490 height 715
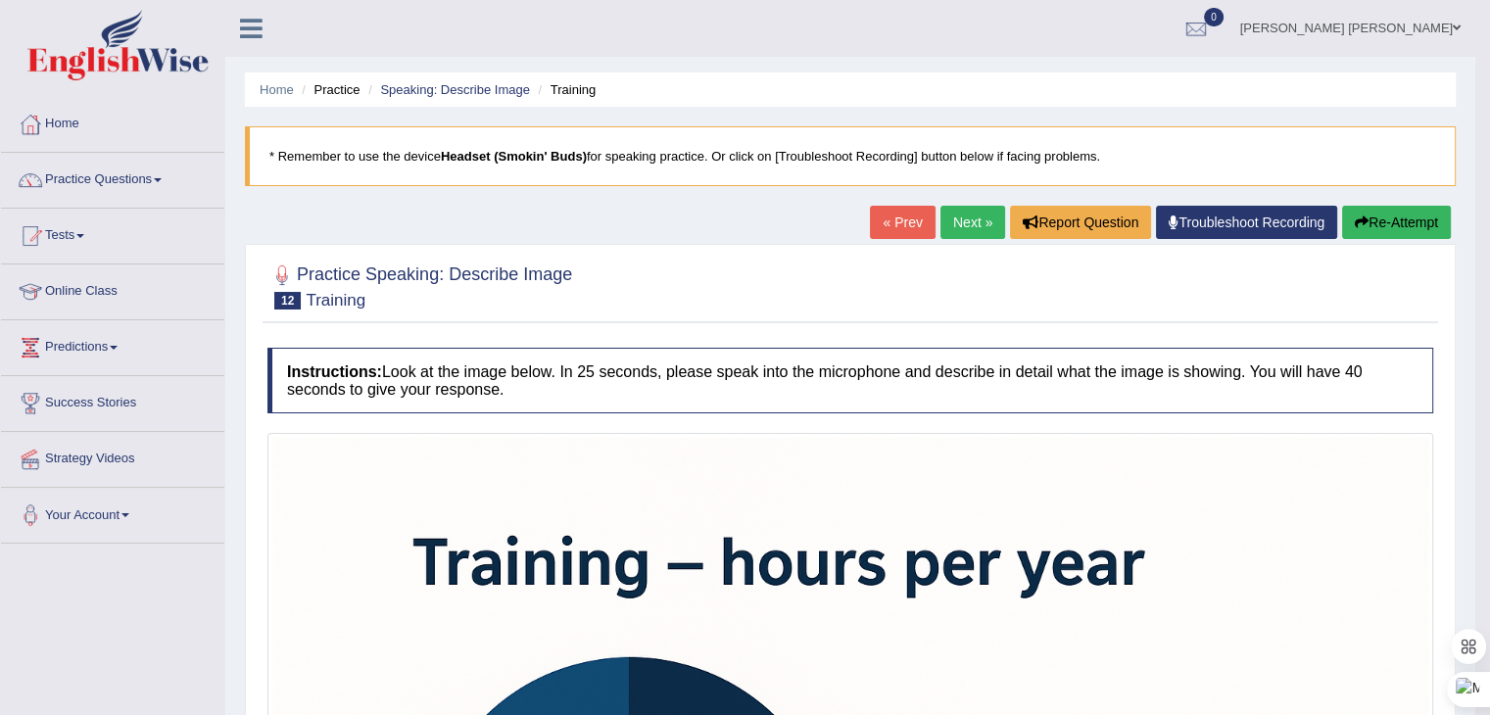
click at [971, 220] on link "Next »" at bounding box center [972, 222] width 65 height 33
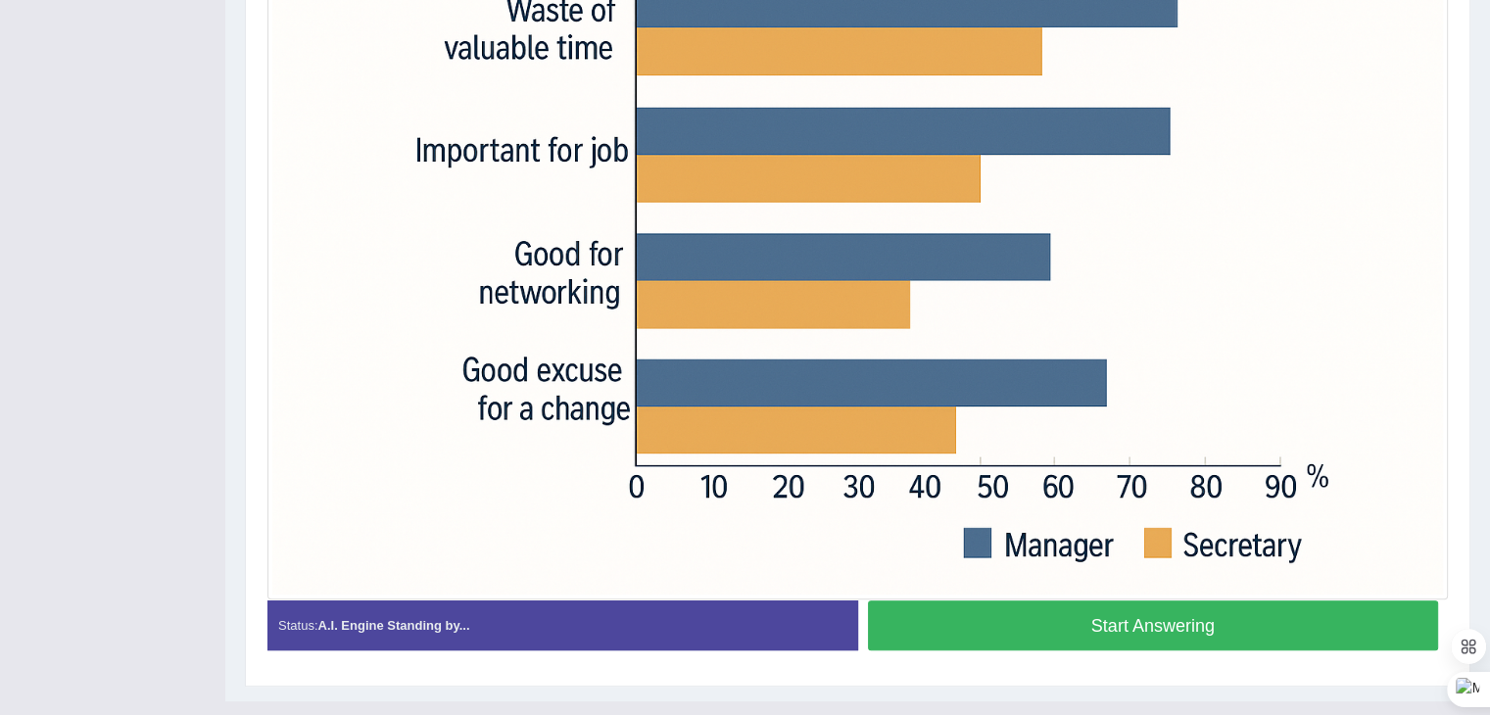
scroll to position [657, 0]
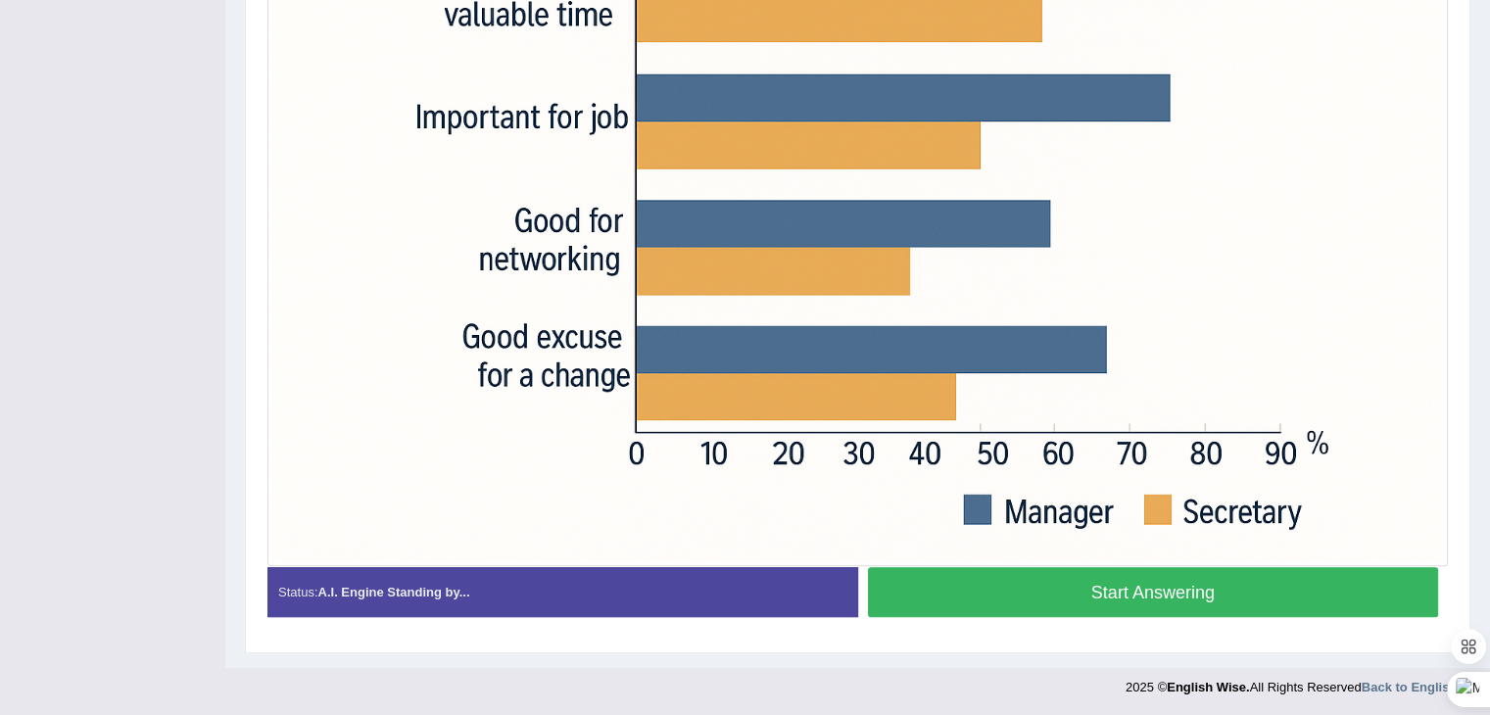
click at [1147, 595] on button "Start Answering" at bounding box center [1153, 592] width 571 height 50
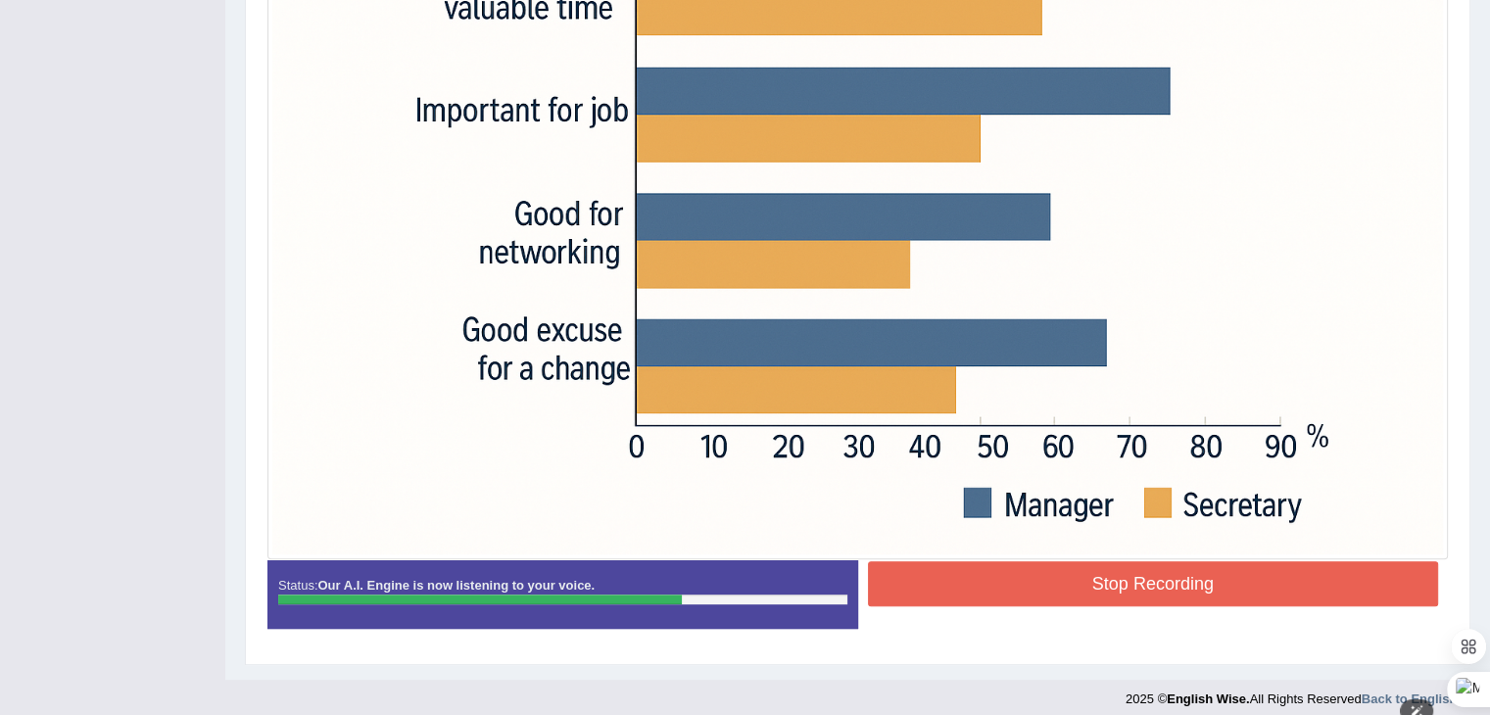
scroll to position [676, 0]
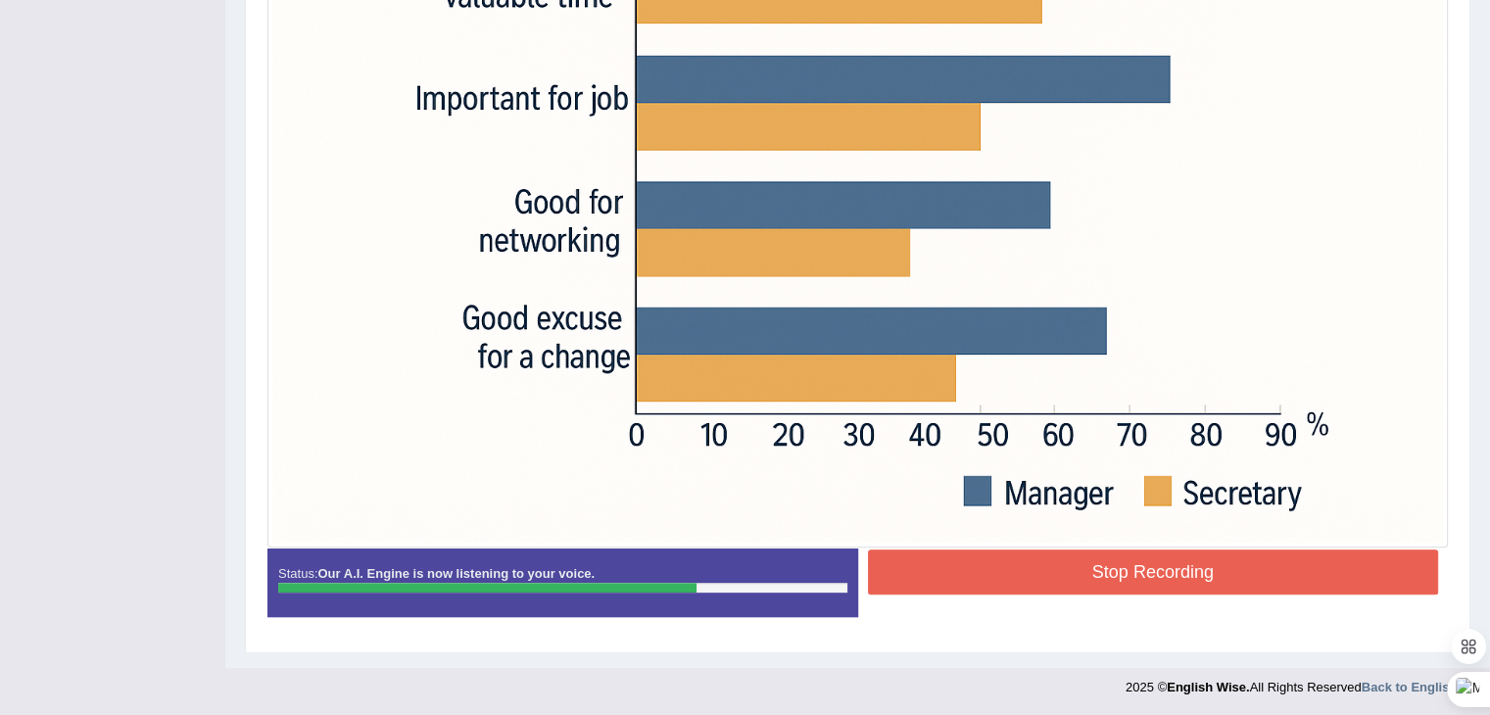
click at [1163, 562] on button "Stop Recording" at bounding box center [1153, 571] width 571 height 45
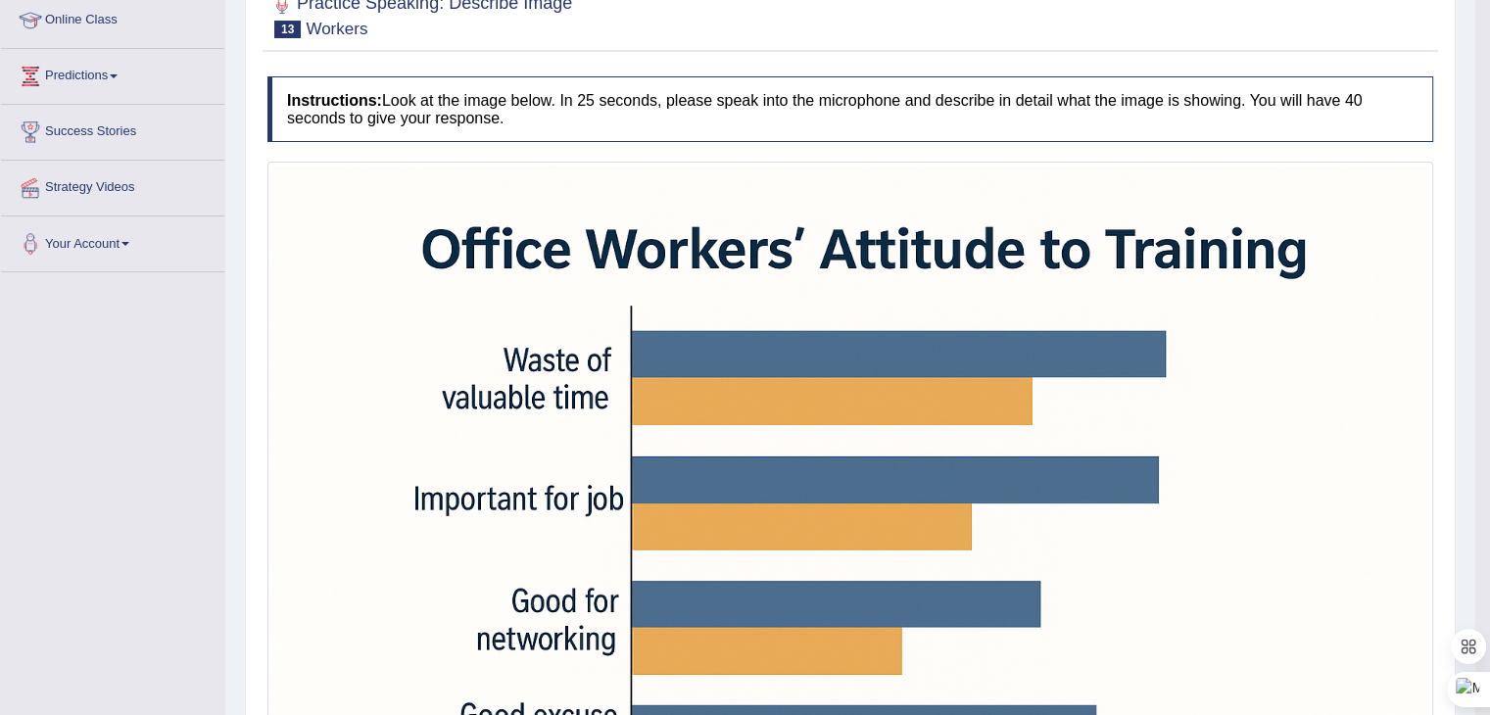
scroll to position [195, 0]
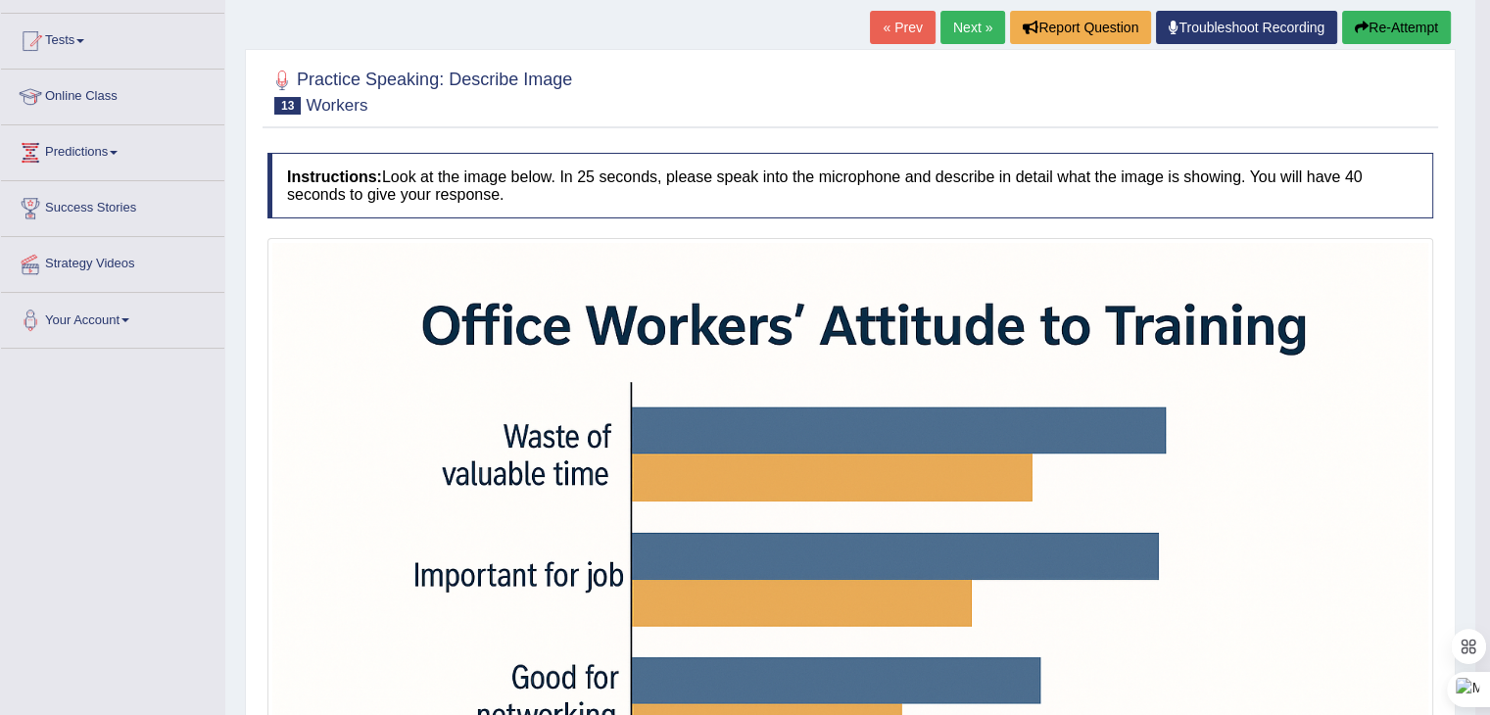
click at [962, 31] on link "Next »" at bounding box center [972, 27] width 65 height 33
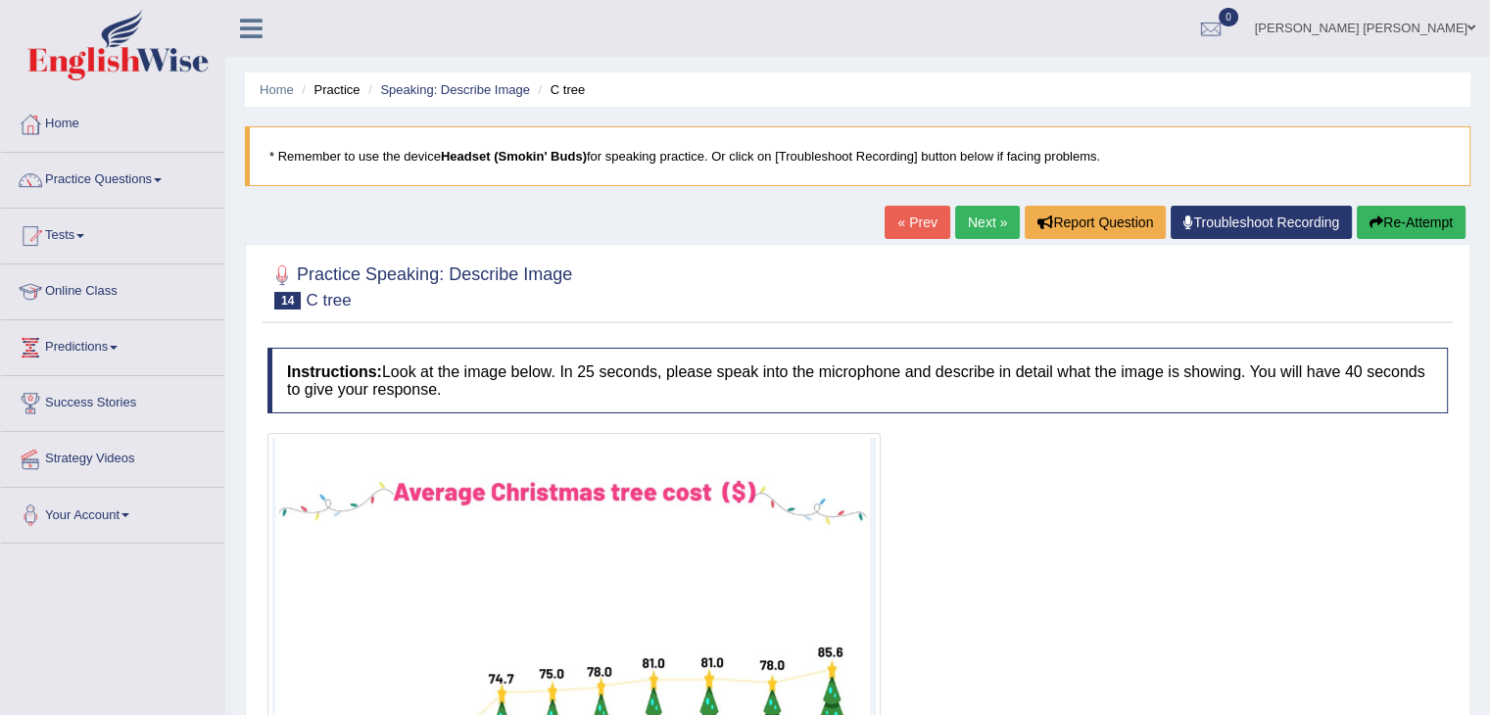
scroll to position [339, 0]
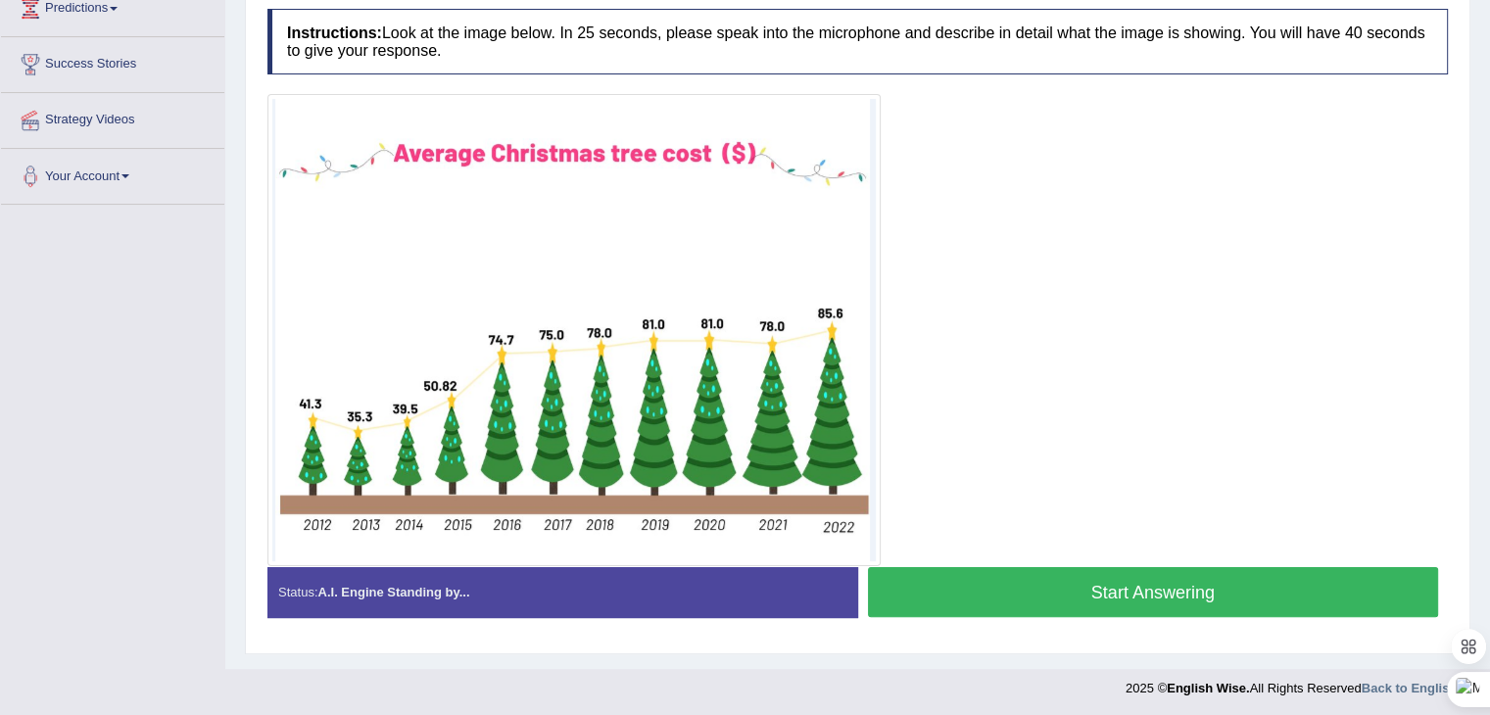
click at [1068, 592] on button "Start Answering" at bounding box center [1153, 592] width 571 height 50
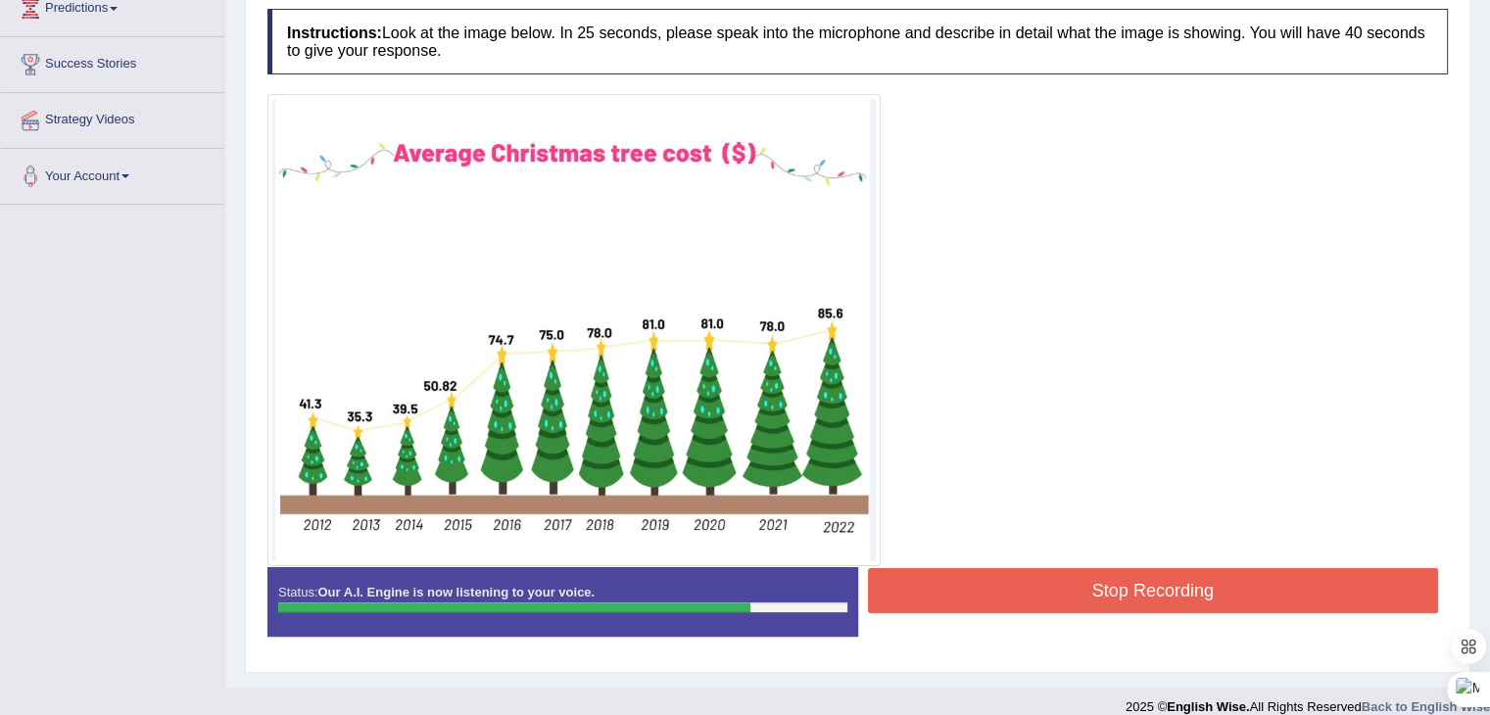
click at [1134, 584] on button "Stop Recording" at bounding box center [1153, 590] width 571 height 45
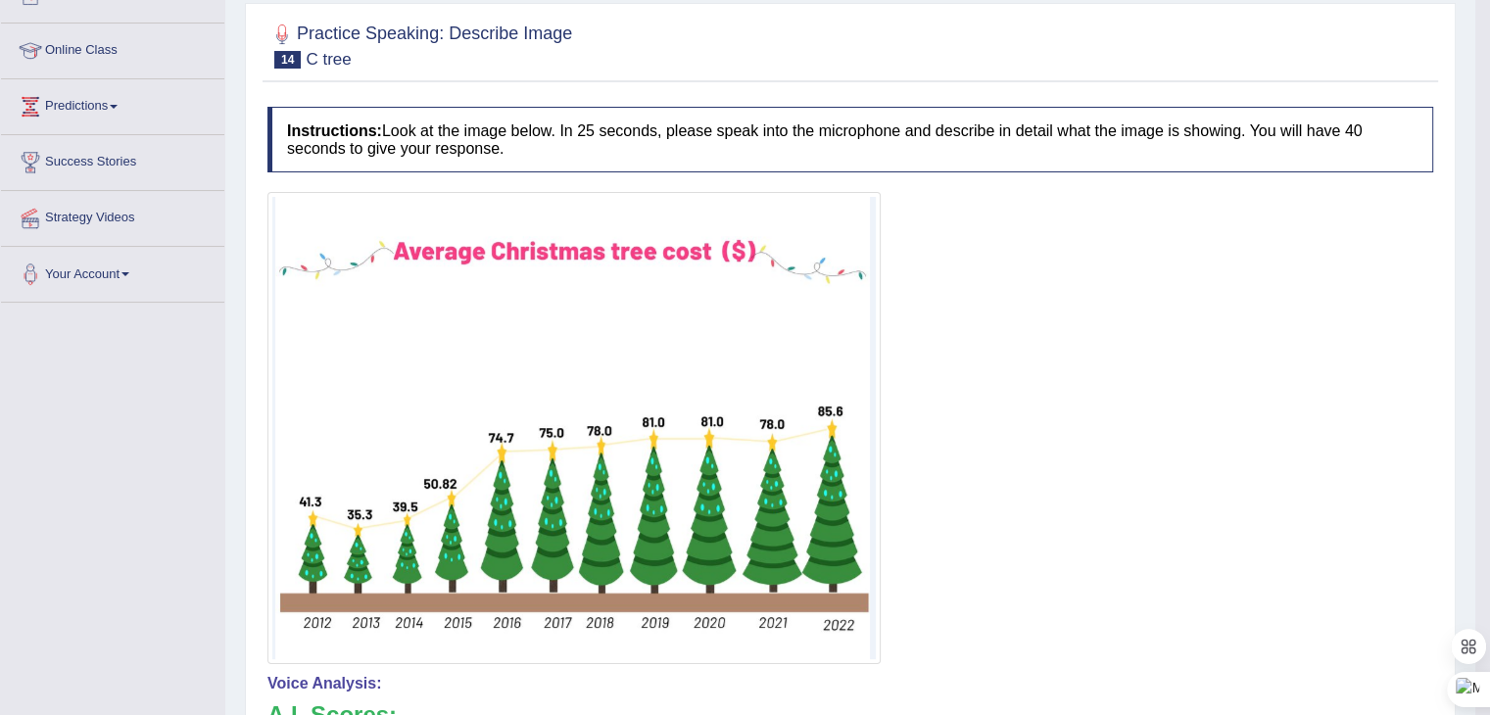
scroll to position [166, 0]
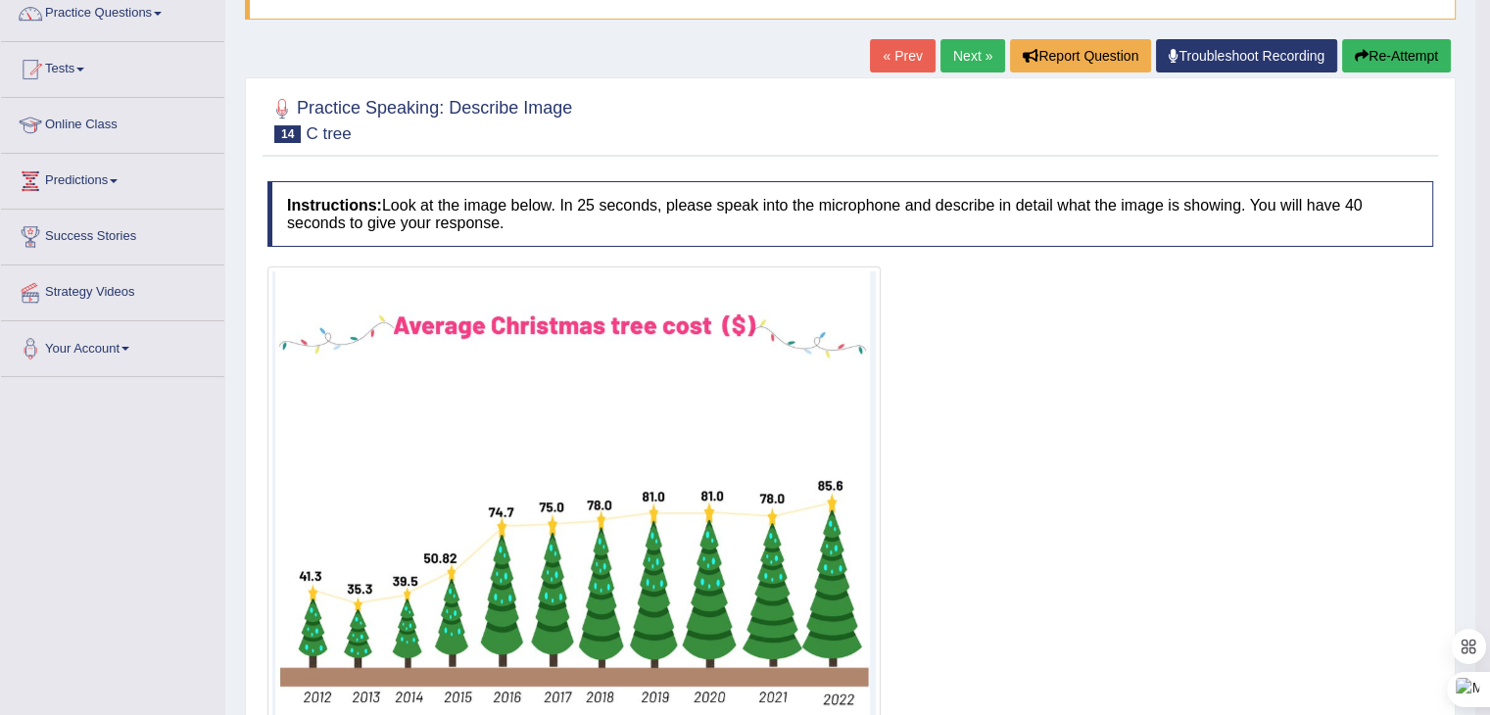
click at [970, 52] on link "Next »" at bounding box center [972, 55] width 65 height 33
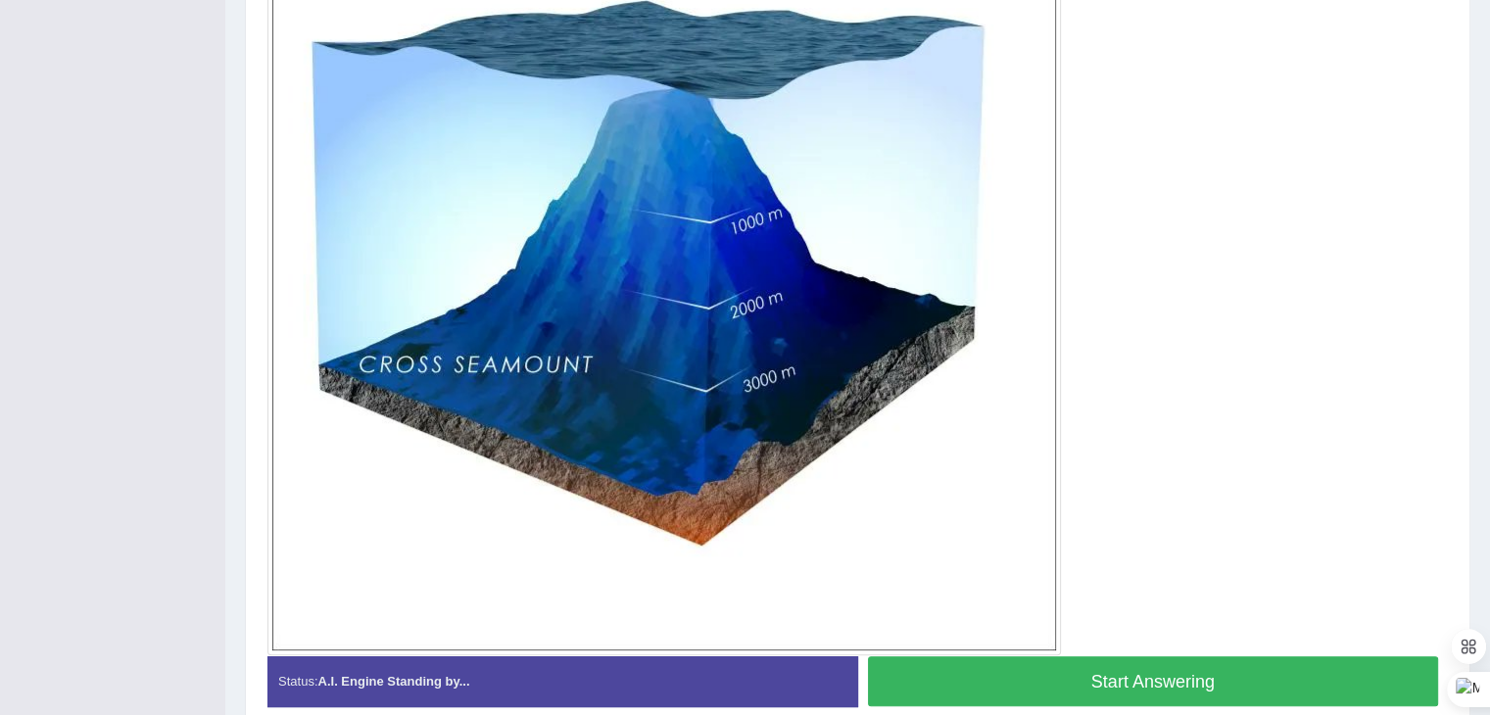
scroll to position [660, 0]
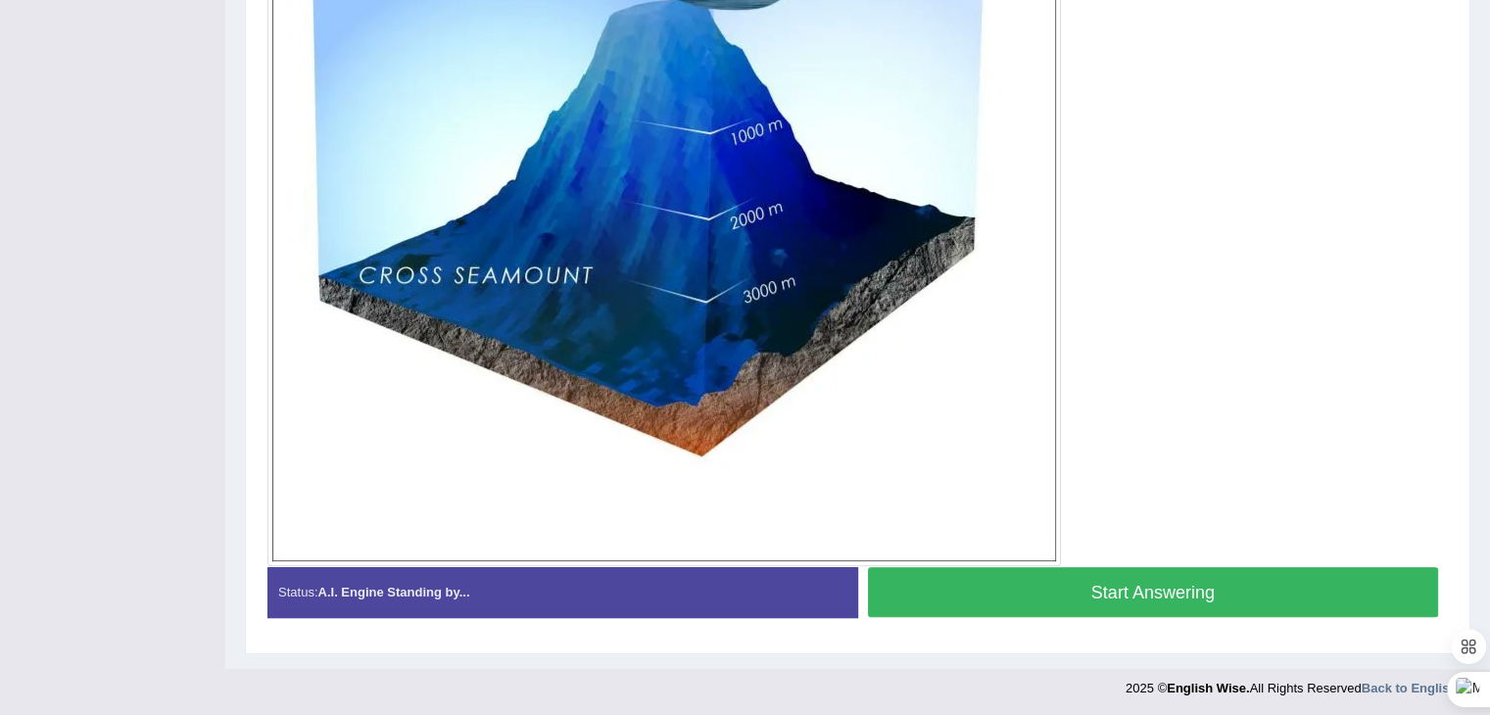
click at [1072, 583] on button "Start Answering" at bounding box center [1153, 592] width 571 height 50
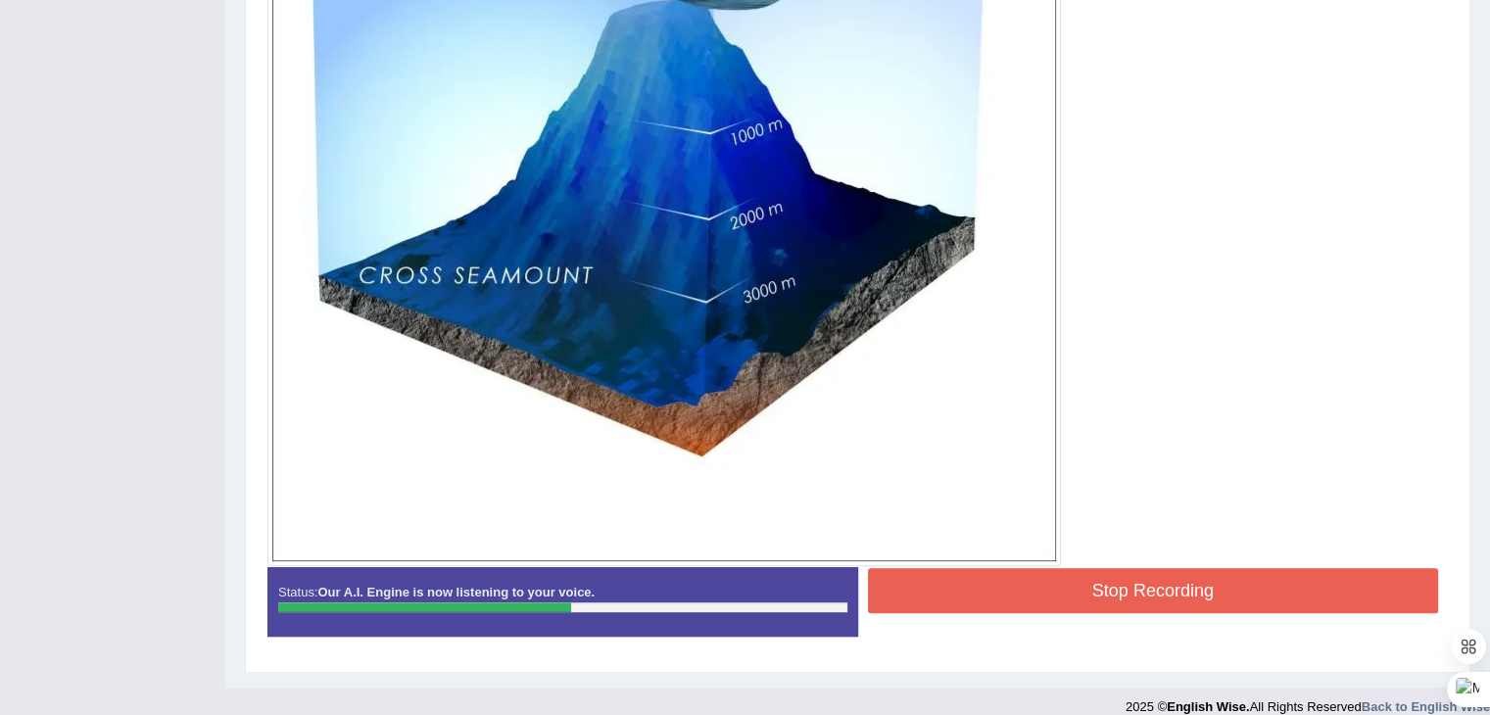
click at [1024, 589] on button "Stop Recording" at bounding box center [1153, 590] width 571 height 45
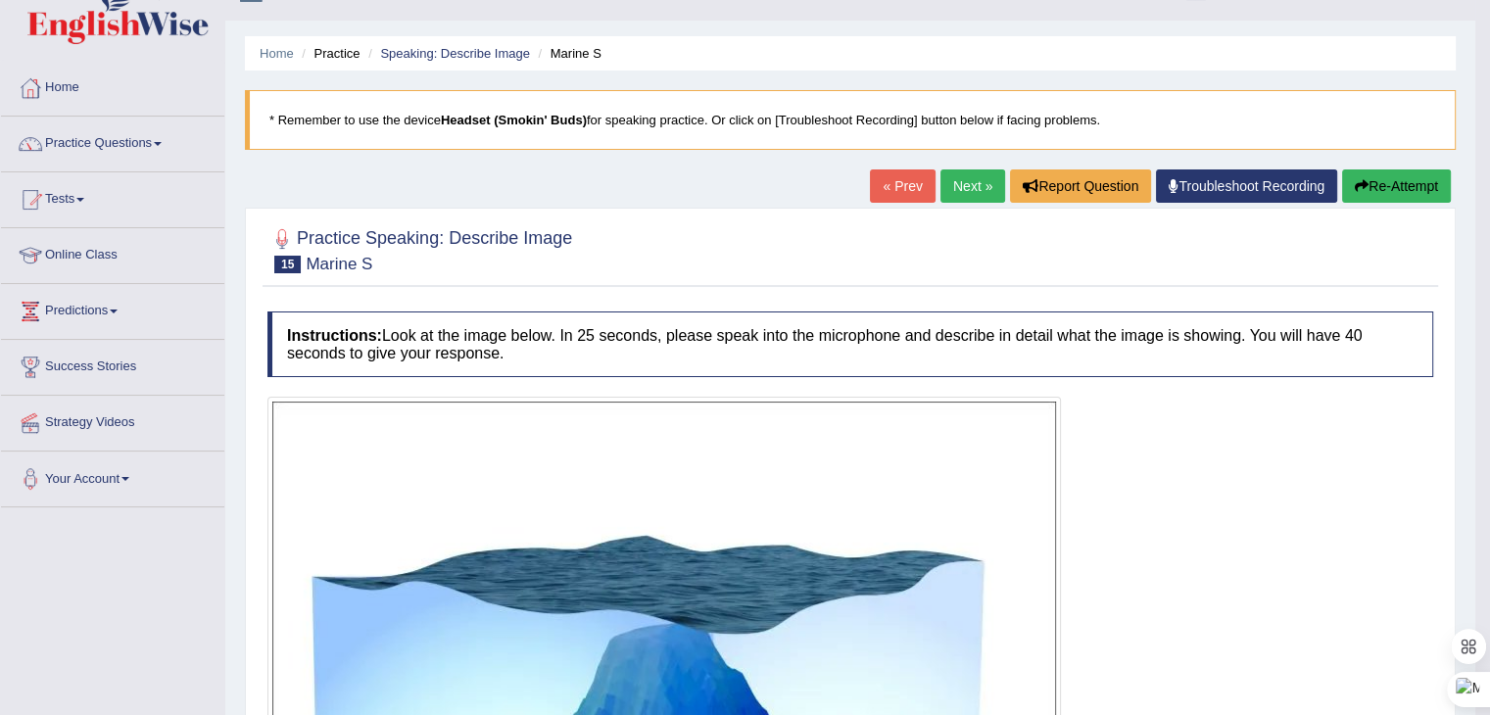
scroll to position [0, 0]
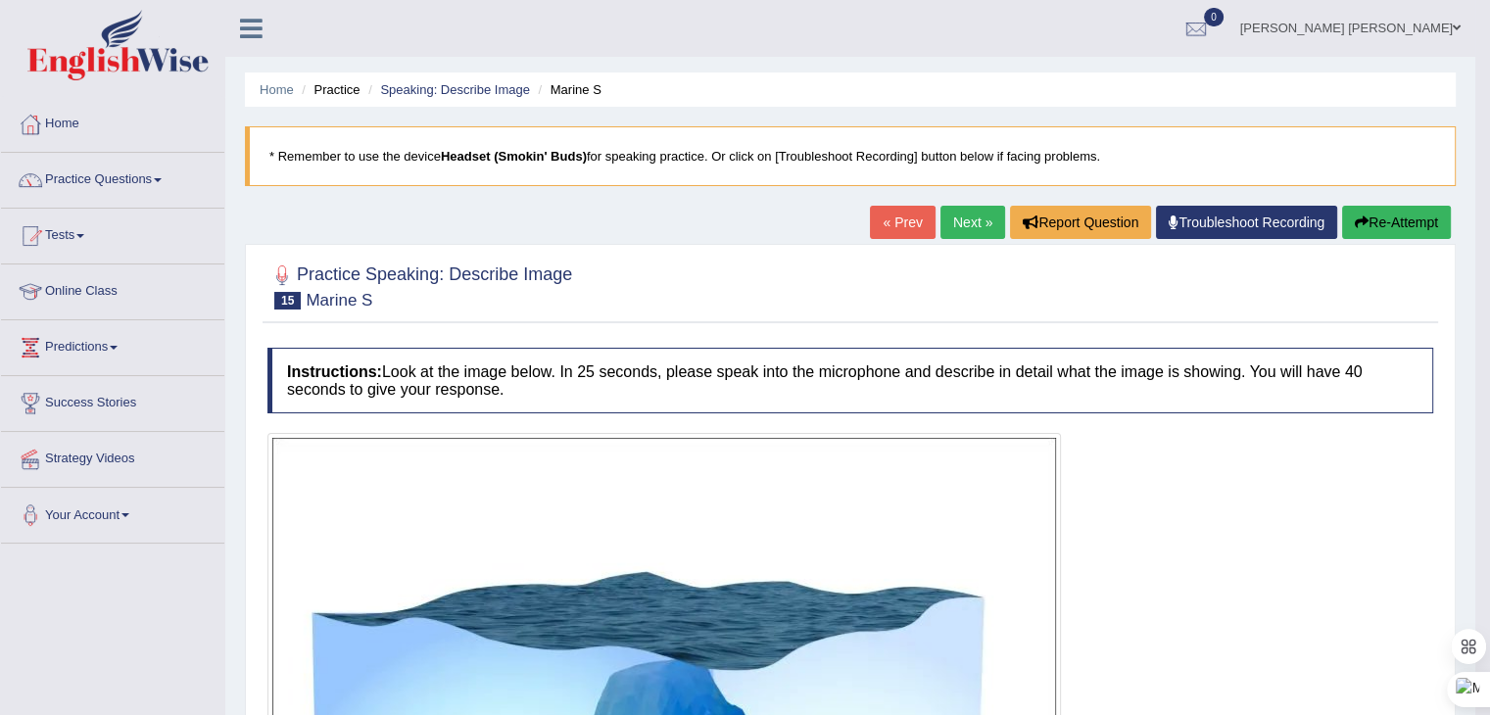
click at [979, 213] on link "Next »" at bounding box center [972, 222] width 65 height 33
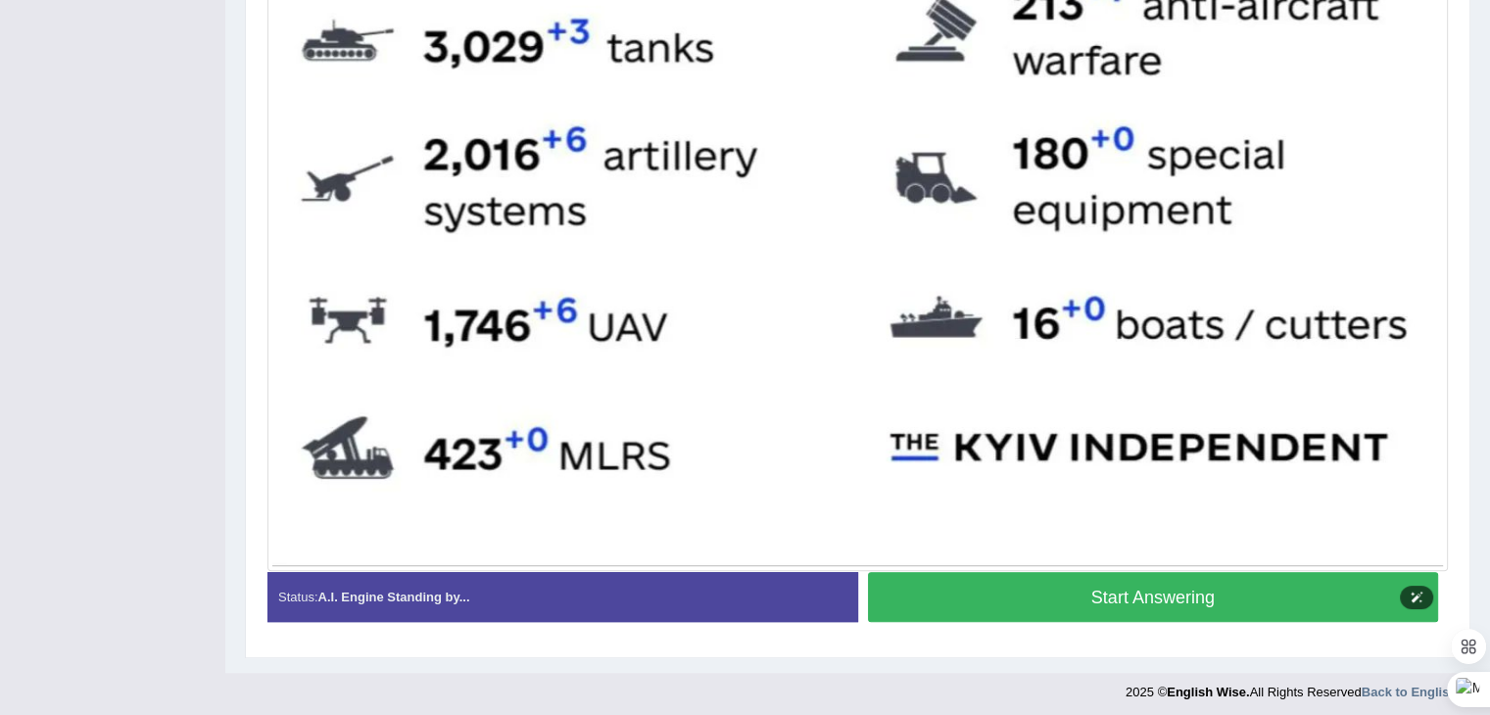
scroll to position [1051, 0]
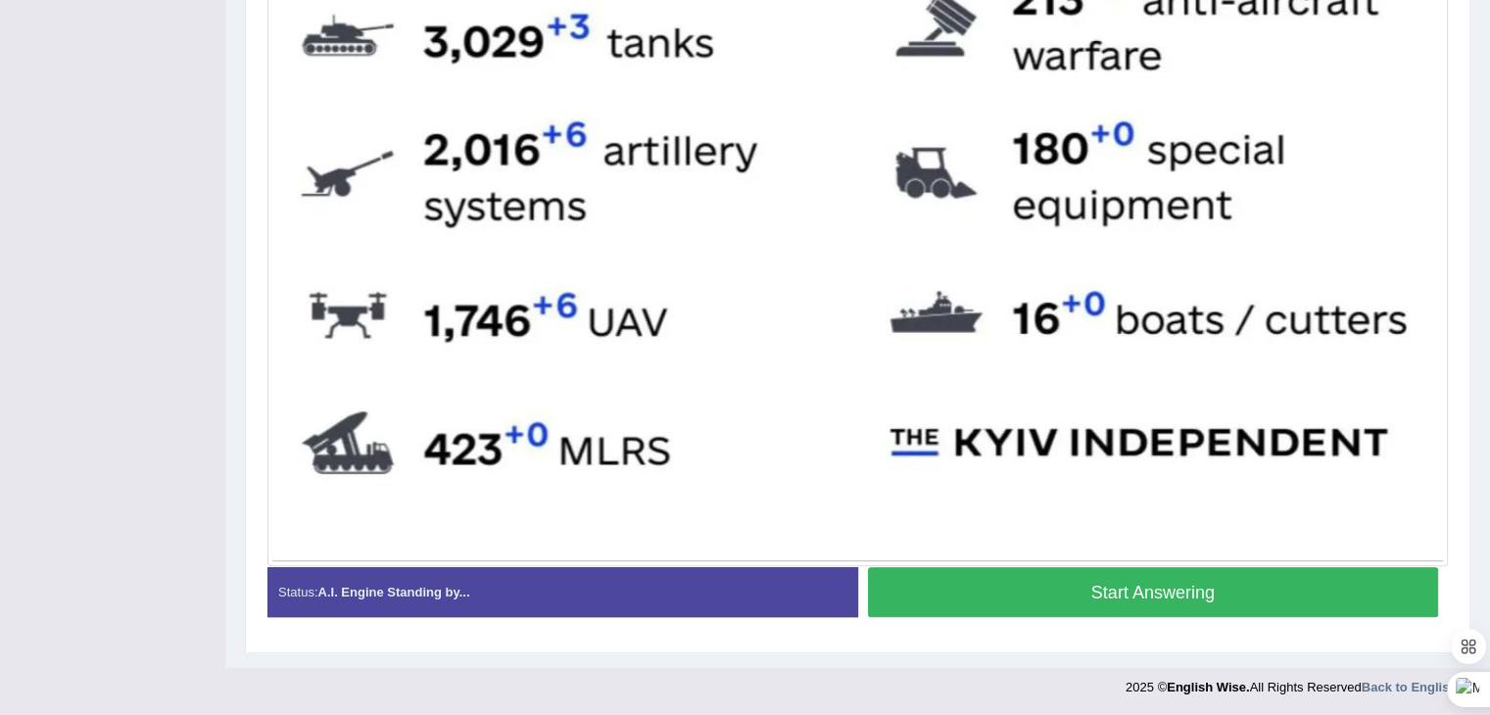
click at [1089, 581] on button "Start Answering" at bounding box center [1153, 592] width 571 height 50
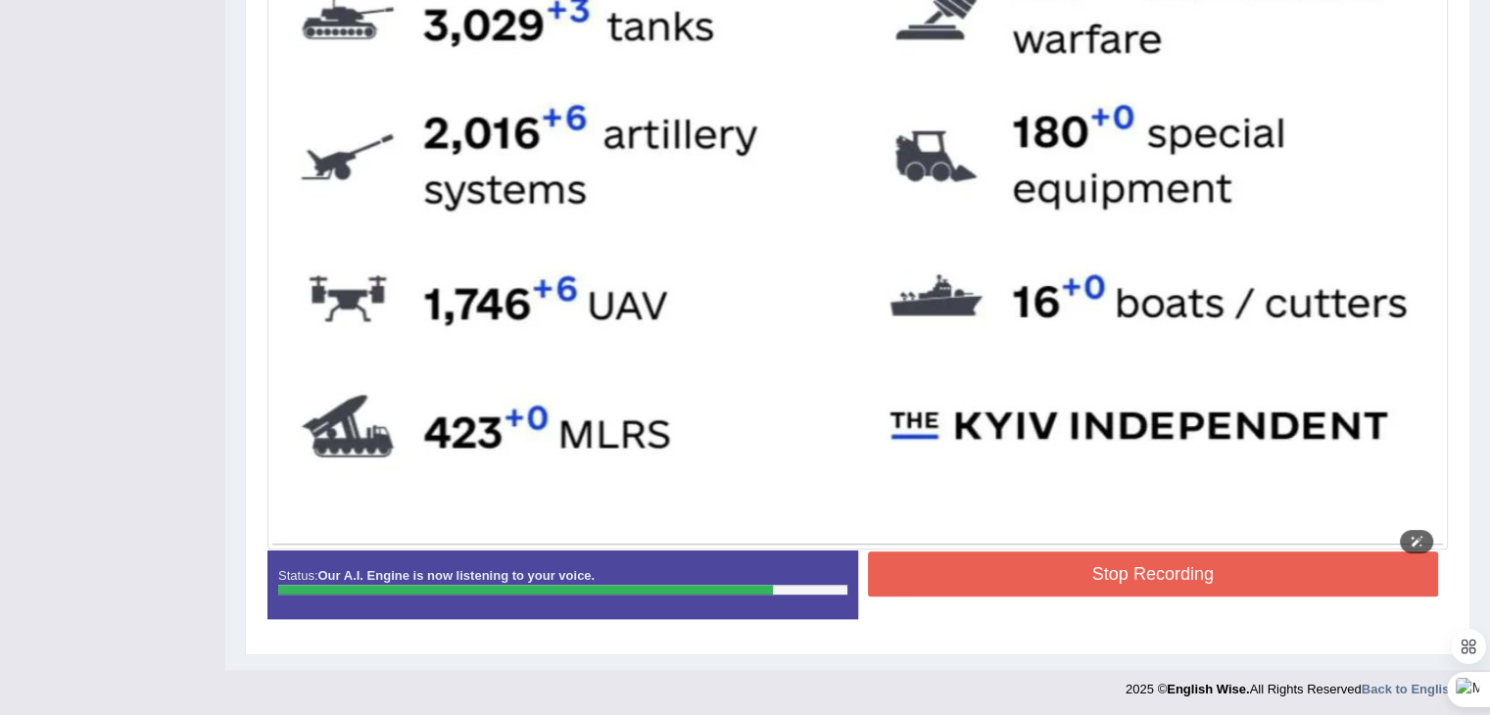
scroll to position [1069, 0]
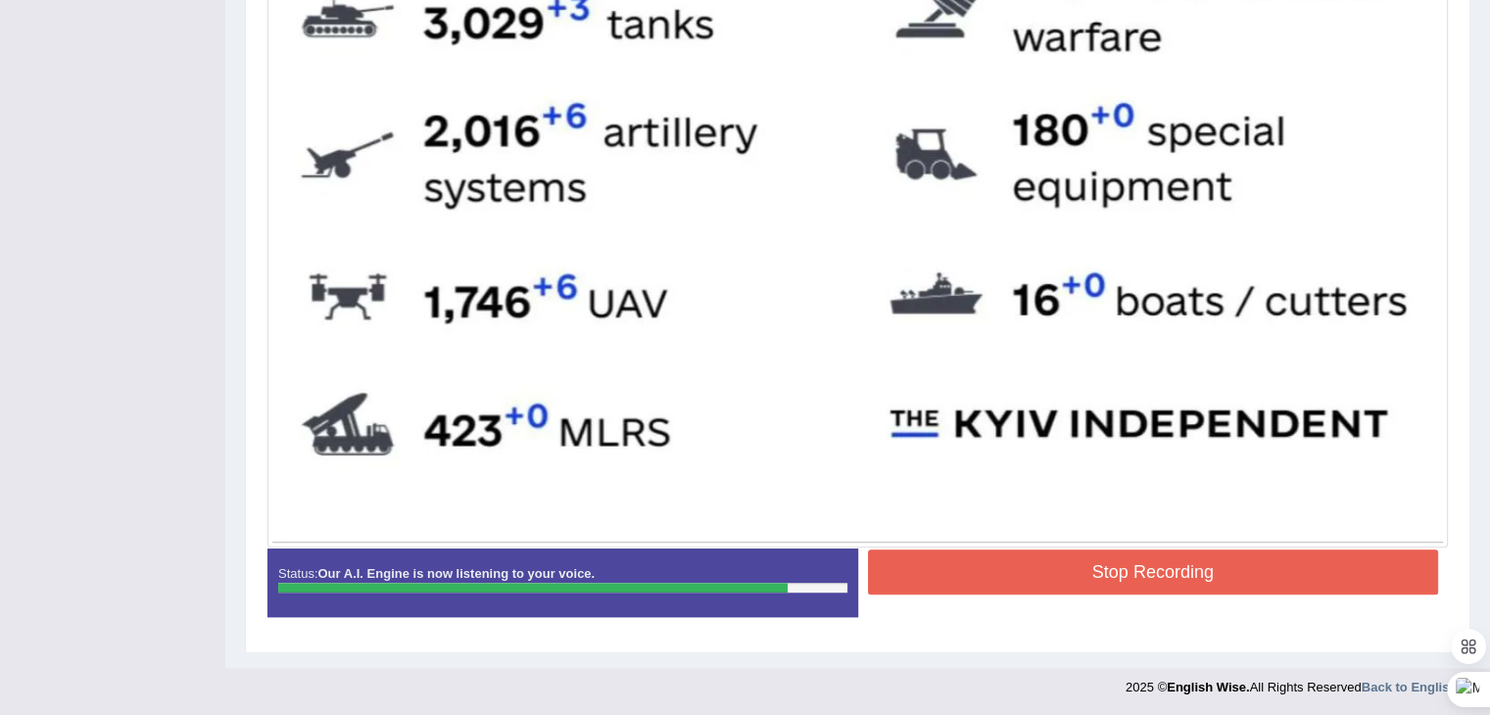
click at [1171, 581] on button "Stop Recording" at bounding box center [1153, 571] width 571 height 45
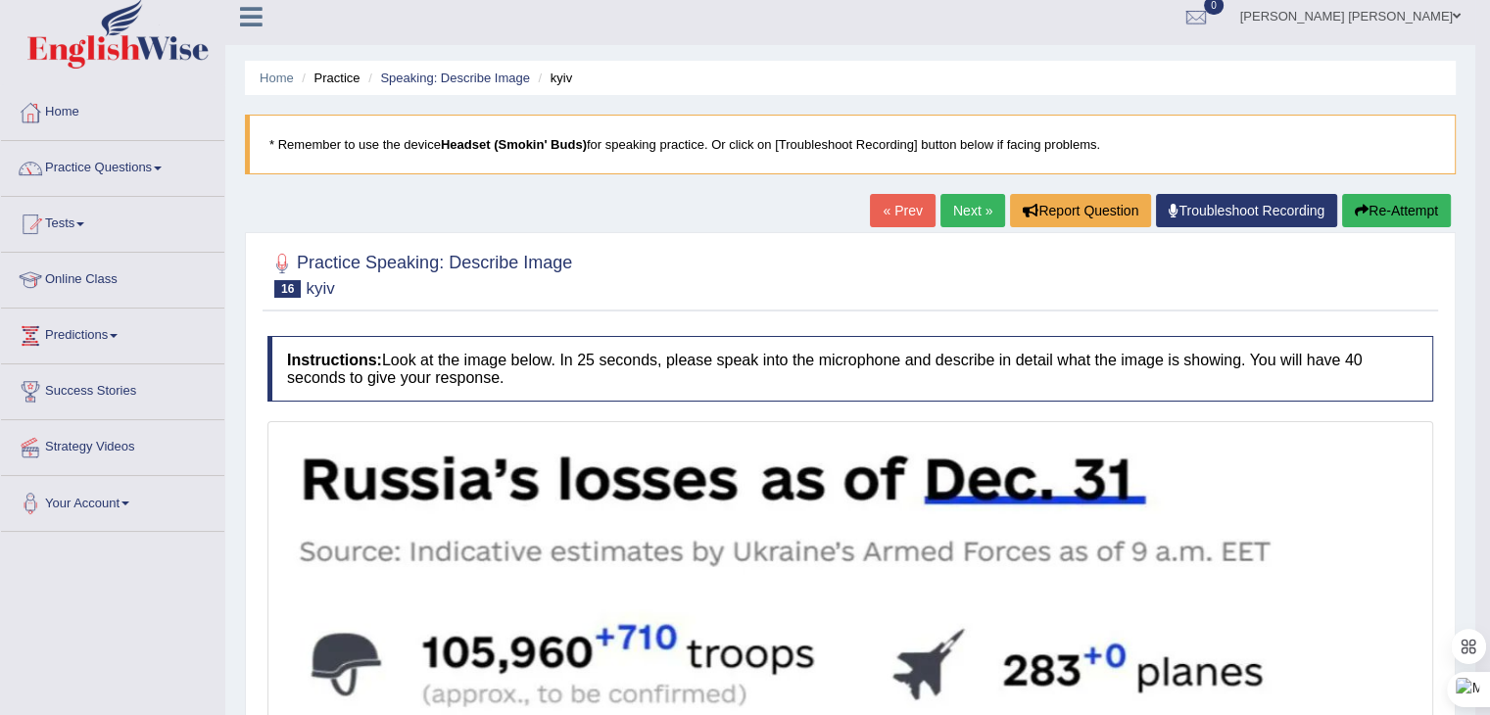
scroll to position [0, 0]
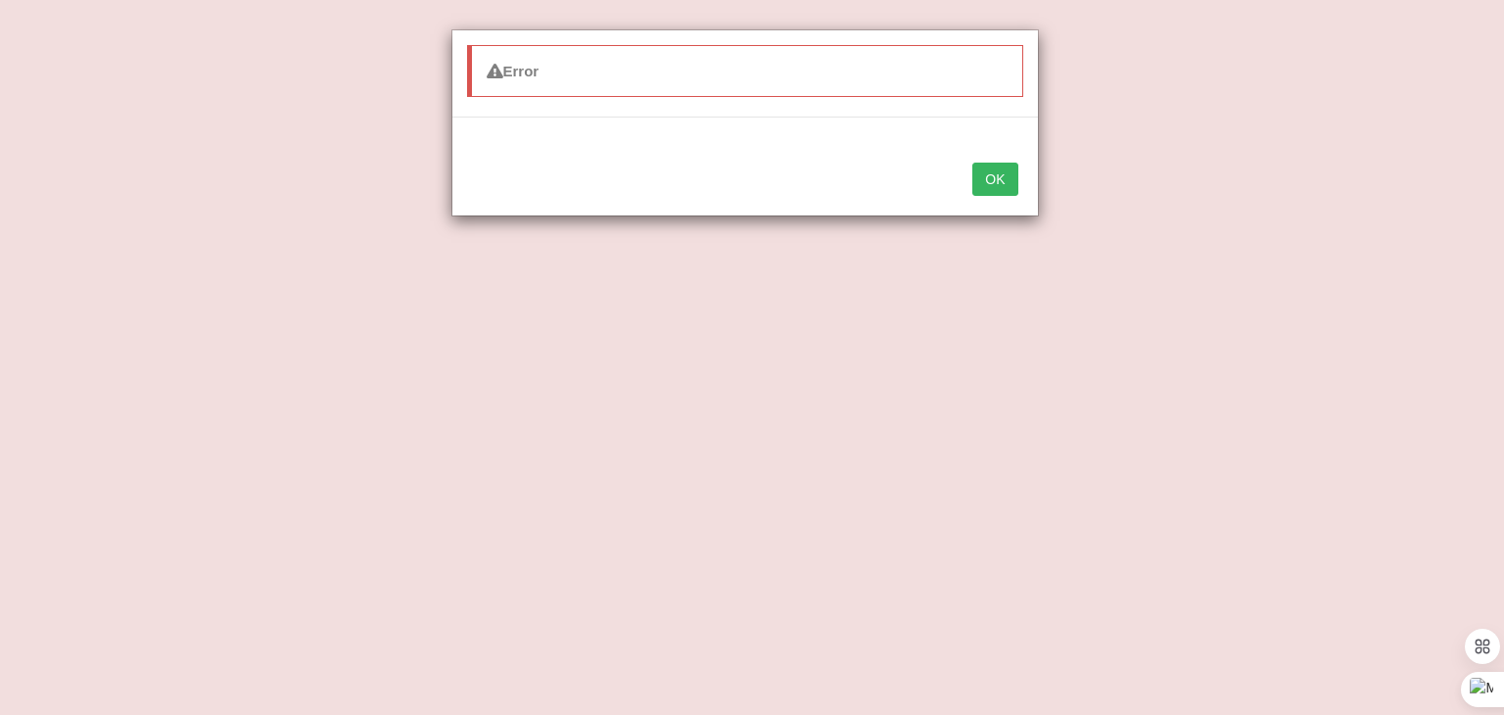
click at [1004, 171] on button "OK" at bounding box center [994, 179] width 45 height 33
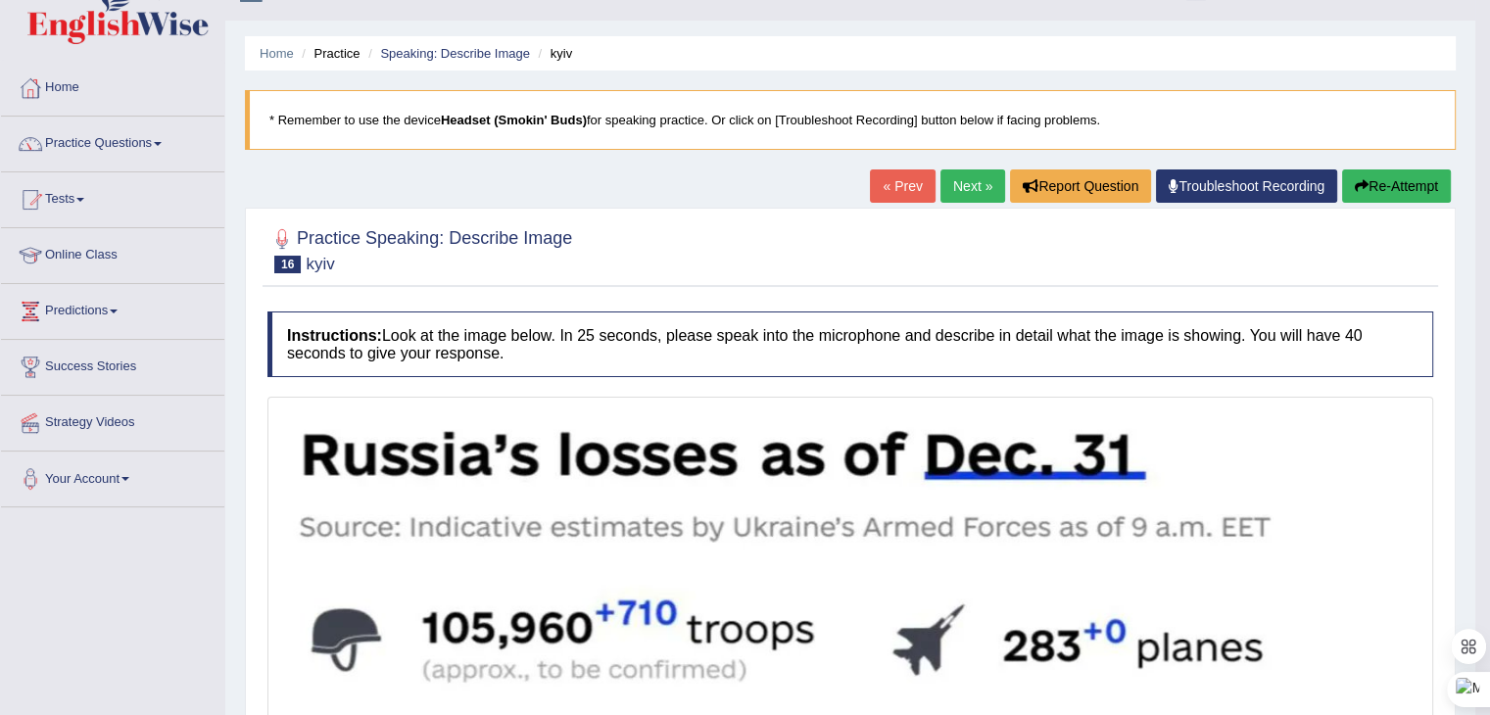
scroll to position [98, 0]
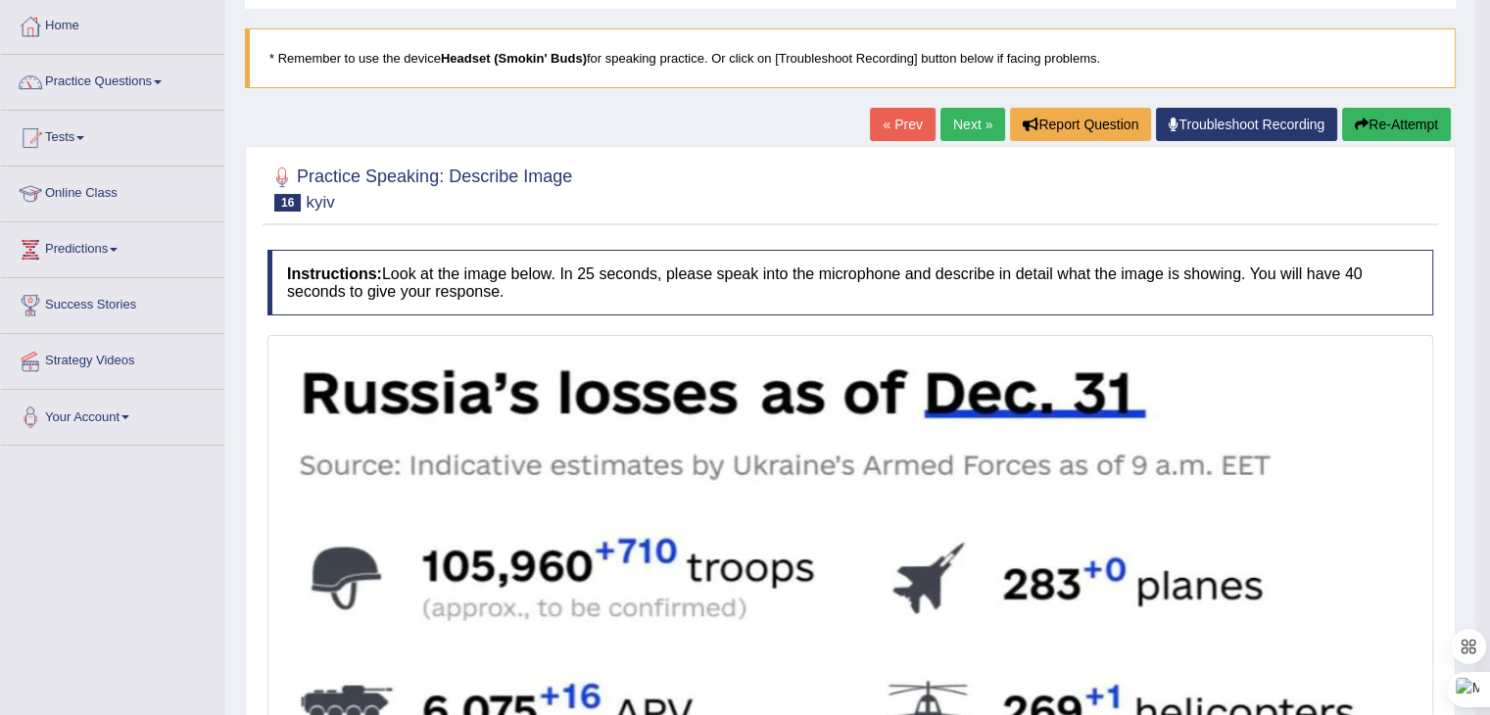
click at [971, 117] on link "Next »" at bounding box center [972, 124] width 65 height 33
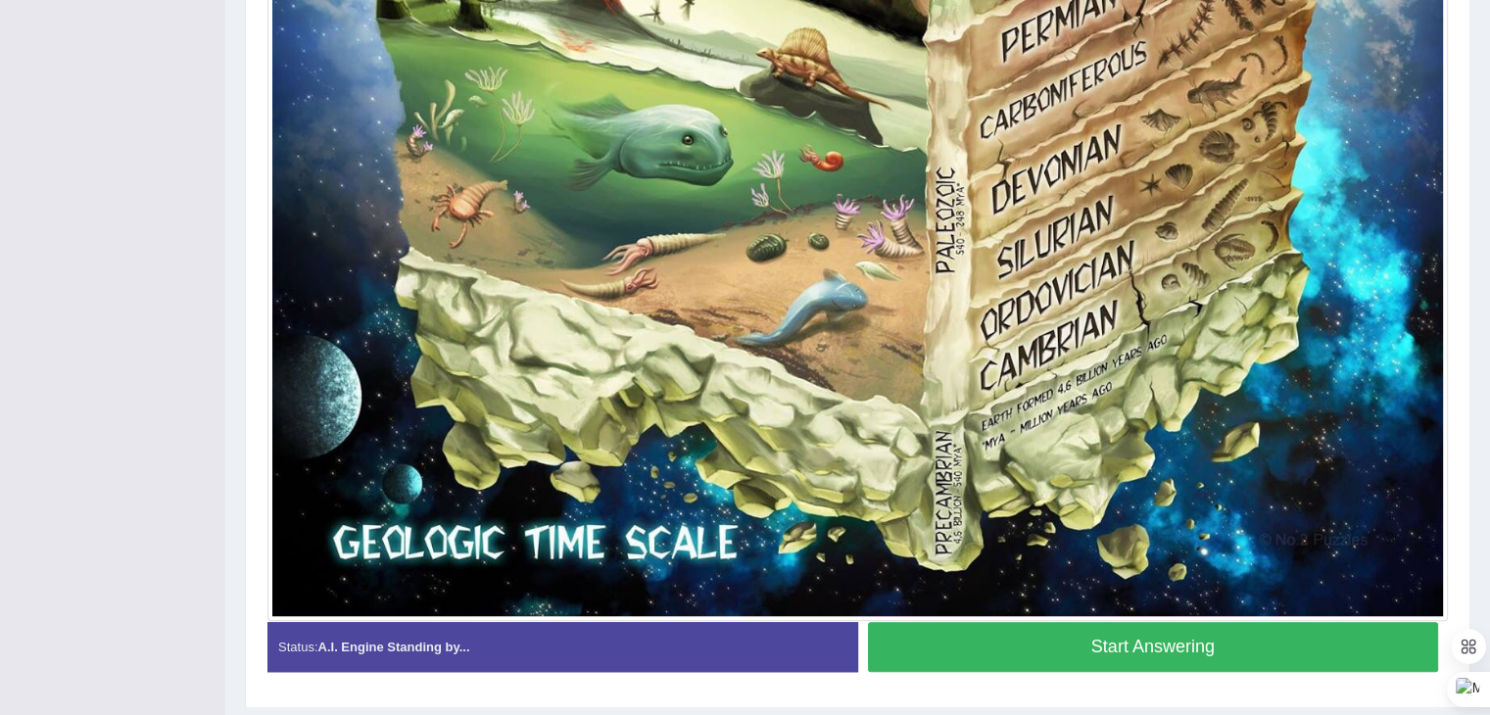
scroll to position [1520, 0]
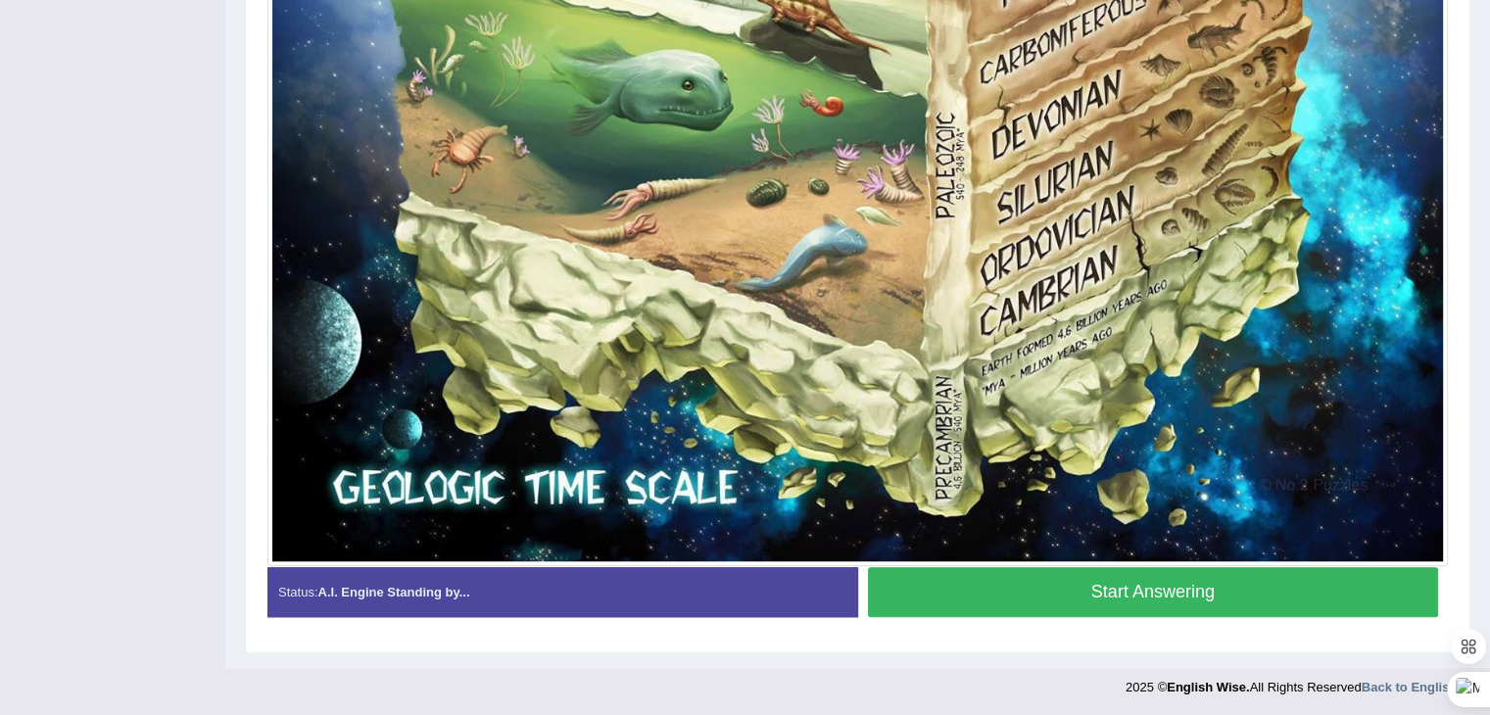
click at [1139, 591] on button "Start Answering" at bounding box center [1153, 592] width 571 height 50
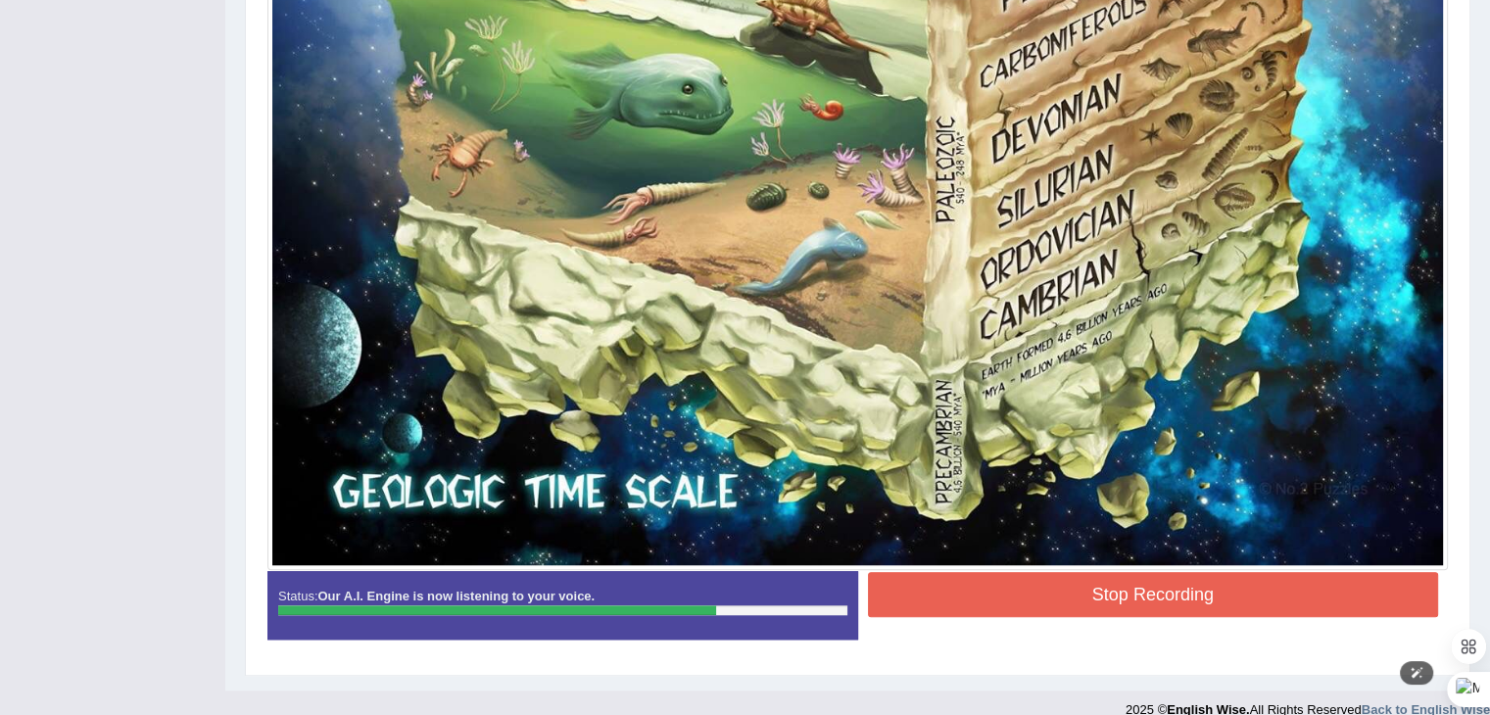
scroll to position [1539, 0]
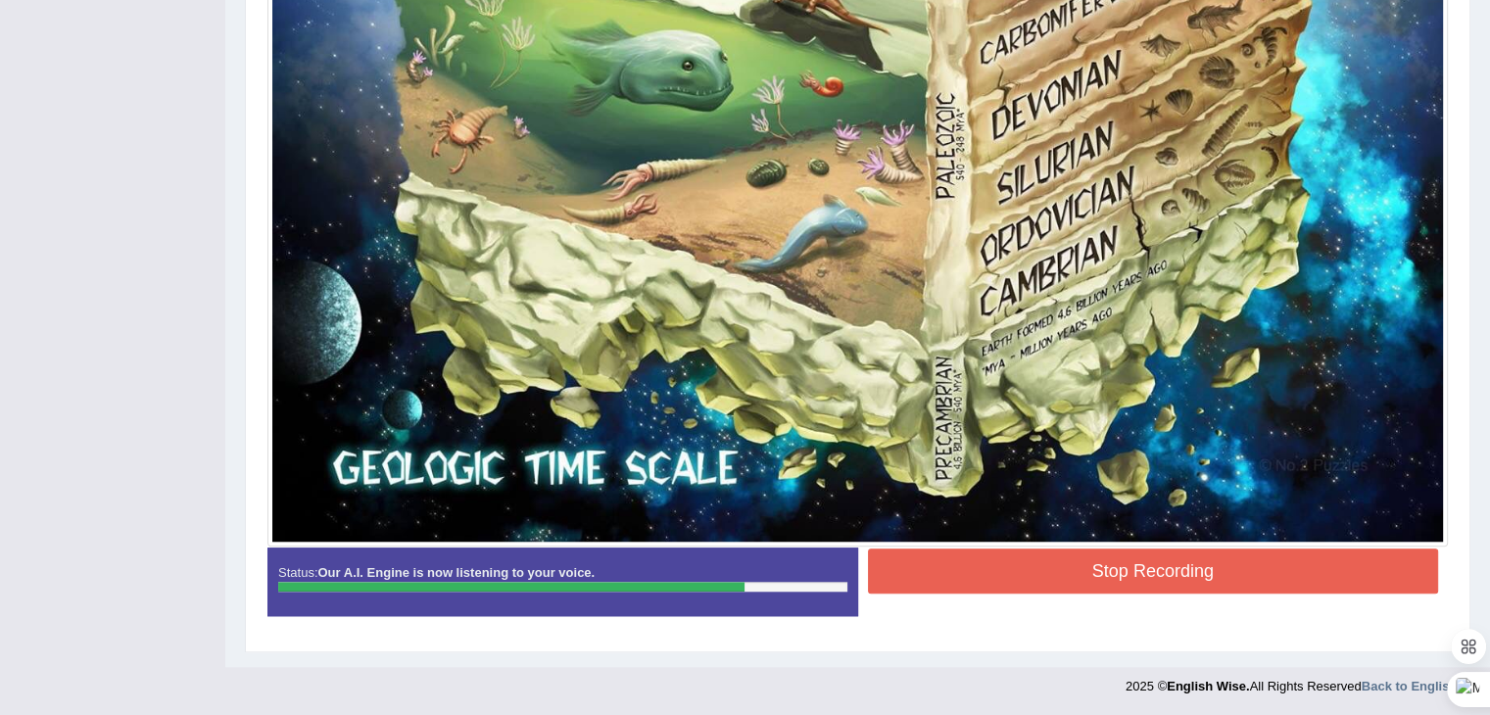
click at [1132, 560] on button "Stop Recording" at bounding box center [1153, 570] width 571 height 45
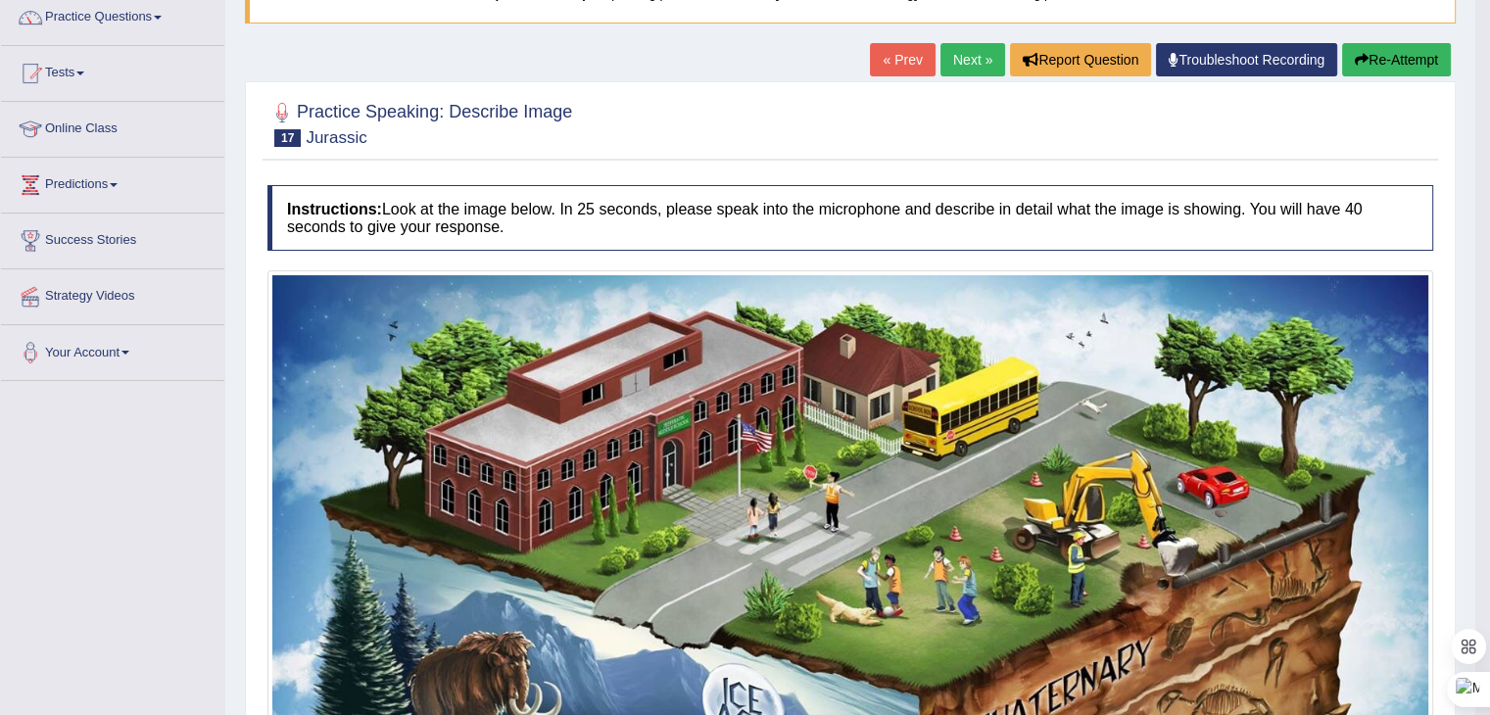
scroll to position [153, 0]
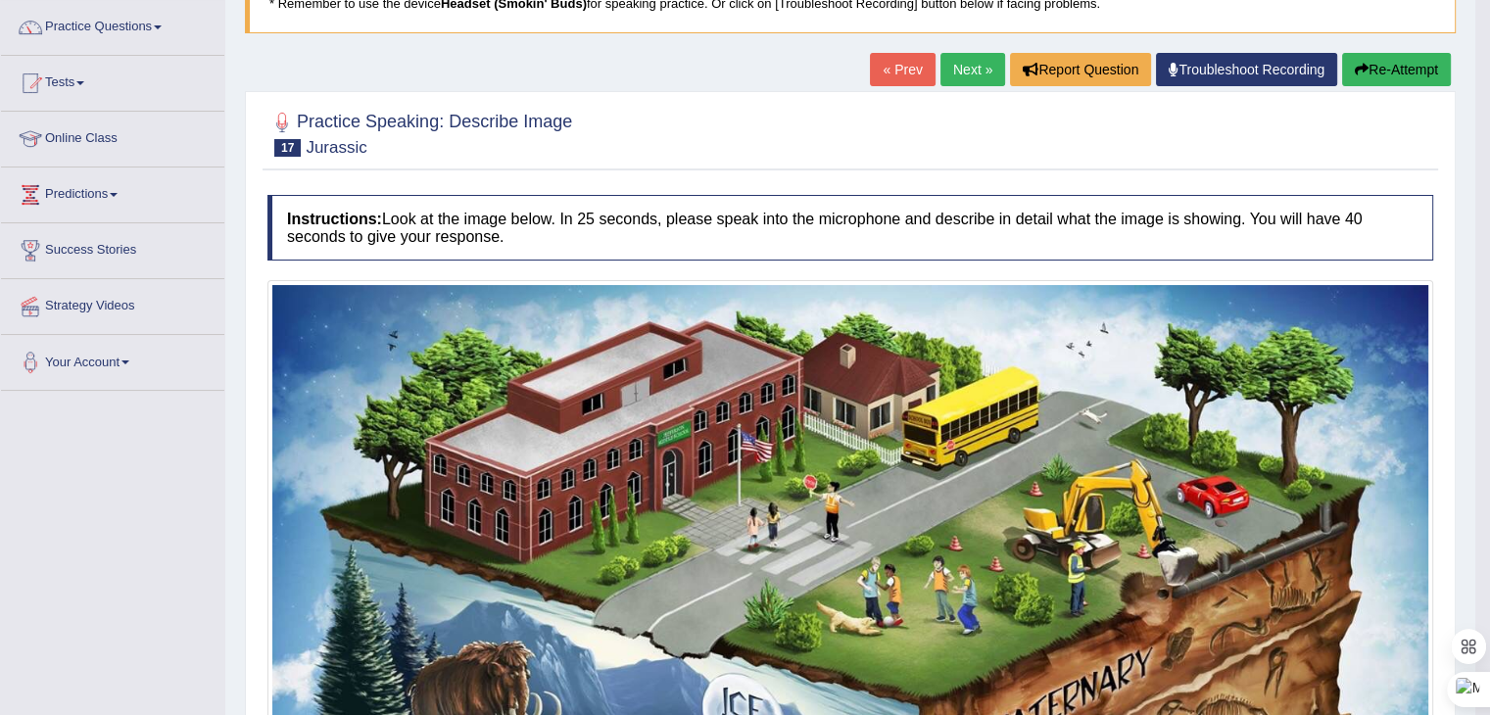
click at [964, 74] on link "Next »" at bounding box center [972, 69] width 65 height 33
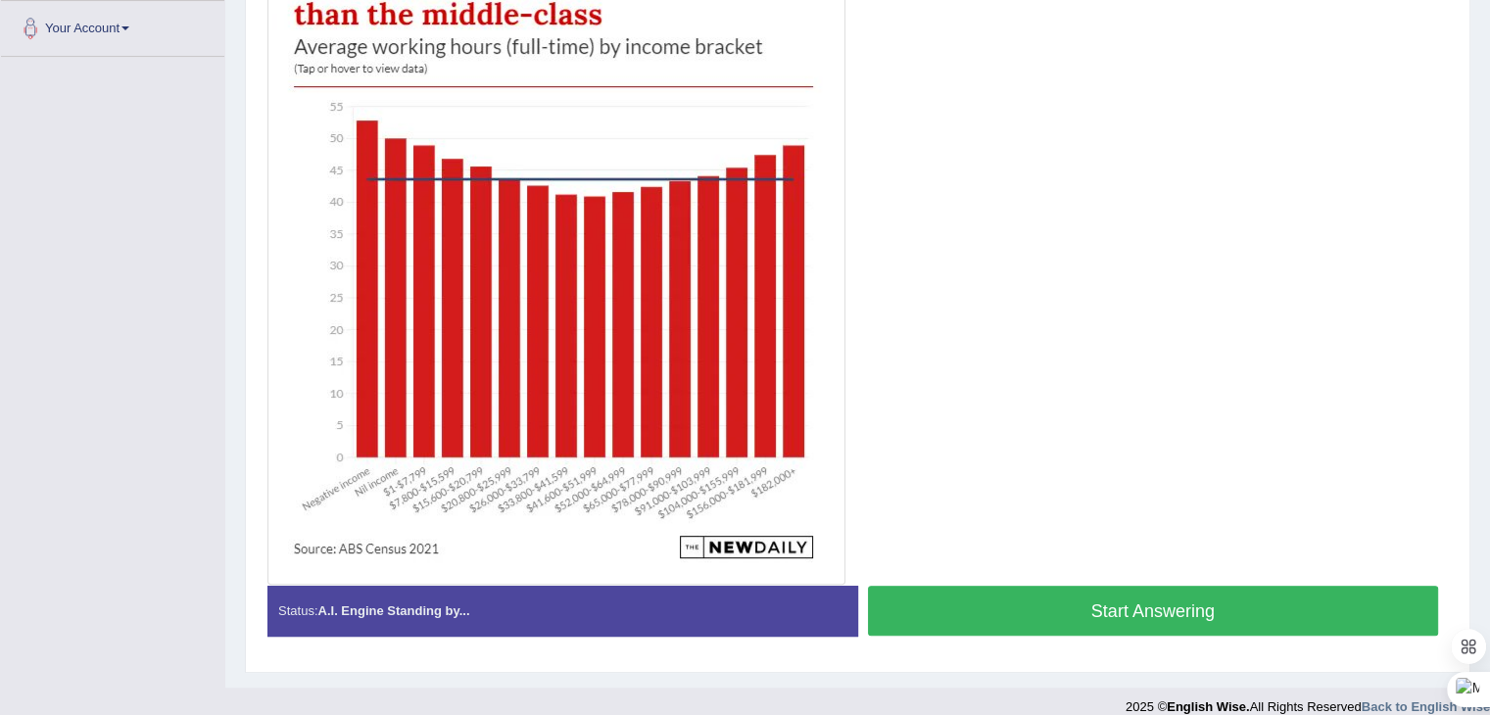
scroll to position [490, 0]
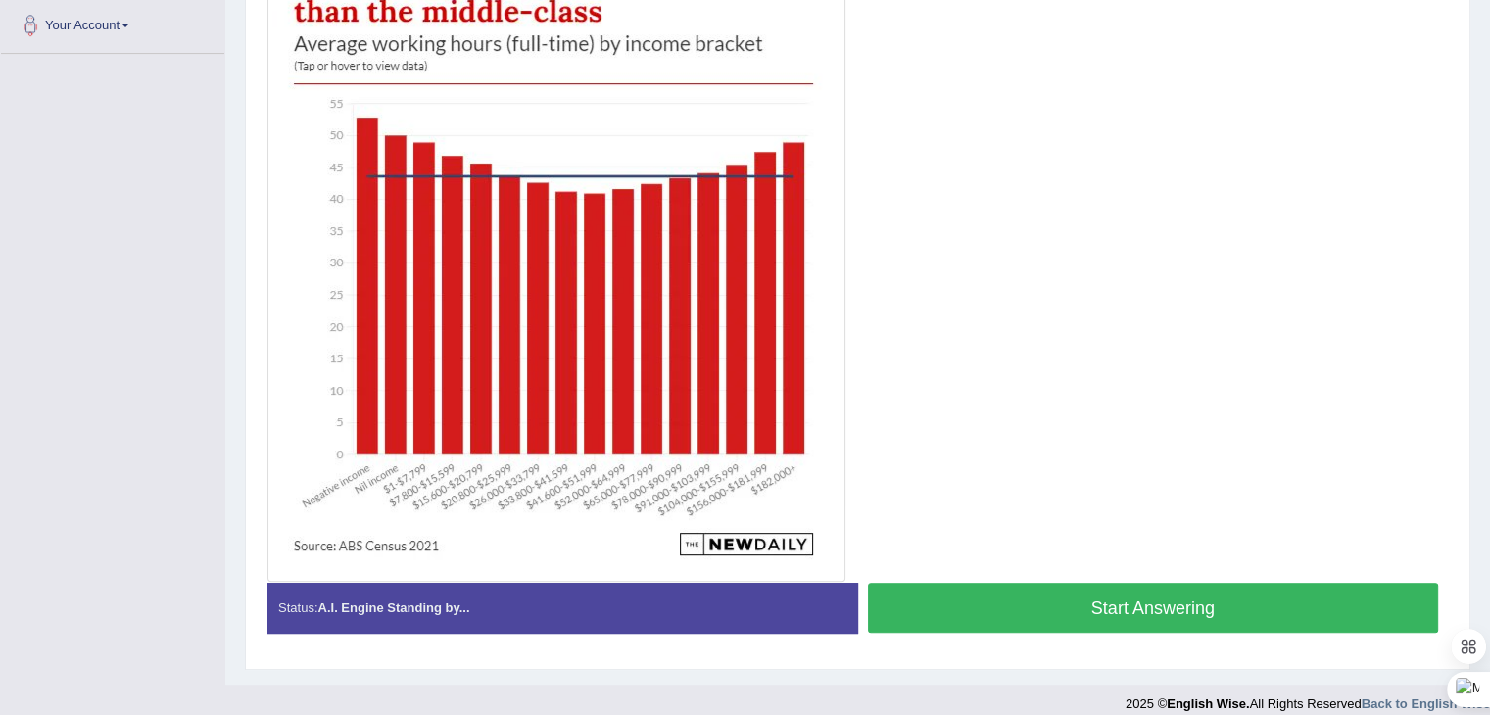
click at [1122, 611] on button "Start Answering" at bounding box center [1153, 608] width 571 height 50
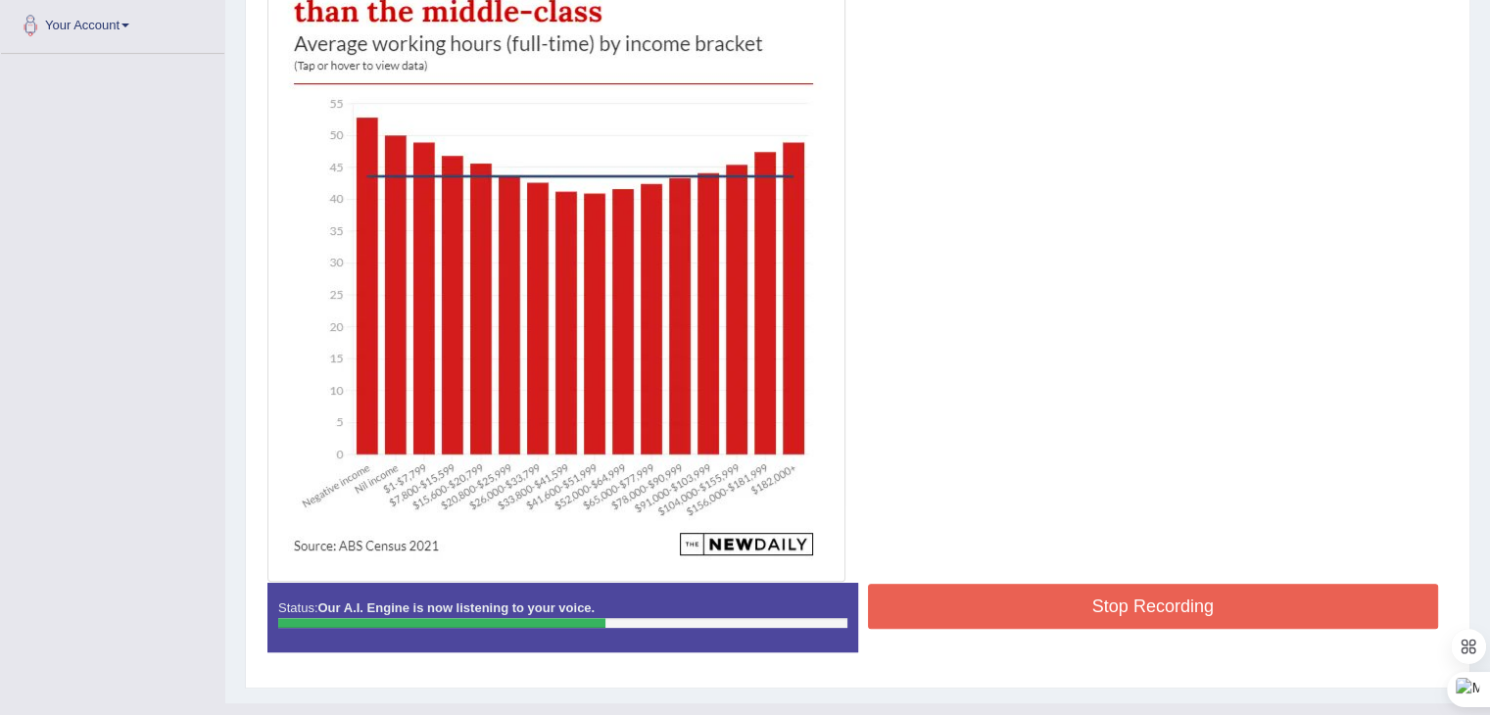
click at [1065, 592] on button "Stop Recording" at bounding box center [1153, 606] width 571 height 45
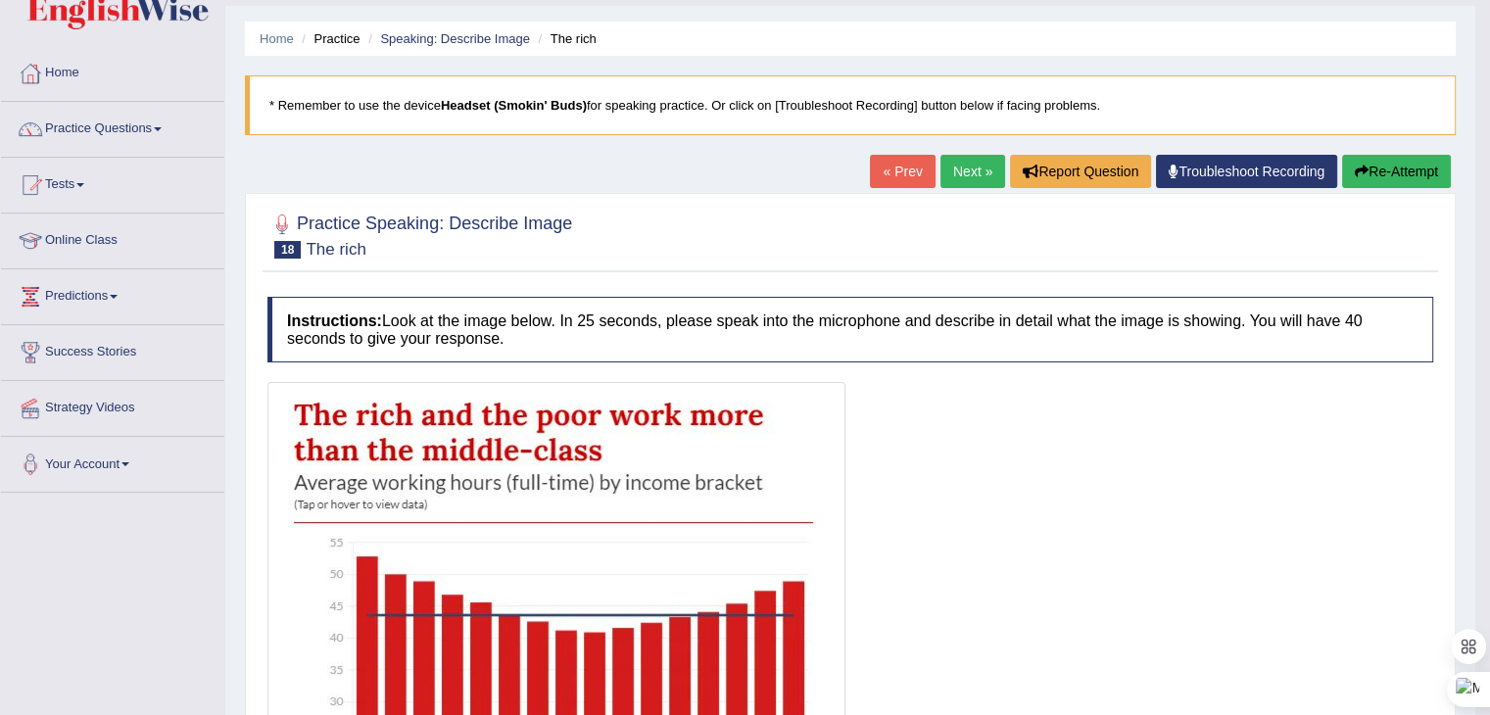
scroll to position [0, 0]
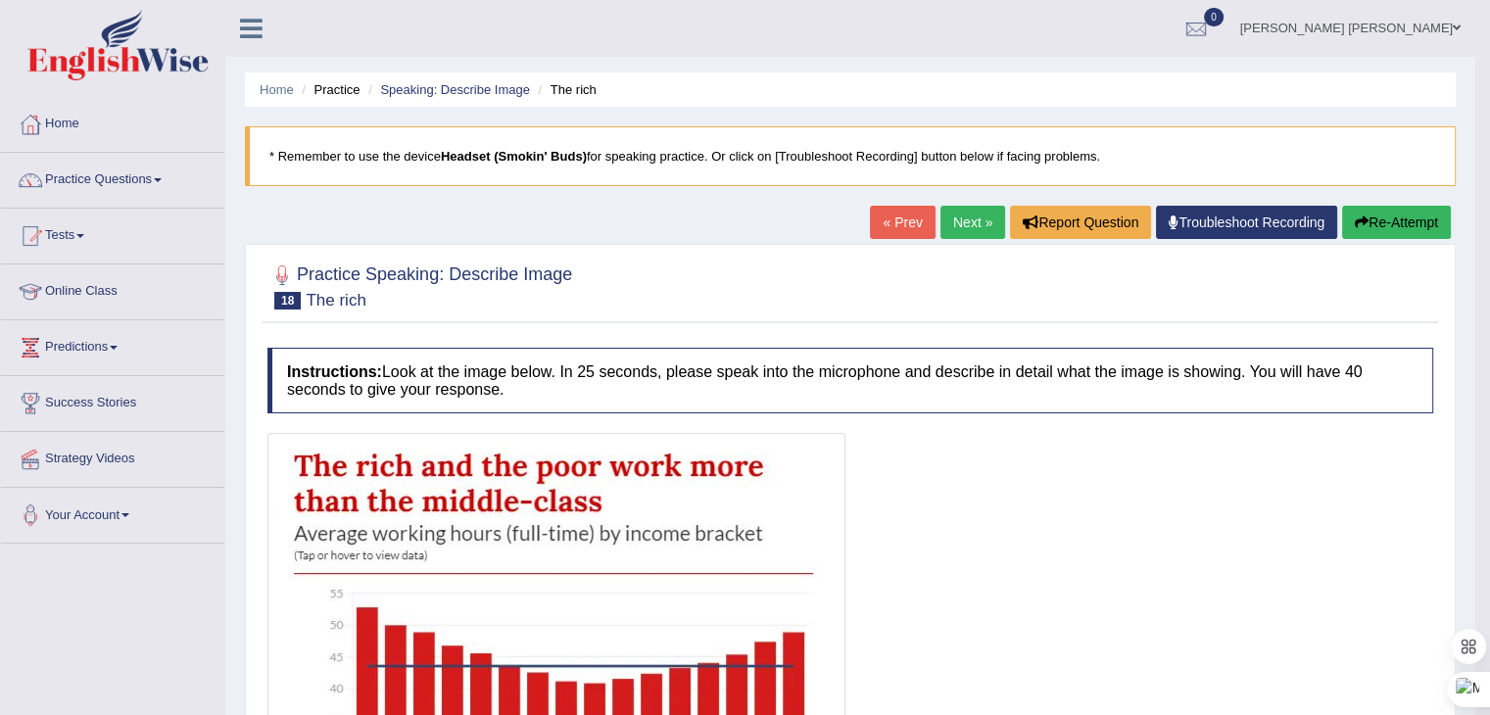
click at [972, 216] on link "Next »" at bounding box center [972, 222] width 65 height 33
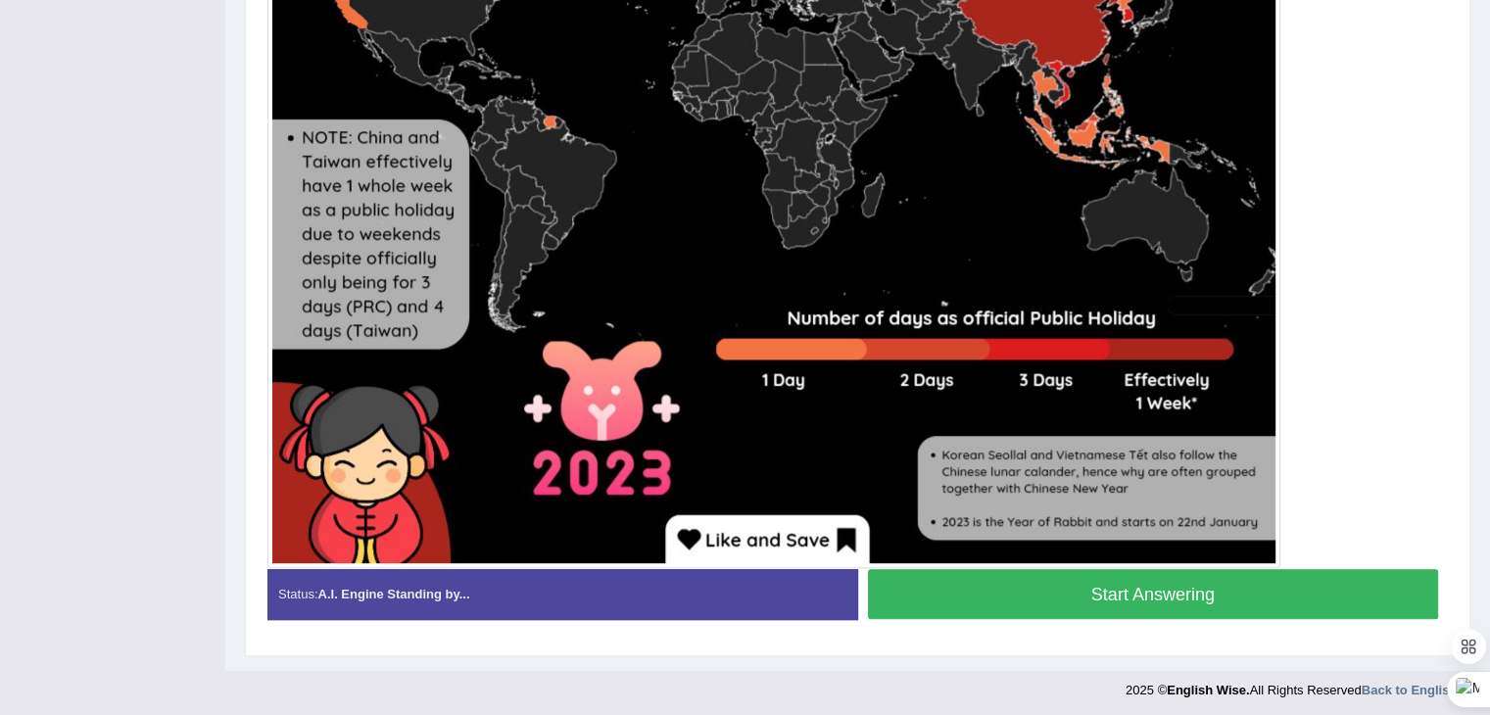
scroll to position [879, 0]
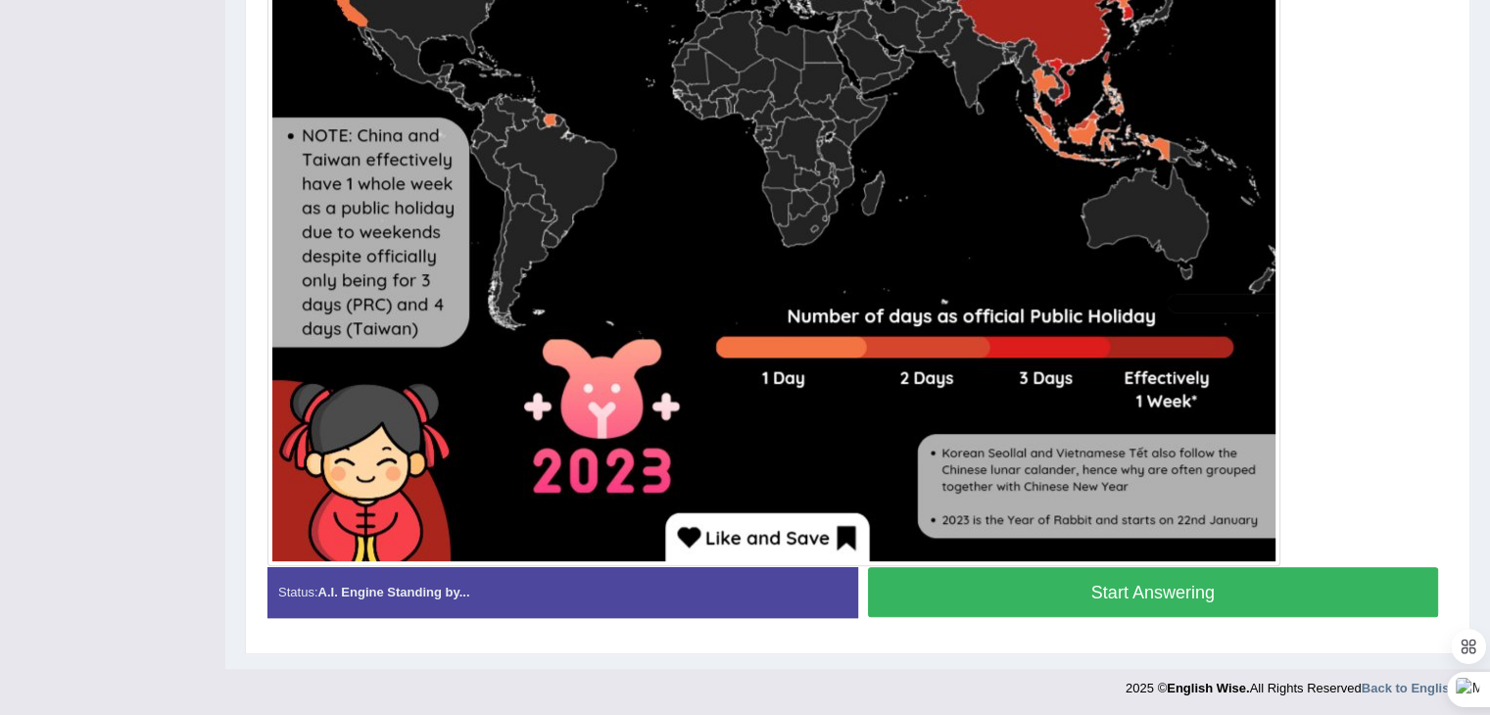
click at [1162, 588] on button "Start Answering" at bounding box center [1153, 592] width 571 height 50
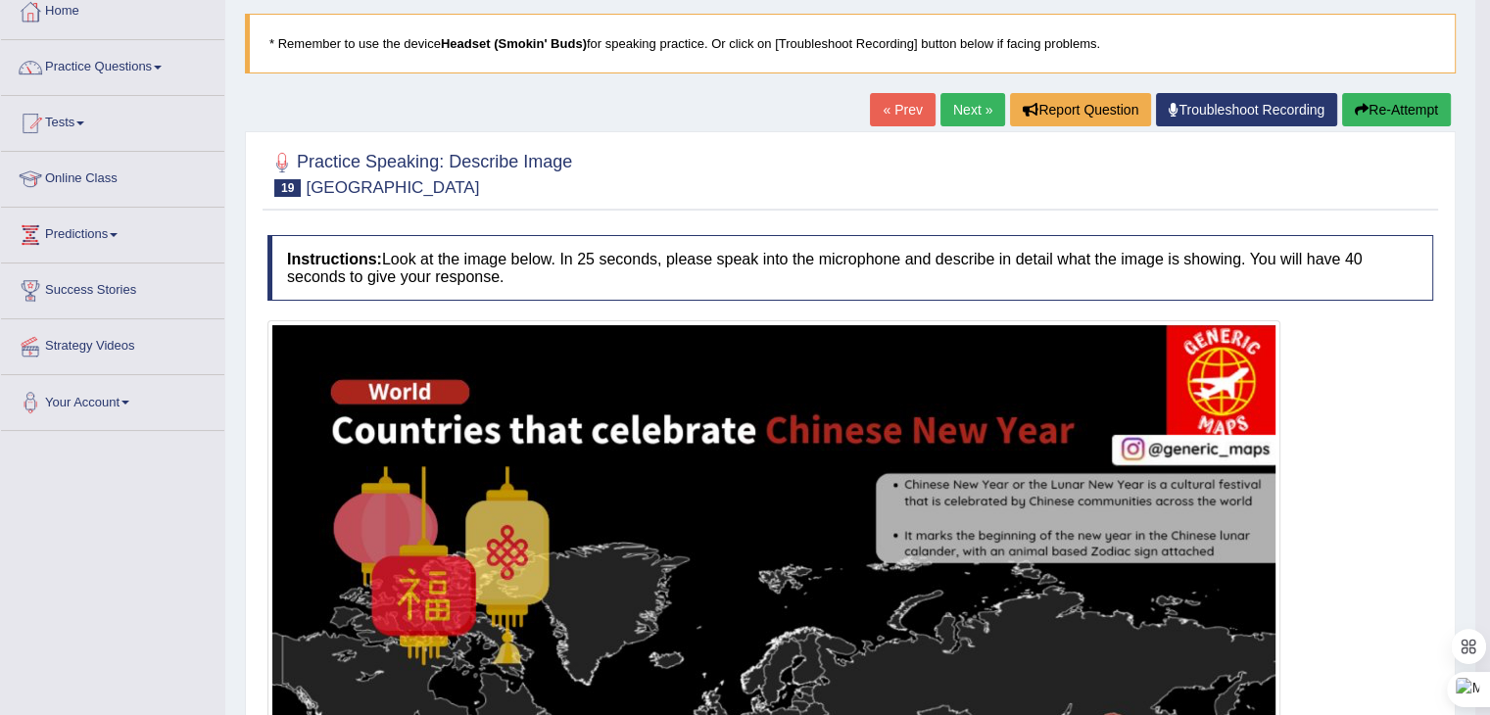
scroll to position [0, 0]
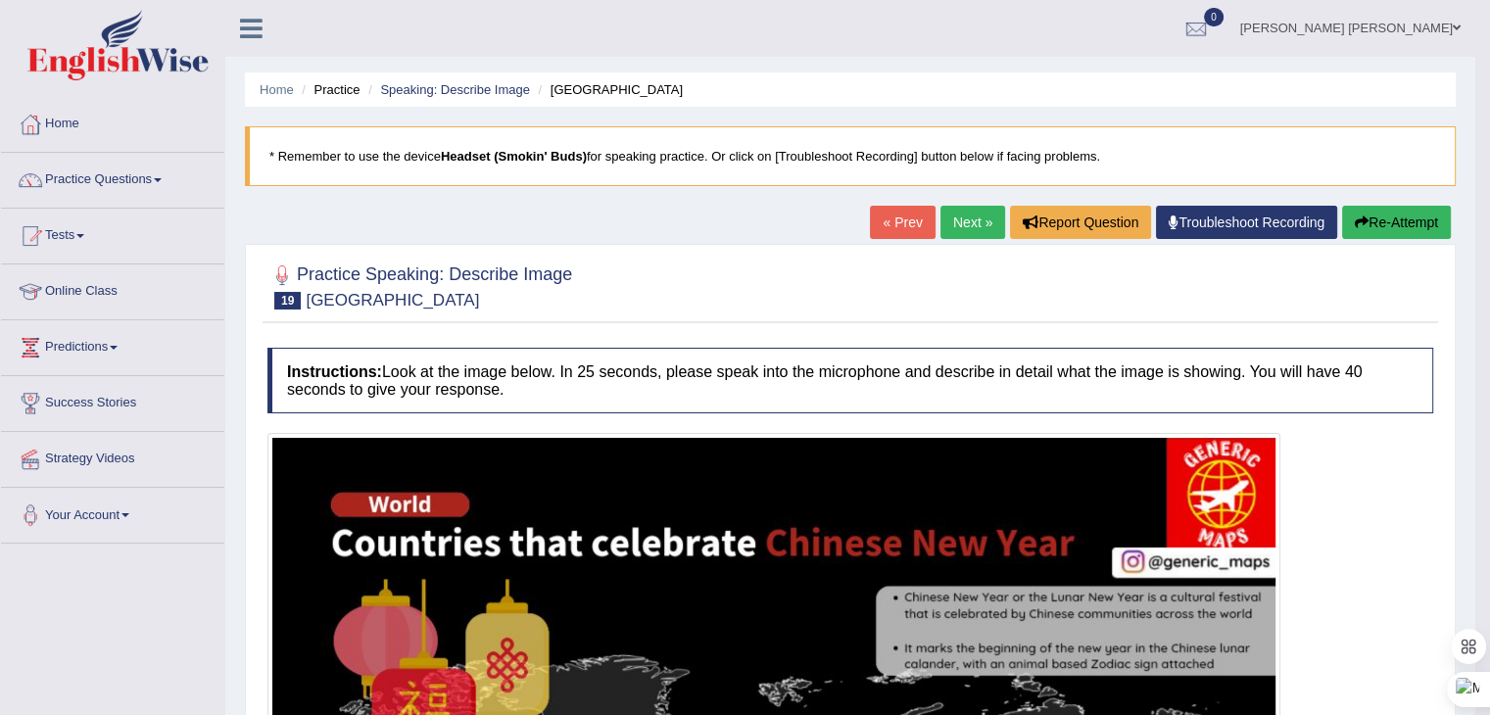
click at [961, 215] on link "Next »" at bounding box center [972, 222] width 65 height 33
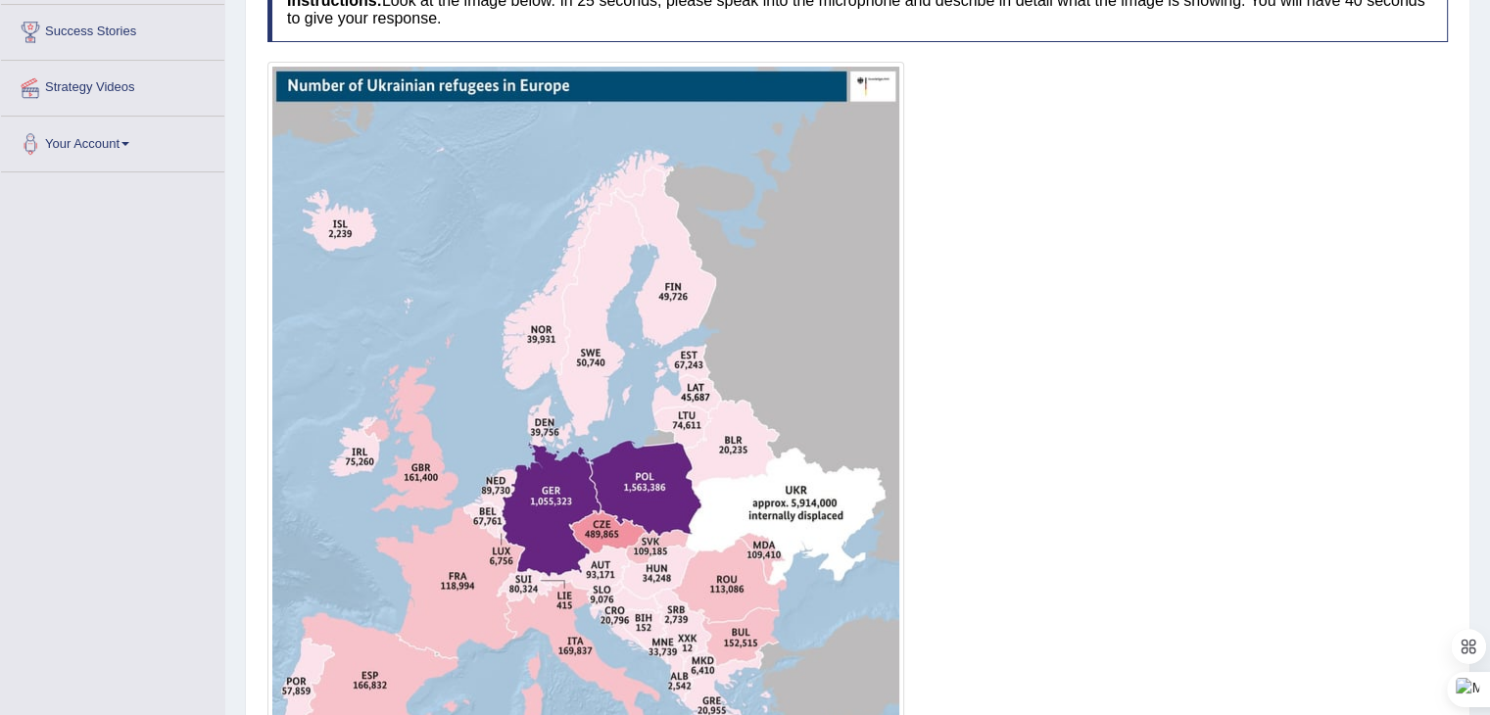
scroll to position [763, 0]
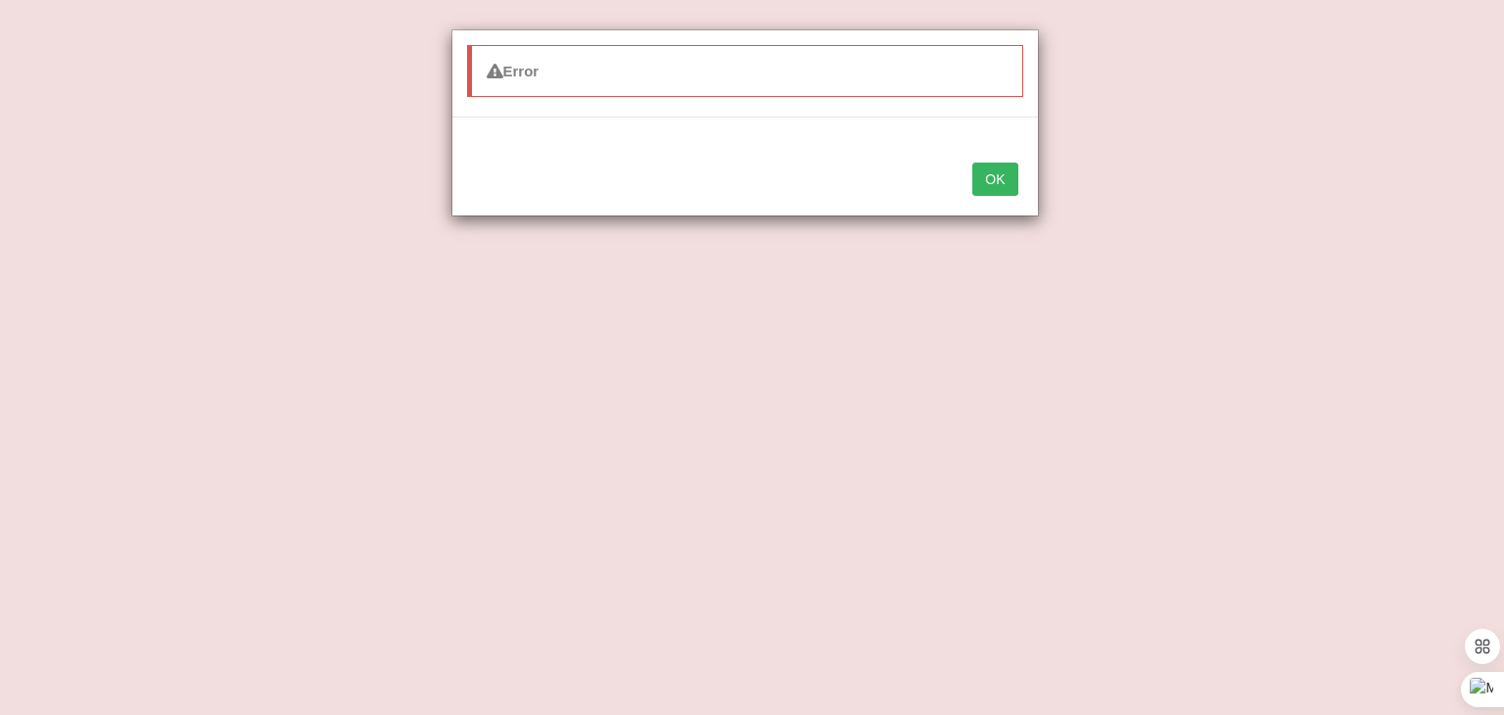
click at [1165, 150] on div "Error OK" at bounding box center [752, 357] width 1504 height 715
click at [996, 177] on button "OK" at bounding box center [994, 179] width 45 height 33
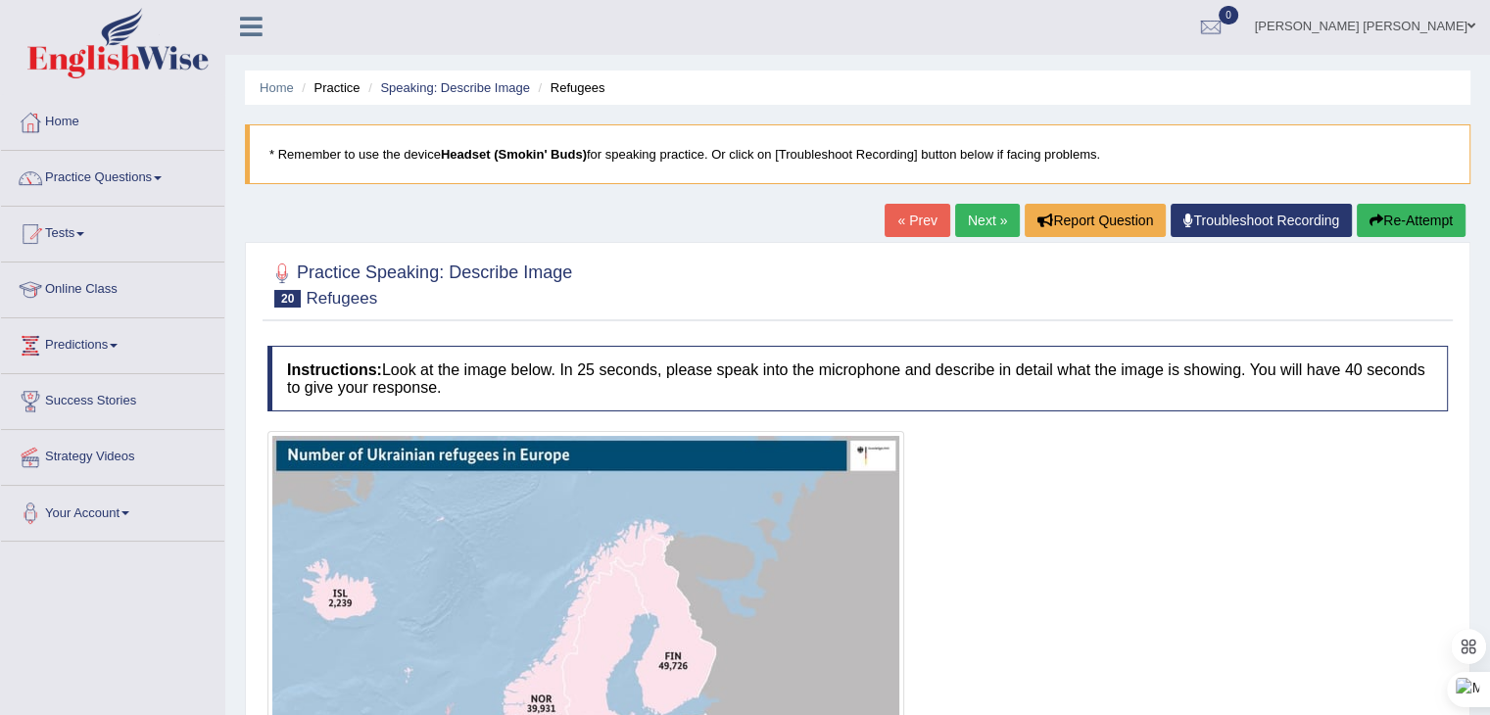
scroll to position [0, 0]
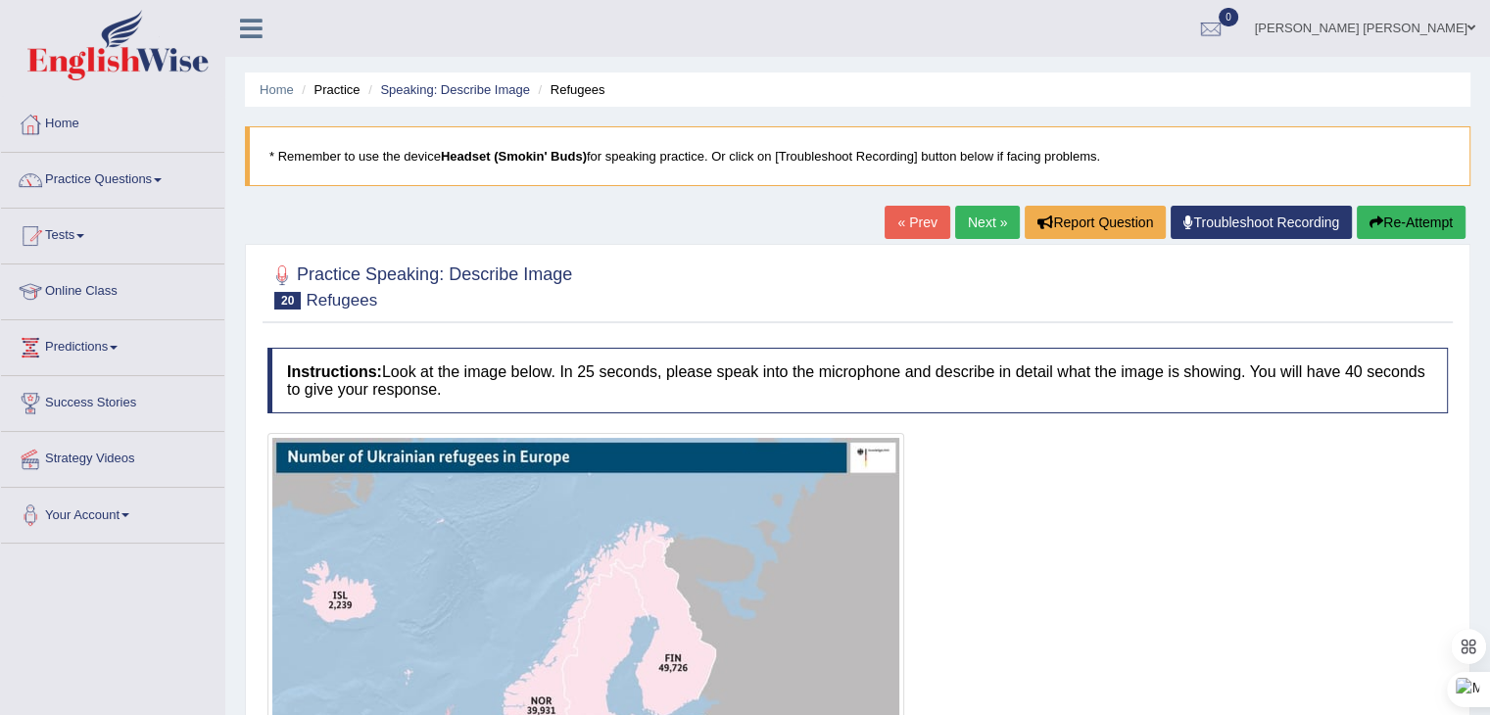
click at [975, 220] on link "Next »" at bounding box center [987, 222] width 65 height 33
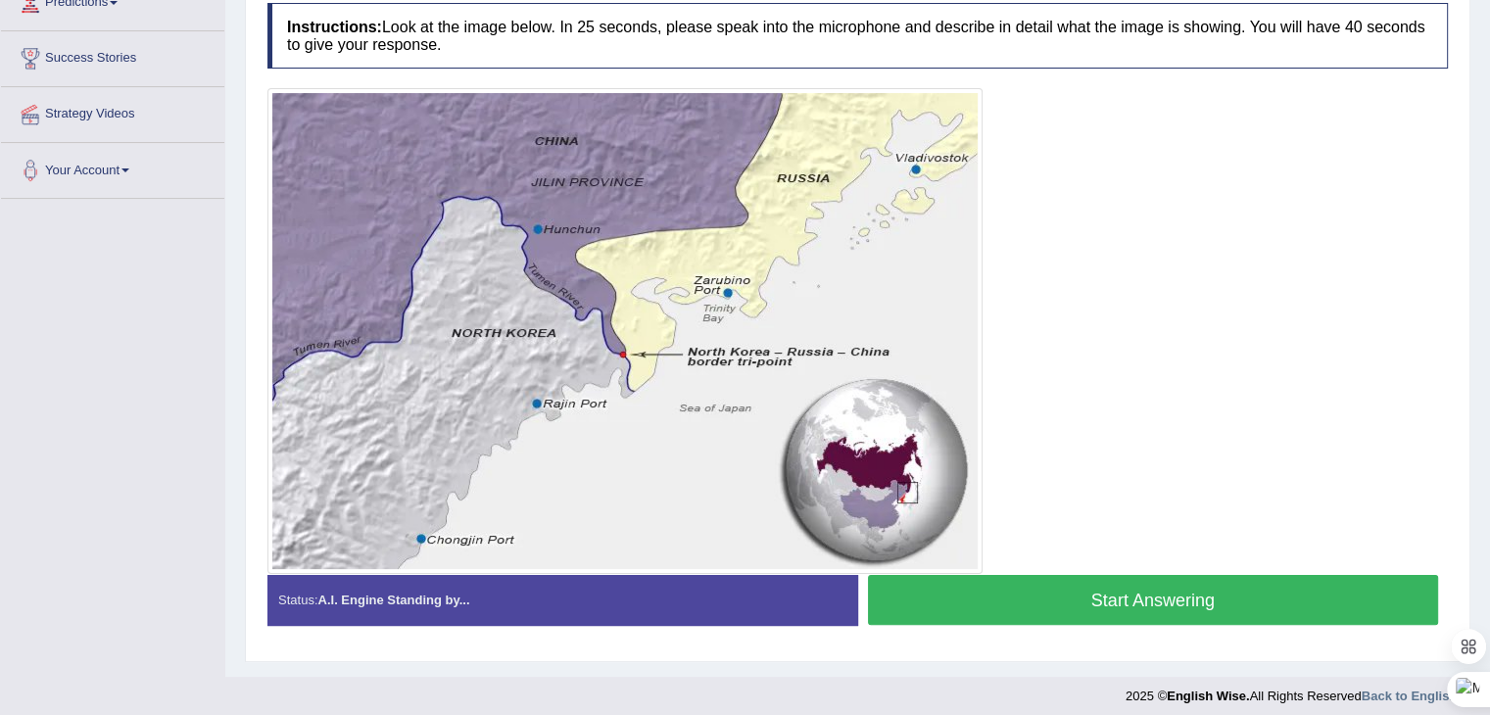
scroll to position [353, 0]
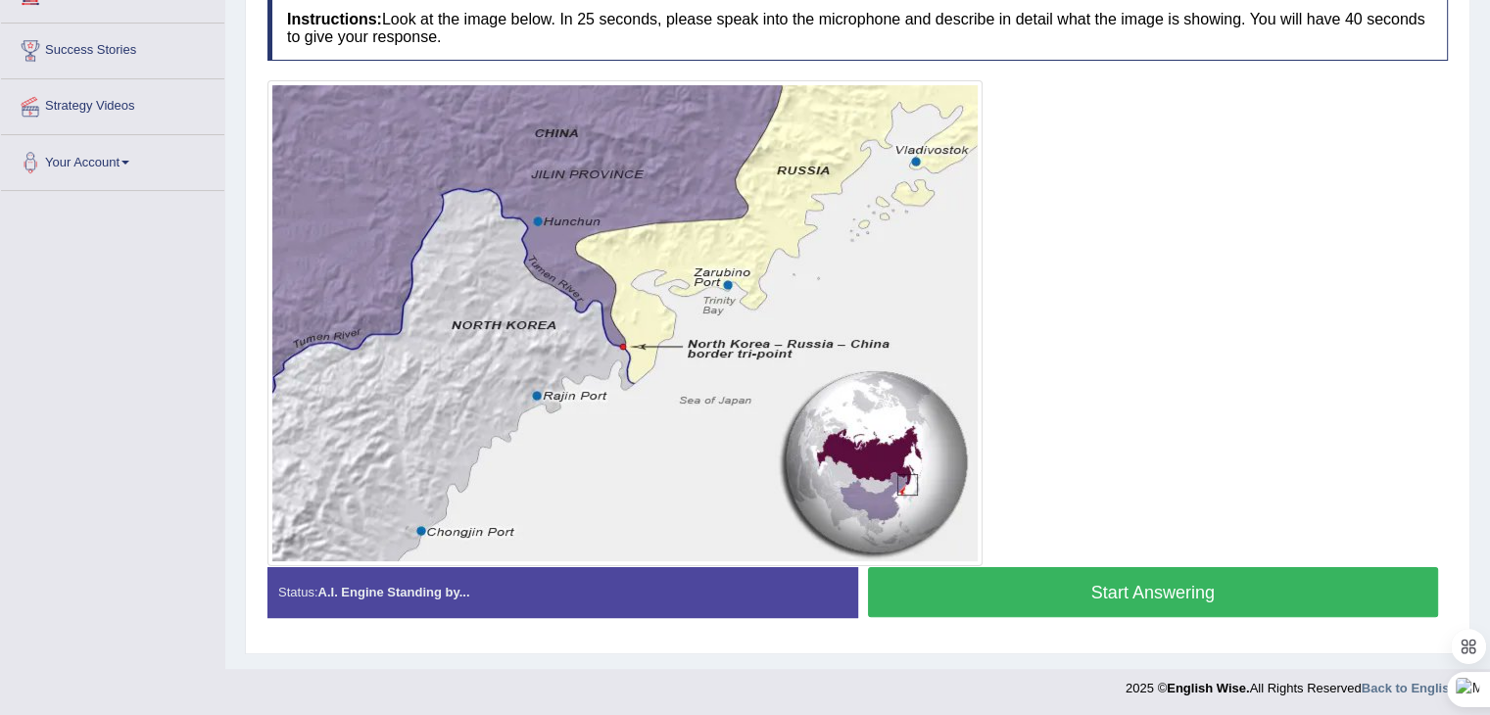
click at [1203, 583] on button "Start Answering" at bounding box center [1153, 592] width 571 height 50
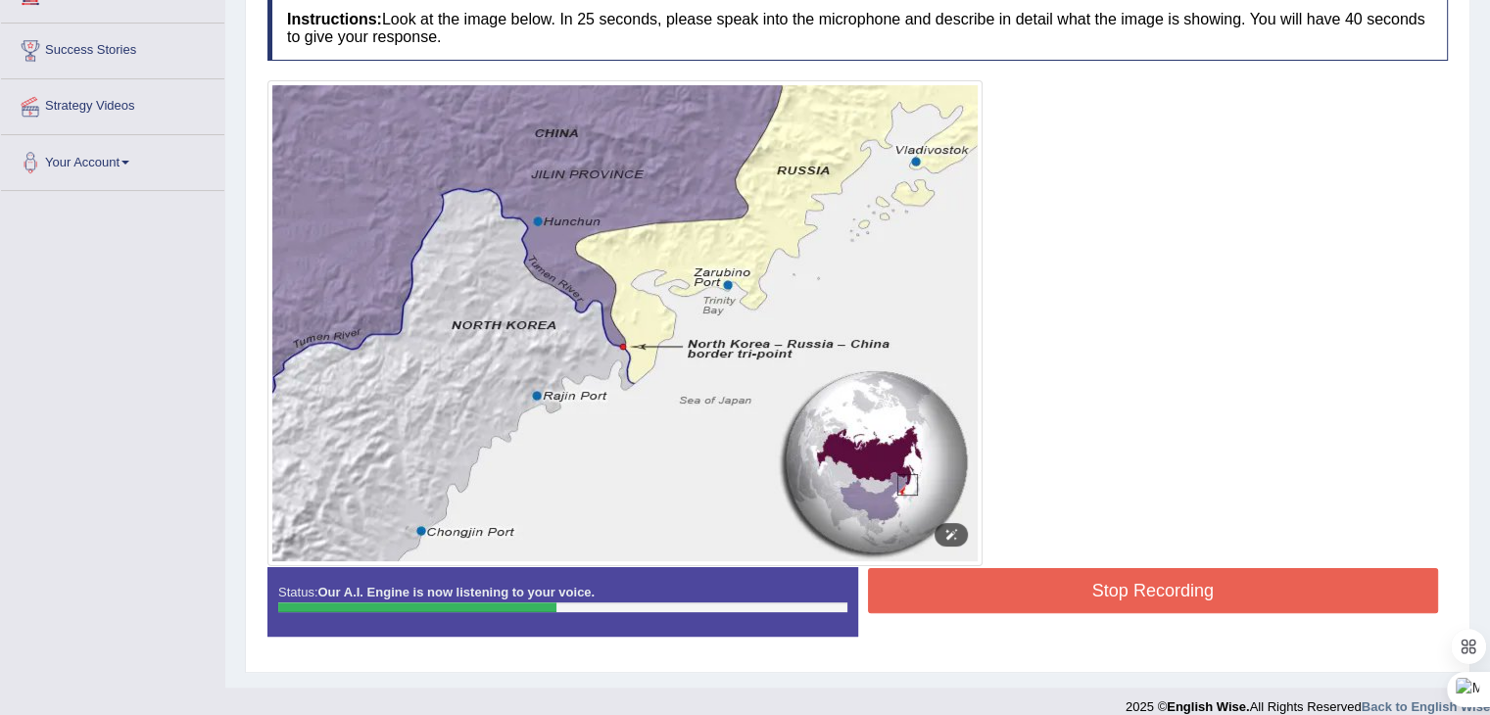
drag, startPoint x: 934, startPoint y: 438, endPoint x: 1037, endPoint y: 539, distance: 144.0
click at [1075, 581] on button "Stop Recording" at bounding box center [1153, 590] width 571 height 45
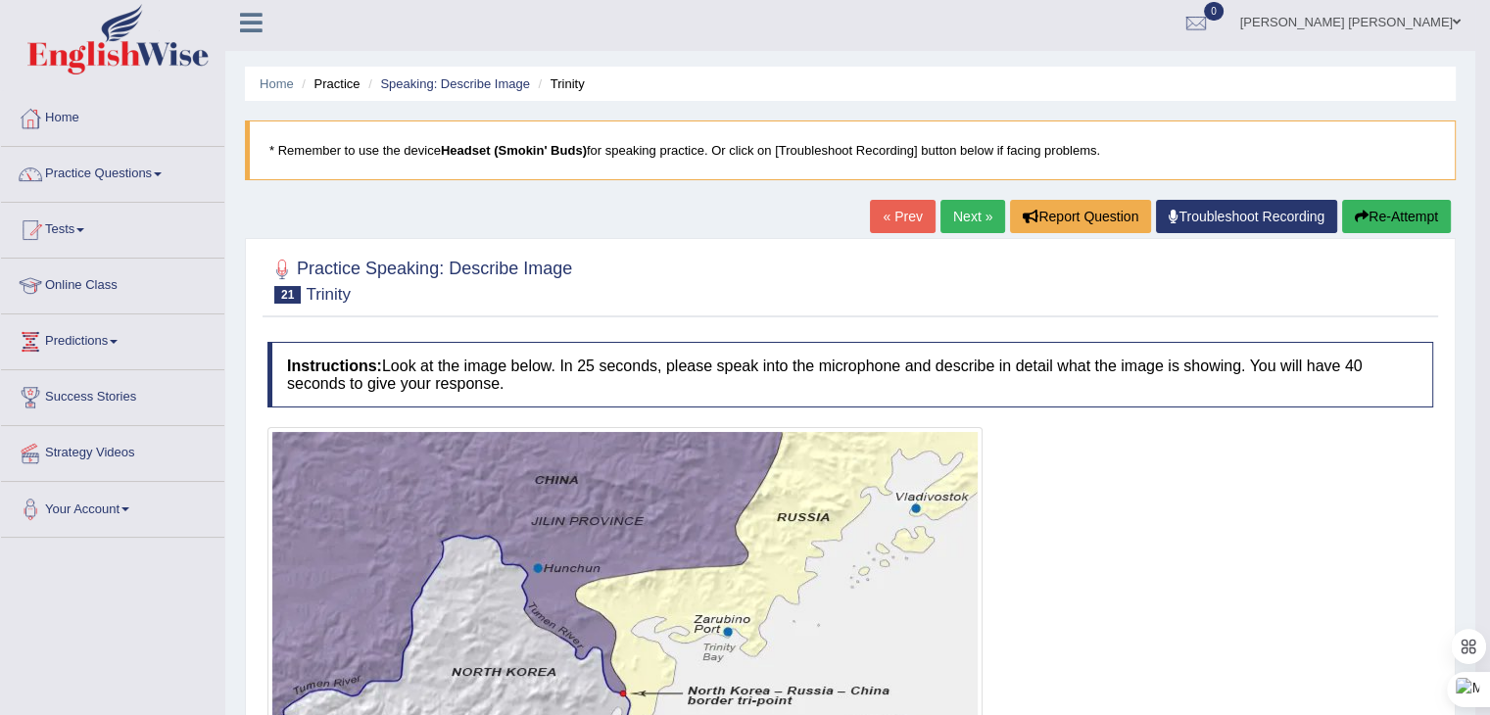
scroll to position [0, 0]
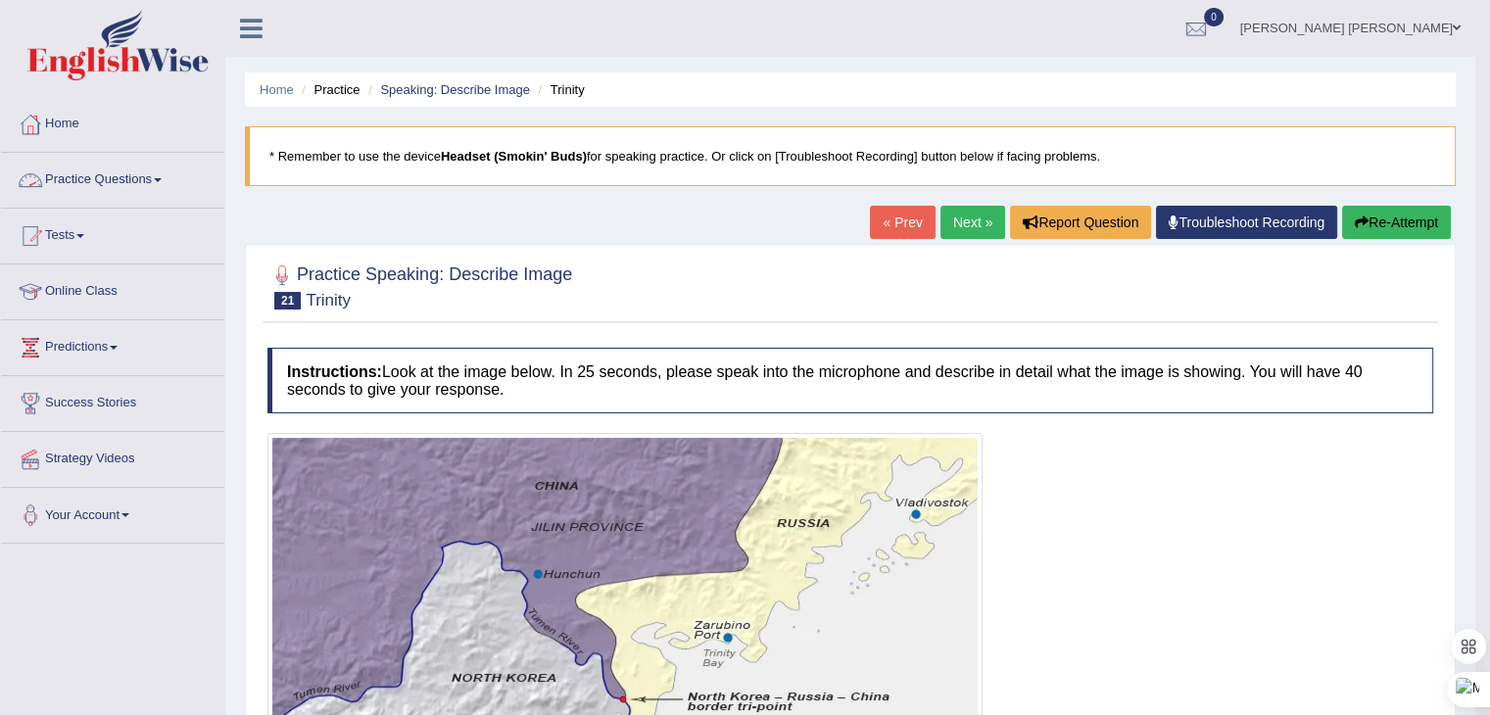
click at [160, 181] on link "Practice Questions" at bounding box center [112, 177] width 223 height 49
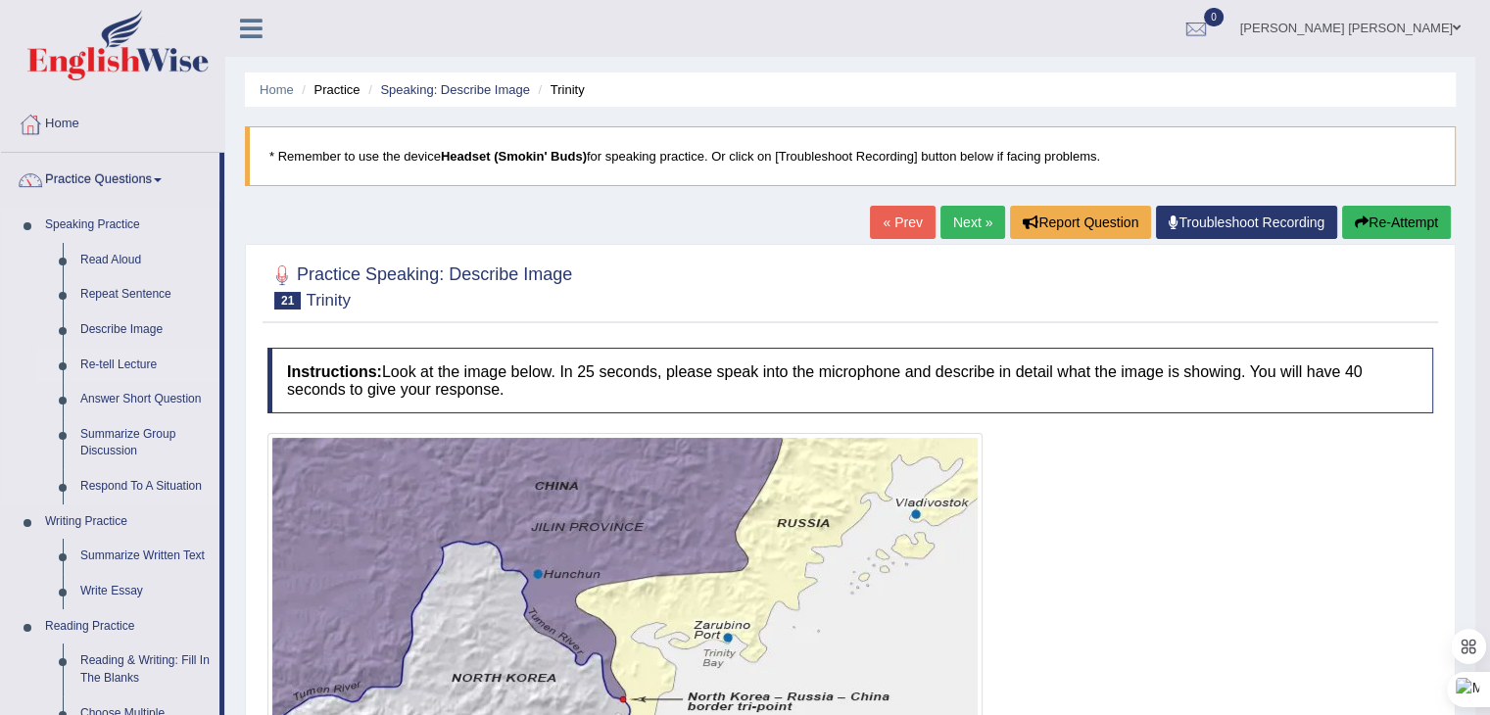
click at [141, 362] on link "Re-tell Lecture" at bounding box center [145, 365] width 148 height 35
